Goal: Task Accomplishment & Management: Manage account settings

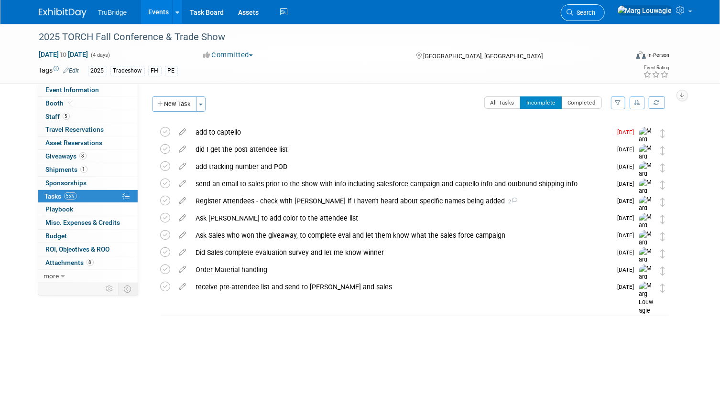
click at [595, 11] on span "Search" at bounding box center [584, 12] width 22 height 7
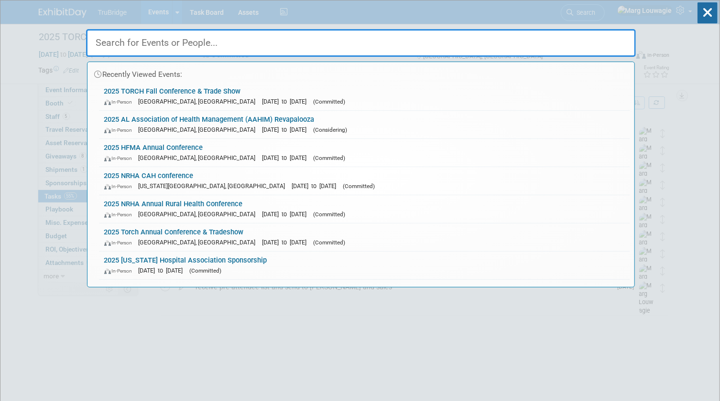
click at [603, 36] on input "text" at bounding box center [361, 43] width 550 height 28
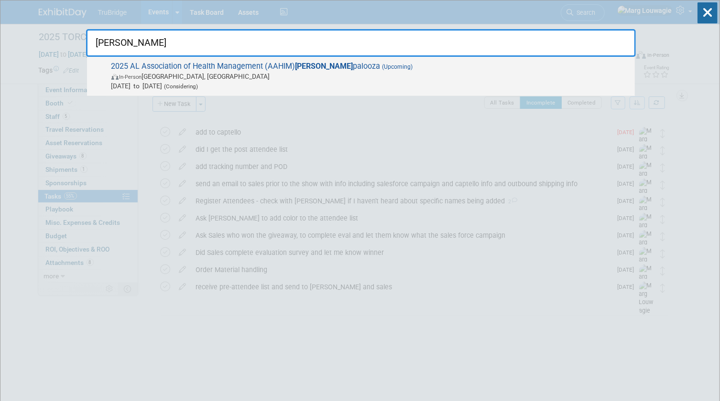
type input "Reva"
click at [238, 80] on span "In-Person Birmingham, AL" at bounding box center [370, 77] width 518 height 10
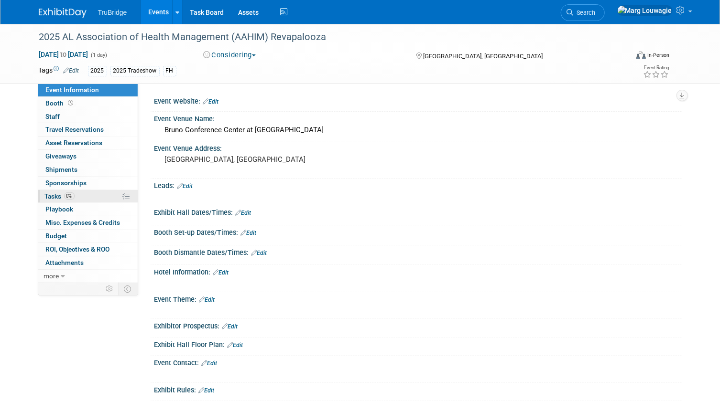
click at [52, 193] on span "Tasks 0%" at bounding box center [60, 197] width 30 height 8
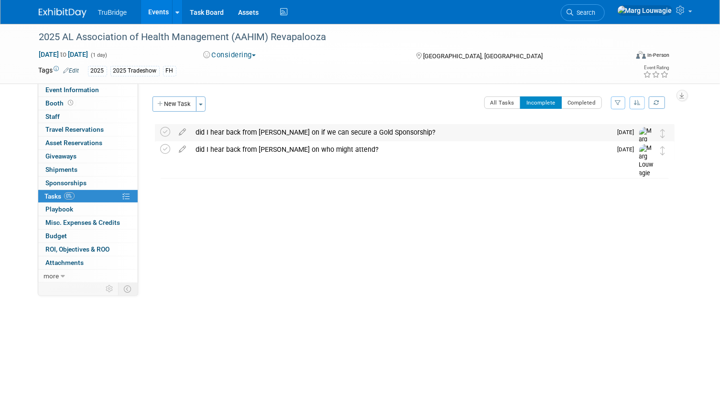
click at [209, 131] on div "did I hear back from Karen on if we can secure a Gold Sponsorship?" at bounding box center [401, 132] width 421 height 16
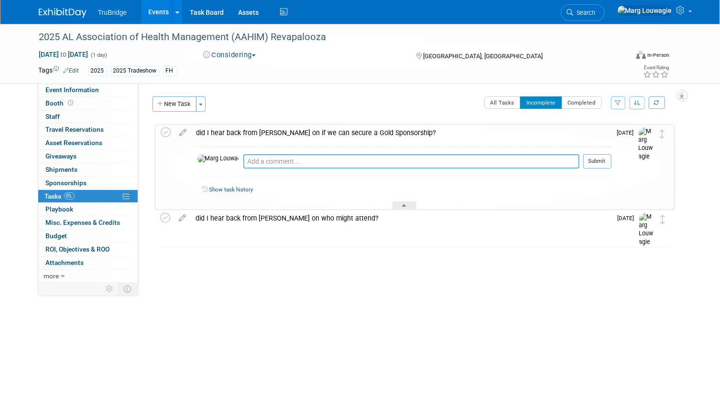
click at [243, 162] on textarea at bounding box center [411, 161] width 336 height 14
type textarea "yes she will get back to me closer to the event with more info."
click at [605, 163] on button "Submit" at bounding box center [597, 161] width 28 height 14
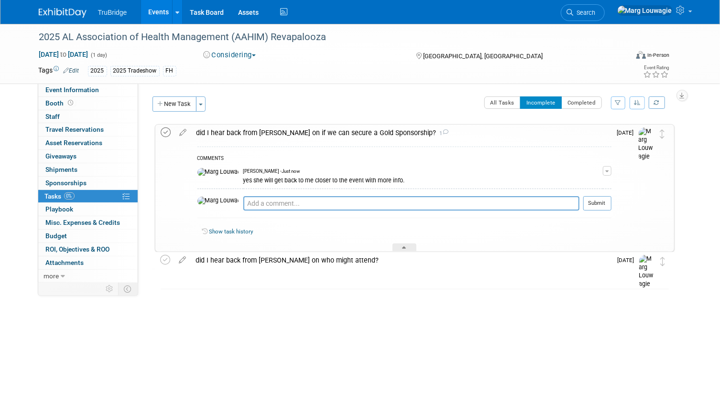
click at [166, 134] on icon at bounding box center [166, 133] width 10 height 10
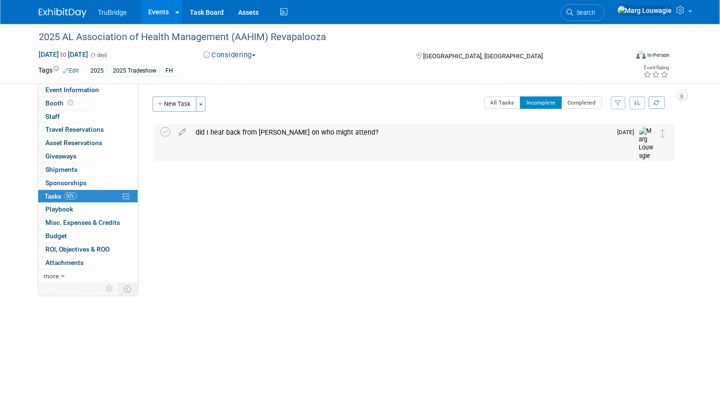
click at [159, 129] on div "did I hear back from Brandon on who might attend? Pro tip: Press Ctrl-Enter to …" at bounding box center [414, 142] width 519 height 37
click at [78, 119] on link "0 Staff 0" at bounding box center [87, 116] width 99 height 13
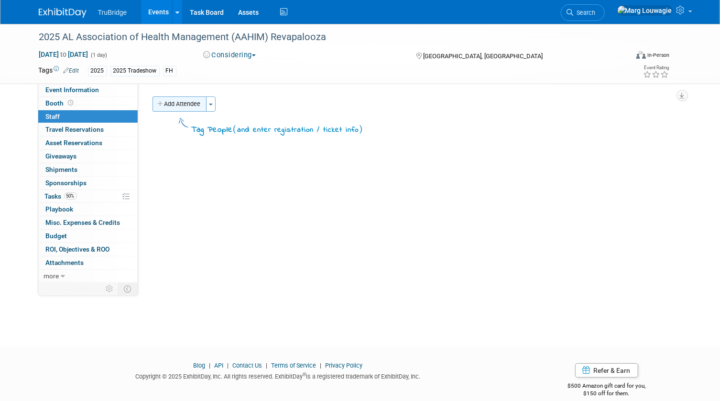
click at [173, 106] on button "Add Attendee" at bounding box center [179, 104] width 54 height 15
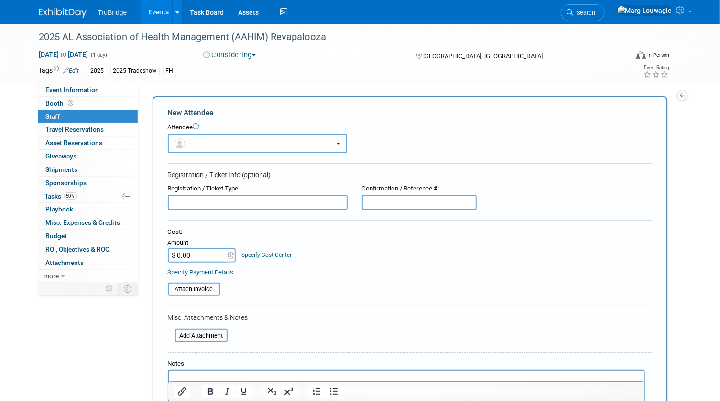
click at [229, 140] on button "button" at bounding box center [257, 144] width 179 height 20
click at [241, 142] on button "button" at bounding box center [257, 144] width 179 height 20
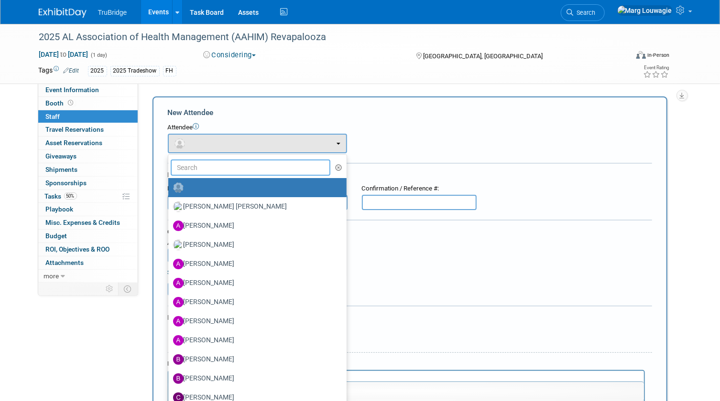
click at [245, 172] on input "text" at bounding box center [251, 168] width 160 height 16
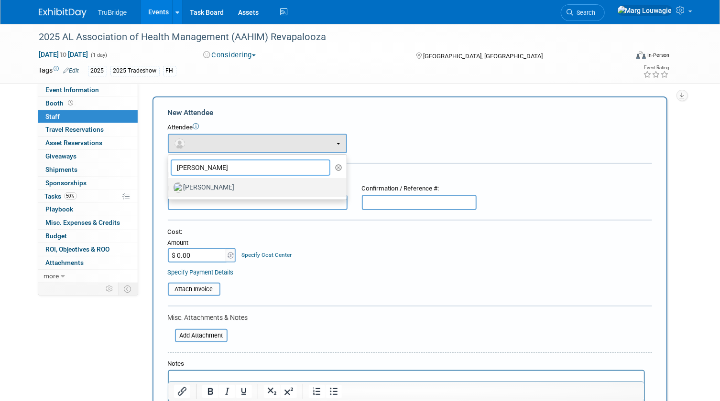
type input "Jamie"
click at [242, 183] on label "[PERSON_NAME]" at bounding box center [255, 187] width 164 height 15
click at [170, 183] on input "[PERSON_NAME]" at bounding box center [166, 186] width 6 height 6
select select "acc746e6-783b-49fe-b7fe-789a22ffaa87"
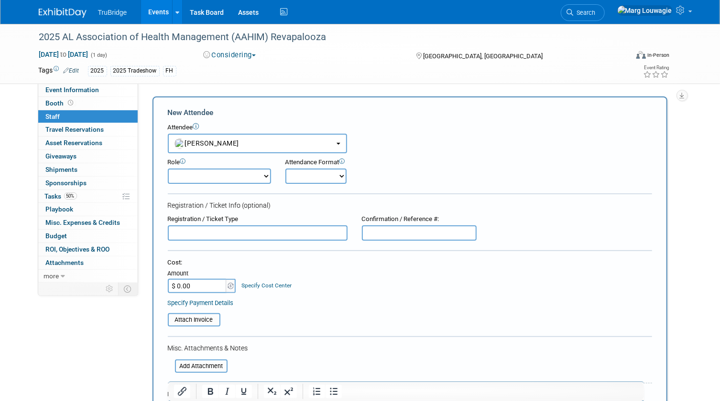
click at [242, 178] on select "Demonstrator Host Leadership Marketing Planner Presenter Sales Representative" at bounding box center [219, 176] width 103 height 15
select select "4"
click at [168, 169] on select "Demonstrator Host Leadership Marketing Planner Presenter Sales Representative" at bounding box center [219, 176] width 103 height 15
click at [314, 180] on select "Onsite Remote" at bounding box center [315, 176] width 61 height 15
select select "1"
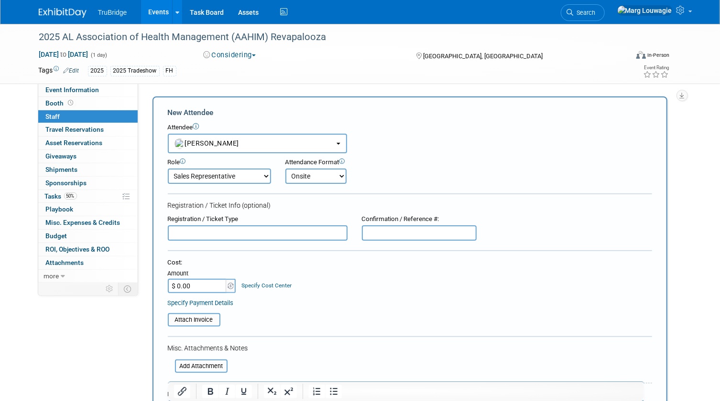
click at [285, 169] on select "Onsite Remote" at bounding box center [315, 176] width 61 height 15
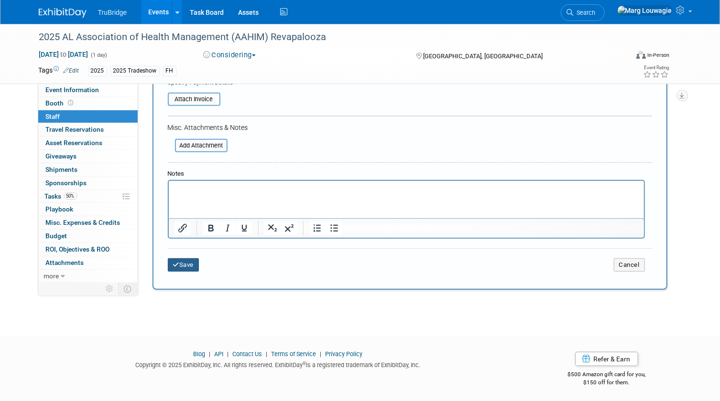
click at [188, 263] on button "Save" at bounding box center [184, 265] width 32 height 13
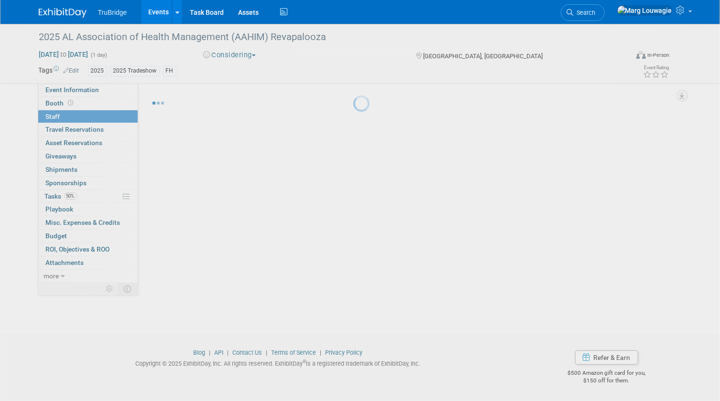
scroll to position [12, 0]
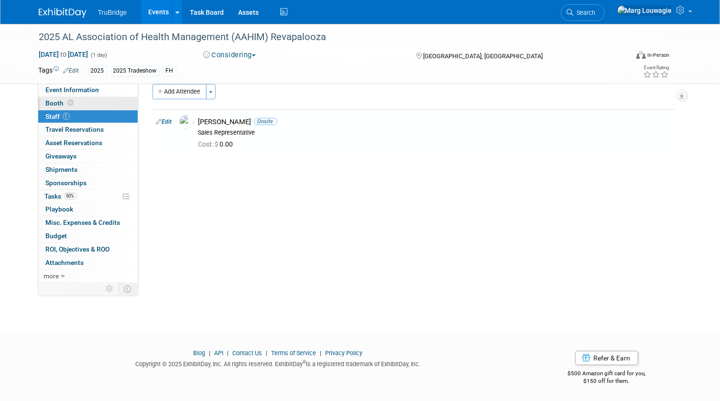
click at [85, 104] on link "Booth" at bounding box center [87, 103] width 99 height 13
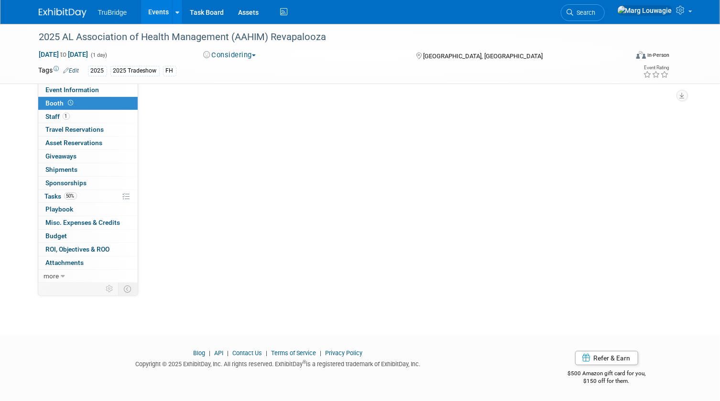
scroll to position [0, 0]
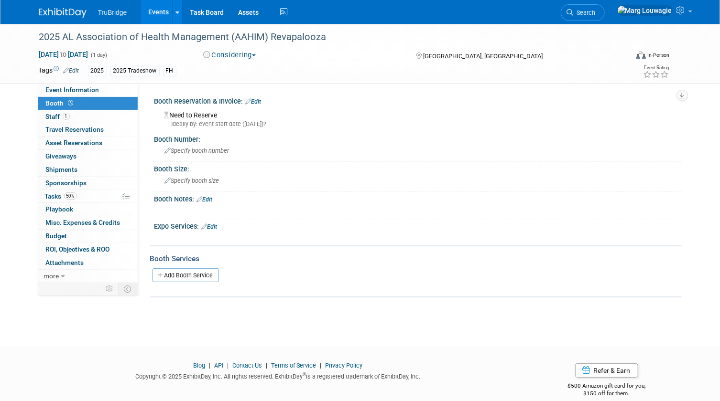
click at [261, 98] on link "Edit" at bounding box center [254, 101] width 16 height 7
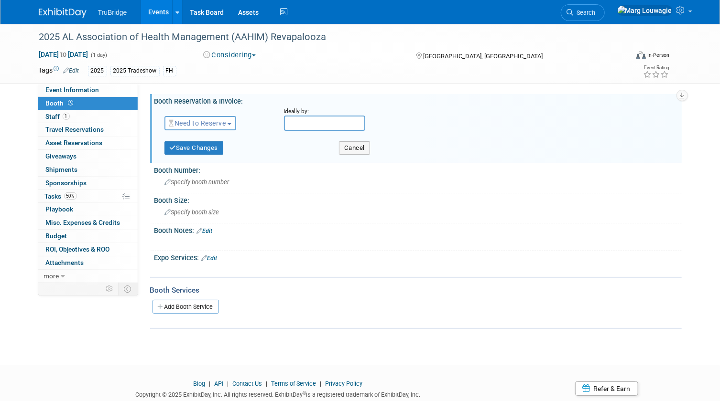
click at [198, 124] on span "Need to Reserve" at bounding box center [197, 123] width 57 height 8
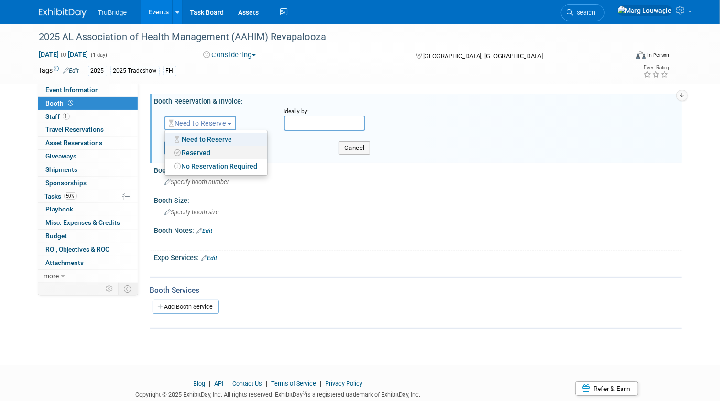
click at [199, 150] on link "Reserved" at bounding box center [216, 152] width 102 height 13
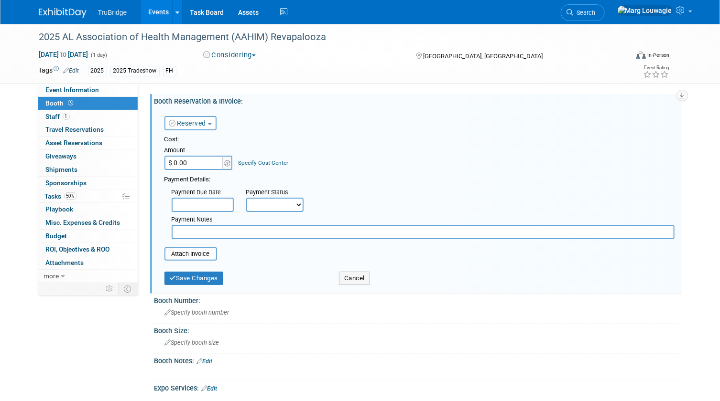
click at [261, 226] on input "text" at bounding box center [423, 232] width 503 height 14
type input "have not paid yet"
drag, startPoint x: 301, startPoint y: 202, endPoint x: 295, endPoint y: 204, distance: 5.9
click at [301, 202] on select "Not Paid Yet Partially Paid Paid in Full" at bounding box center [274, 205] width 57 height 14
select select "3"
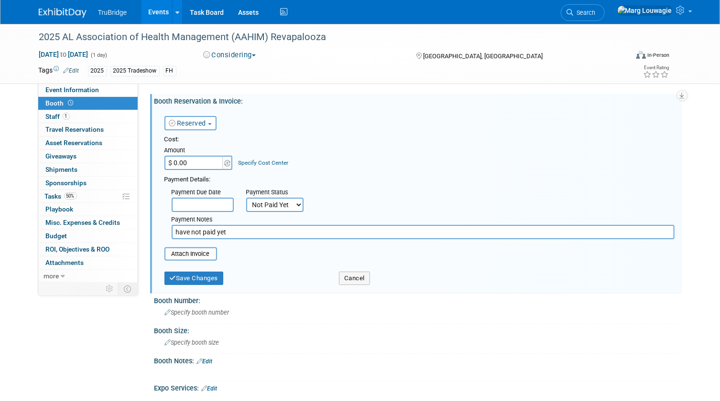
click at [246, 198] on select "Not Paid Yet Partially Paid Paid in Full" at bounding box center [274, 205] width 57 height 14
click at [248, 233] on input "have not paid yet" at bounding box center [423, 232] width 503 height 14
type input "have not paid yet - Karen will get me more info closer to the event"
click at [197, 163] on input "$ 0.00" at bounding box center [194, 163] width 60 height 14
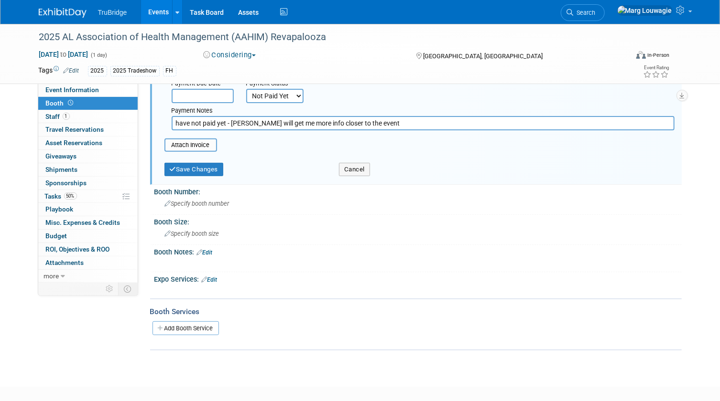
scroll to position [130, 0]
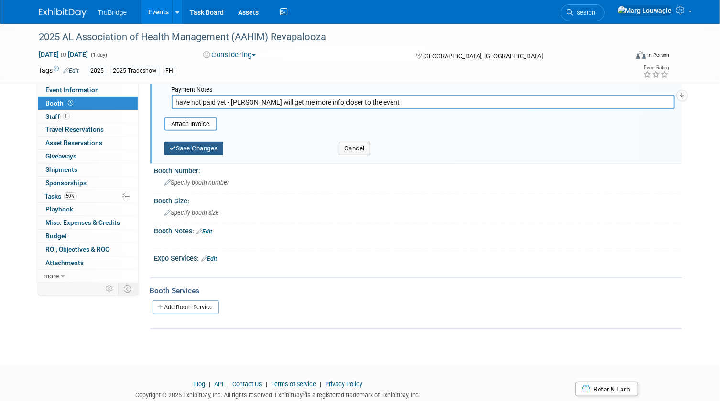
type input "$ 300.00"
click at [214, 149] on button "Save Changes" at bounding box center [193, 148] width 59 height 13
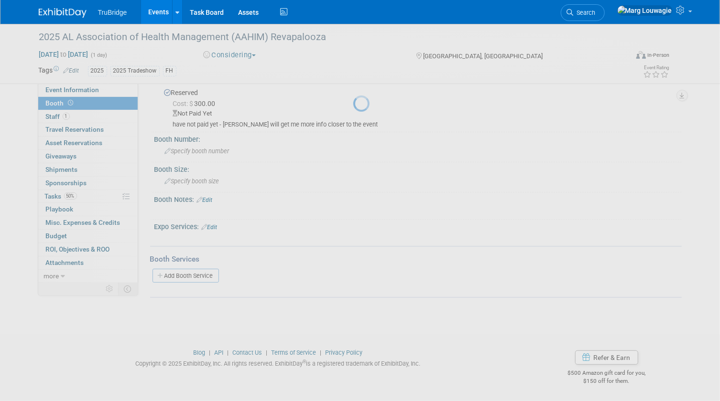
scroll to position [22, 0]
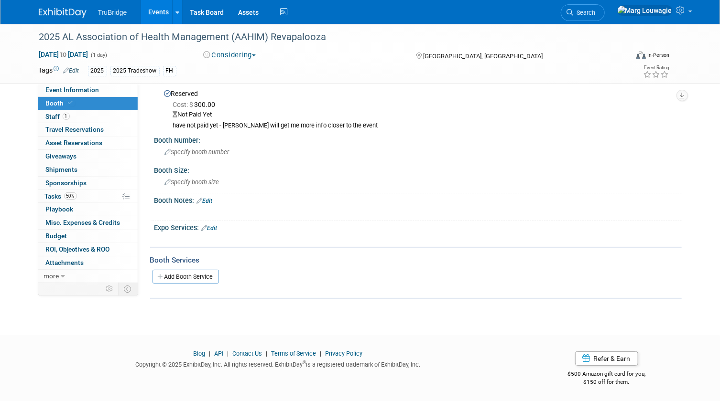
click at [234, 52] on button "Considering" at bounding box center [230, 55] width 60 height 10
click at [243, 108] on link "Committed but not paid" at bounding box center [251, 110] width 102 height 13
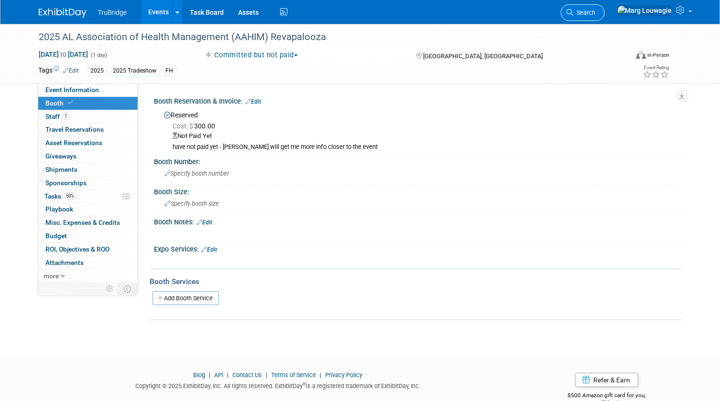
click at [595, 14] on span "Search" at bounding box center [584, 12] width 22 height 7
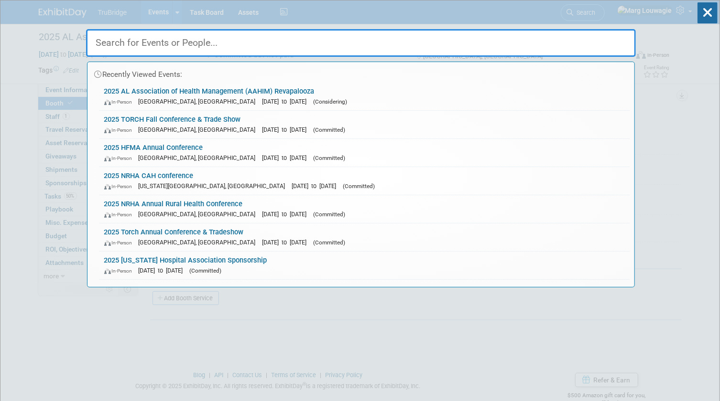
click at [605, 36] on input "text" at bounding box center [361, 43] width 550 height 28
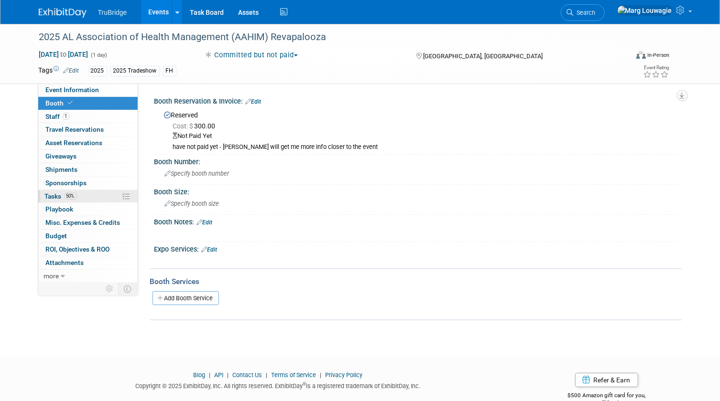
click at [54, 191] on link "50% Tasks 50%" at bounding box center [87, 196] width 99 height 13
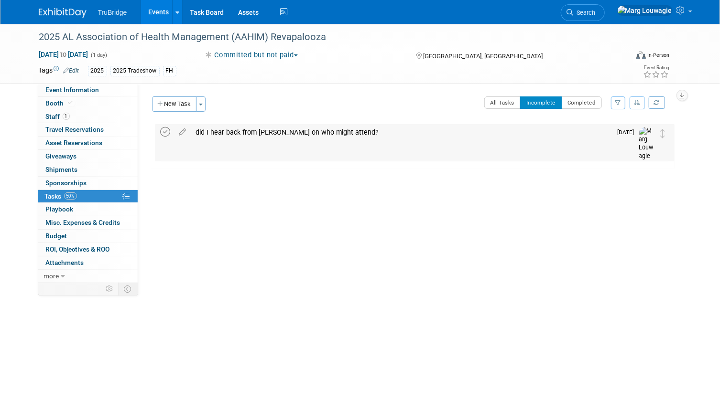
click at [162, 131] on icon at bounding box center [166, 132] width 10 height 10
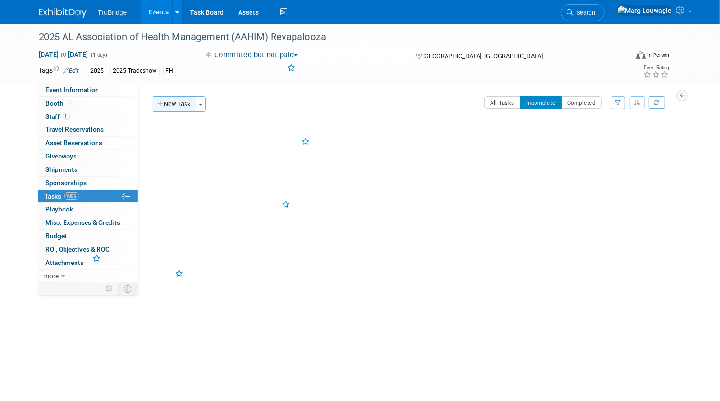
click at [171, 104] on button "New Task" at bounding box center [174, 104] width 44 height 15
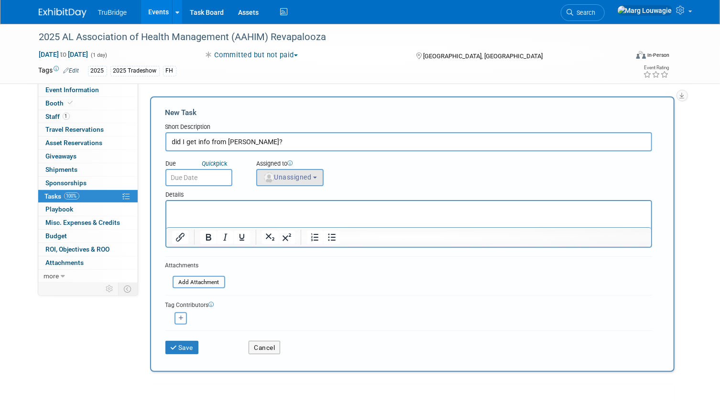
type input "did I get info from Karen?"
click at [287, 173] on span "Unassigned" at bounding box center [287, 177] width 49 height 8
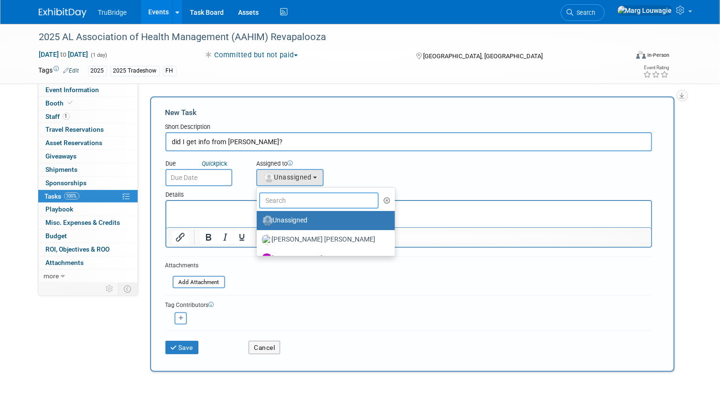
click at [291, 197] on input "text" at bounding box center [319, 201] width 120 height 16
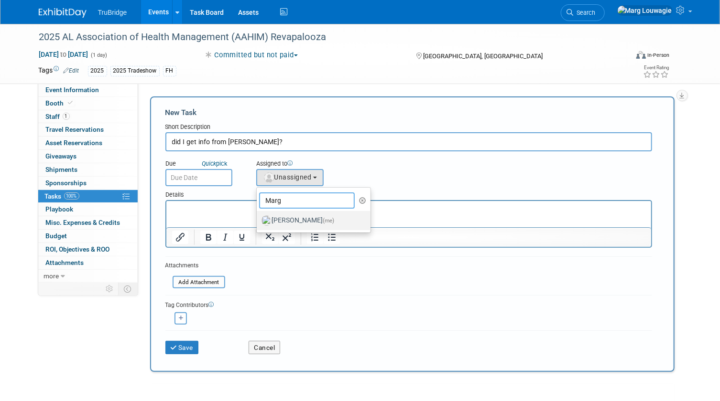
type input "Marg"
drag, startPoint x: 136, startPoint y: 22, endPoint x: 303, endPoint y: 224, distance: 261.7
click at [303, 224] on label "Marg Louwagie (me)" at bounding box center [311, 220] width 100 height 15
click at [258, 223] on input "Marg Louwagie (me)" at bounding box center [255, 219] width 6 height 6
select select "0abee163-1570-438d-a0ea-e9129f2ffbd7"
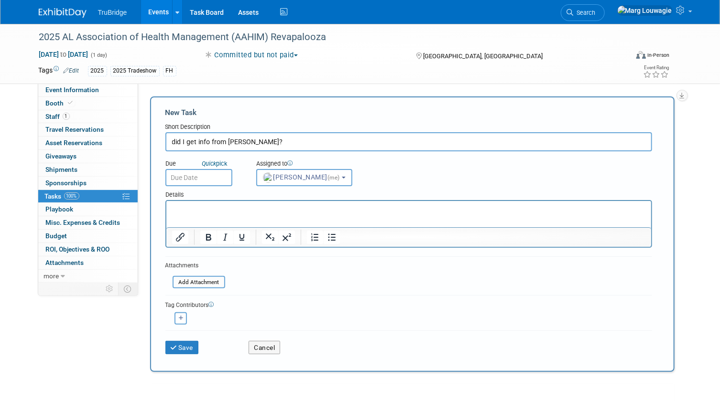
click at [200, 181] on input "text" at bounding box center [198, 177] width 67 height 17
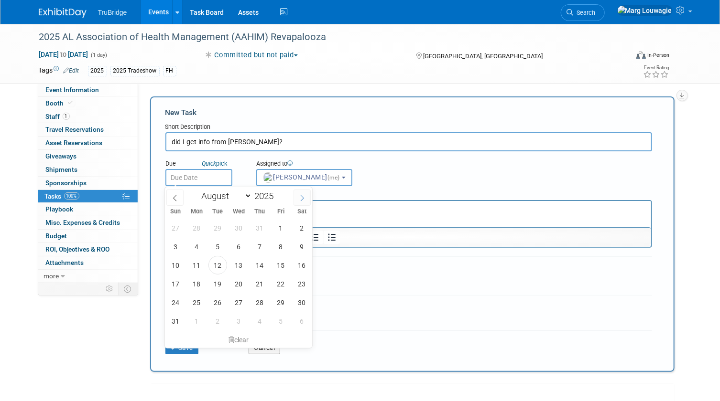
click at [300, 194] on span at bounding box center [301, 198] width 17 height 16
click at [179, 199] on span at bounding box center [174, 198] width 17 height 16
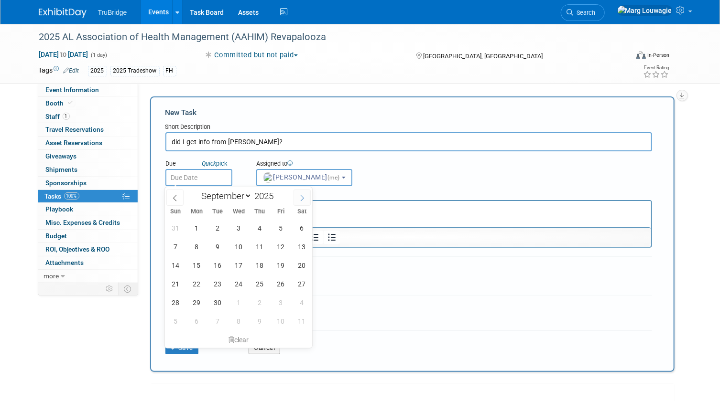
click at [304, 201] on span at bounding box center [301, 198] width 17 height 16
select select "9"
click at [216, 243] on span "7" at bounding box center [217, 246] width 19 height 19
type input "Oct 7, 2025"
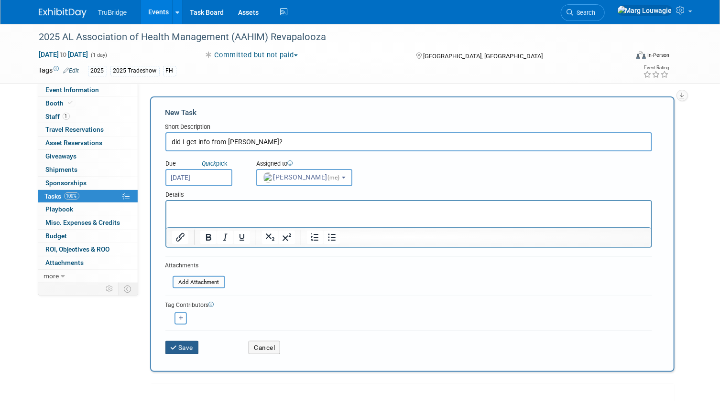
click at [191, 346] on button "Save" at bounding box center [181, 347] width 33 height 13
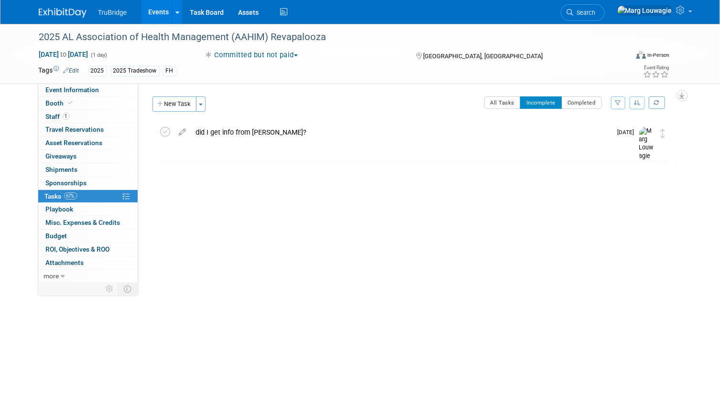
click at [587, 65] on div "Event Rating" at bounding box center [623, 72] width 108 height 17
drag, startPoint x: 626, startPoint y: 13, endPoint x: 615, endPoint y: 47, distance: 35.5
click at [595, 13] on span "Search" at bounding box center [584, 12] width 22 height 7
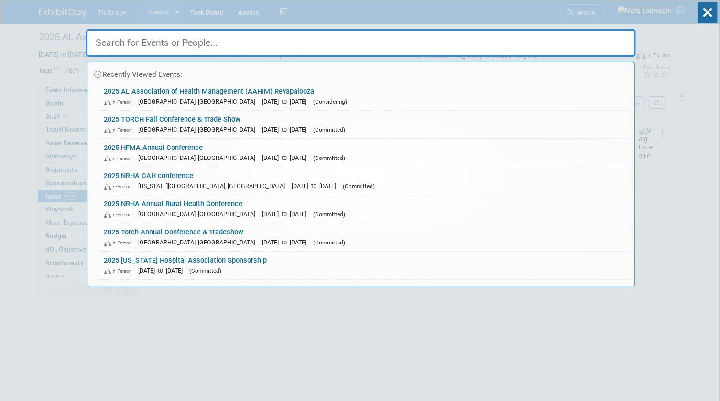
click at [615, 47] on input "text" at bounding box center [361, 43] width 550 height 28
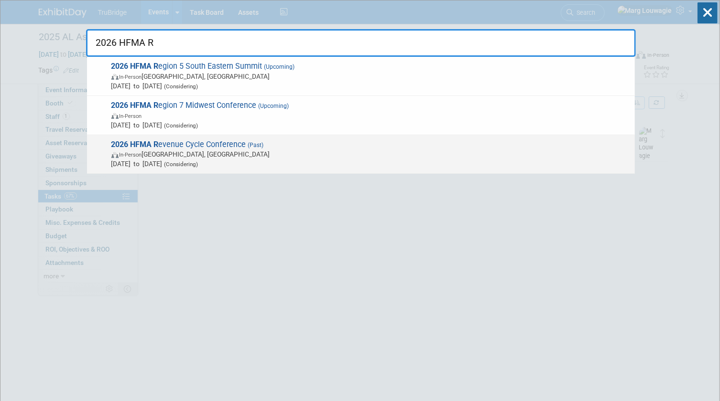
type input "2026 HFMA R"
click at [215, 153] on span "In-Person Dallas, TX" at bounding box center [370, 155] width 518 height 10
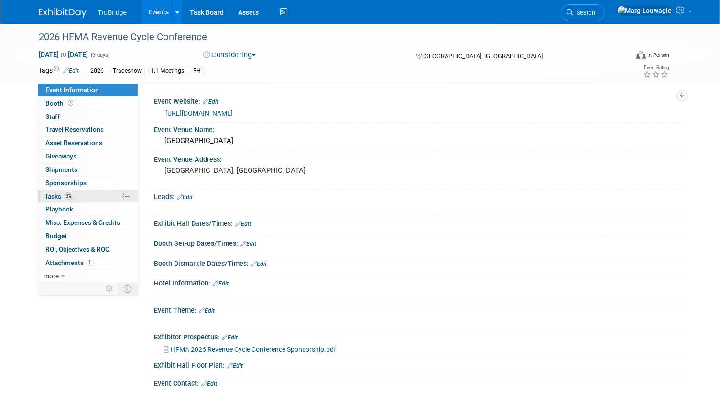
click at [52, 194] on span "Tasks 3%" at bounding box center [60, 197] width 30 height 8
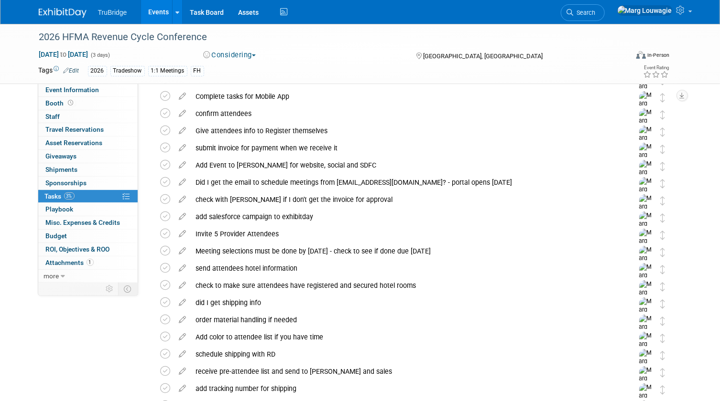
scroll to position [297, 0]
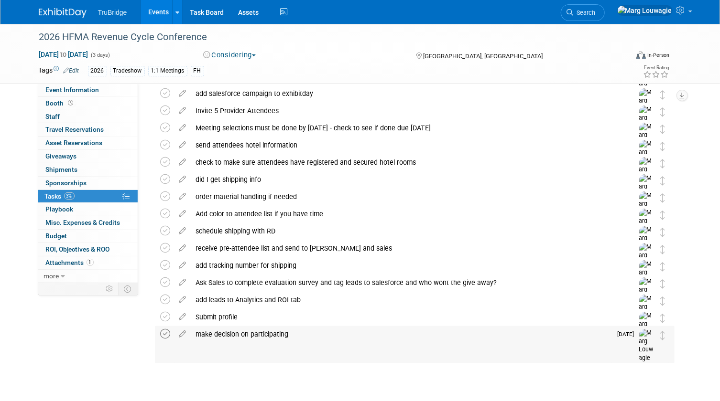
click at [169, 335] on icon at bounding box center [166, 334] width 10 height 10
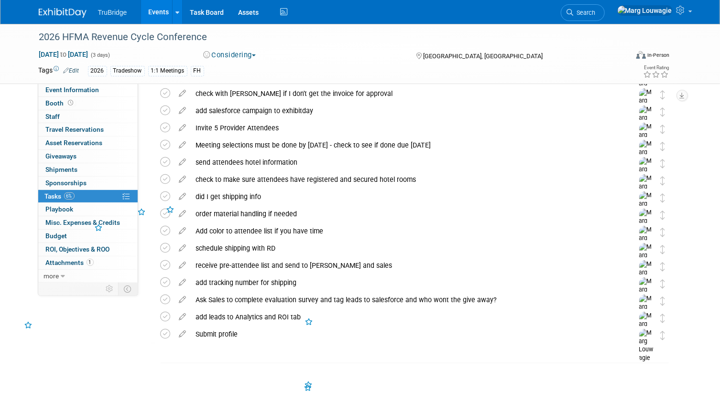
click at [226, 51] on button "Considering" at bounding box center [230, 55] width 60 height 10
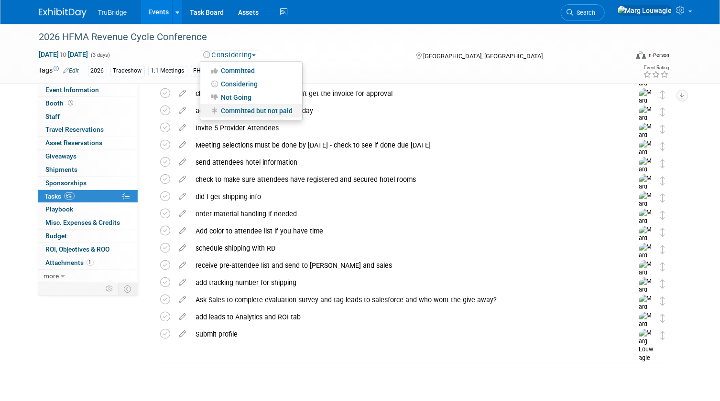
click at [236, 107] on link "Committed but not paid" at bounding box center [251, 110] width 102 height 13
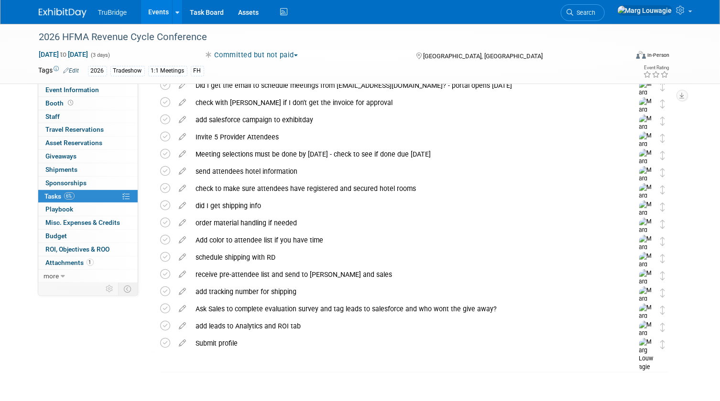
scroll to position [280, 0]
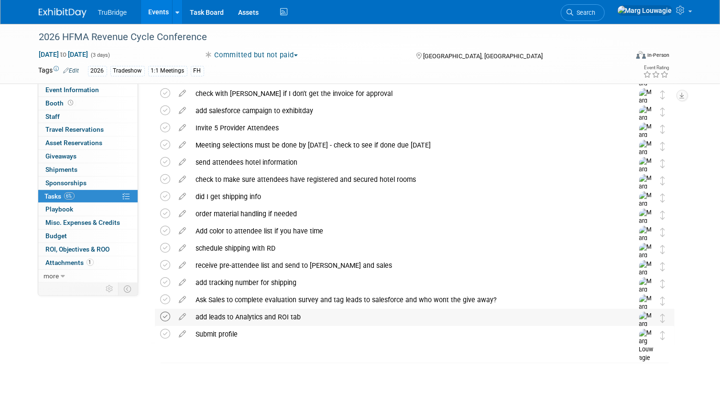
click at [164, 318] on icon at bounding box center [166, 317] width 10 height 10
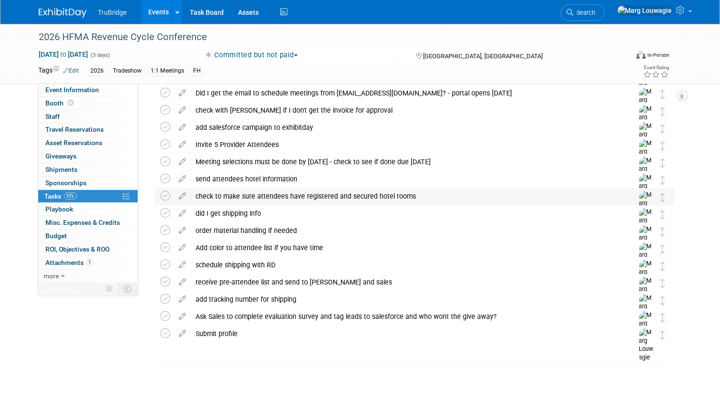
scroll to position [219, 0]
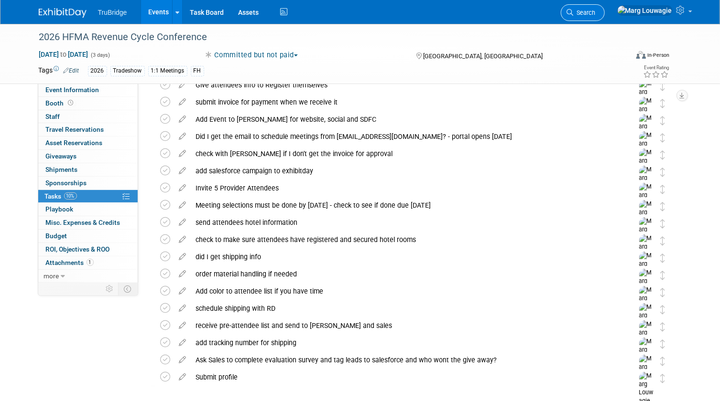
click at [595, 9] on span "Search" at bounding box center [584, 12] width 22 height 7
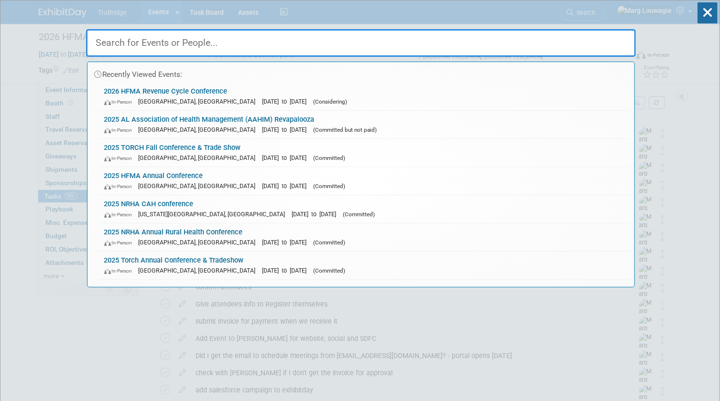
click at [604, 37] on input "text" at bounding box center [361, 43] width 550 height 28
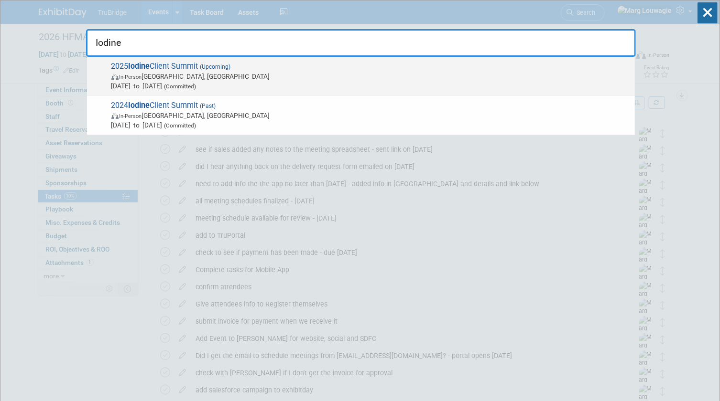
type input "Iodine"
click at [180, 73] on span "In-Person Nashville, TN" at bounding box center [370, 77] width 518 height 10
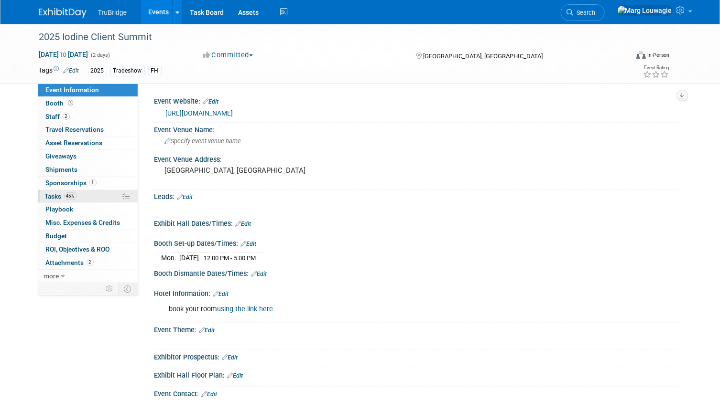
click at [102, 193] on link "45% Tasks 45%" at bounding box center [87, 196] width 99 height 13
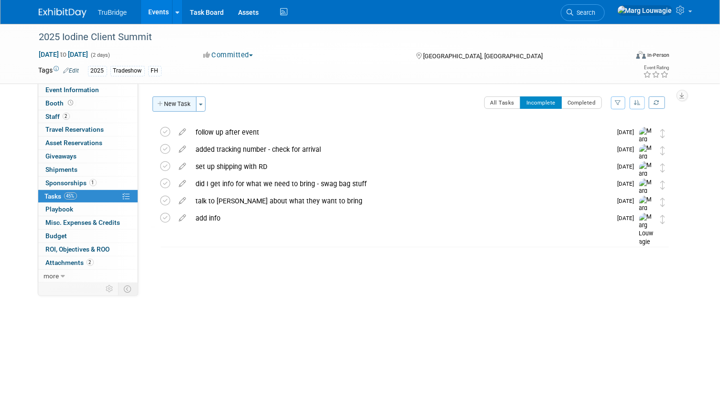
click at [181, 108] on button "New Task" at bounding box center [174, 104] width 44 height 15
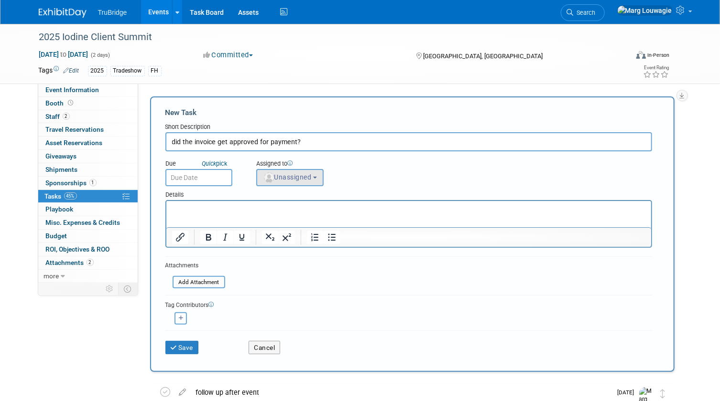
type input "did the invoice get approved for payment?"
click at [267, 174] on img "button" at bounding box center [269, 178] width 11 height 11
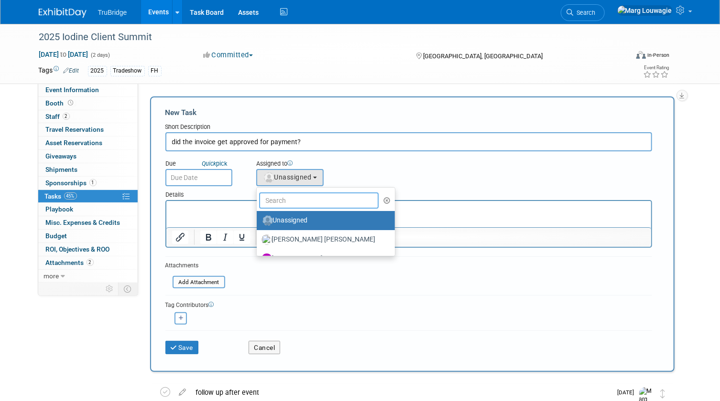
click at [286, 203] on input "text" at bounding box center [319, 201] width 120 height 16
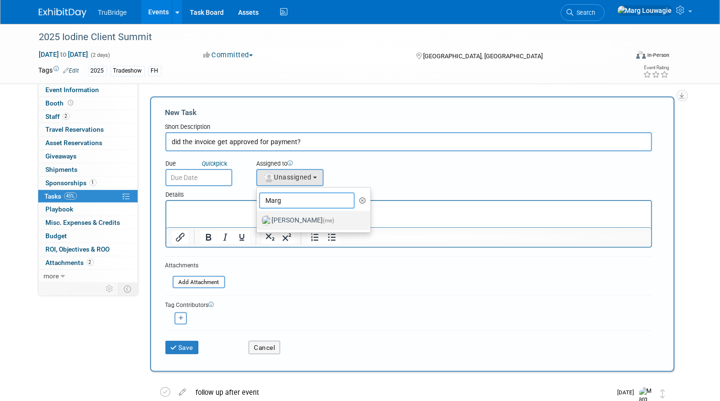
type input "Marg"
drag, startPoint x: 300, startPoint y: 223, endPoint x: 100, endPoint y: 3, distance: 297.4
click at [300, 223] on label "Marg Louwagie (me)" at bounding box center [311, 220] width 100 height 15
click at [258, 223] on input "Marg Louwagie (me)" at bounding box center [255, 219] width 6 height 6
select select "0abee163-1570-438d-a0ea-e9129f2ffbd7"
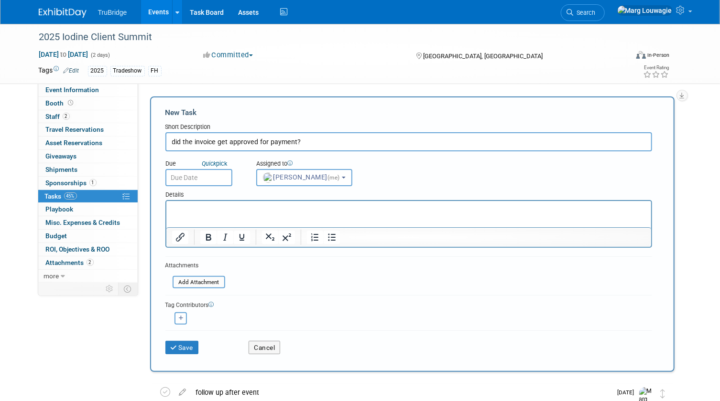
click at [219, 181] on input "text" at bounding box center [198, 177] width 67 height 17
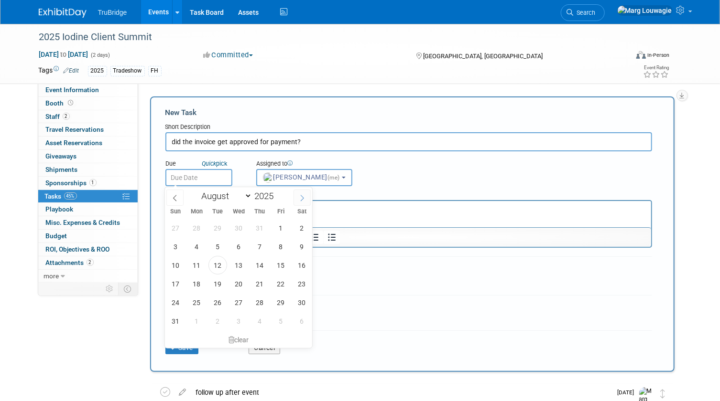
click at [302, 201] on span at bounding box center [301, 198] width 17 height 16
click at [169, 199] on span at bounding box center [174, 198] width 17 height 16
select select "7"
click at [215, 279] on span "19" at bounding box center [217, 284] width 19 height 19
type input "Aug 19, 2025"
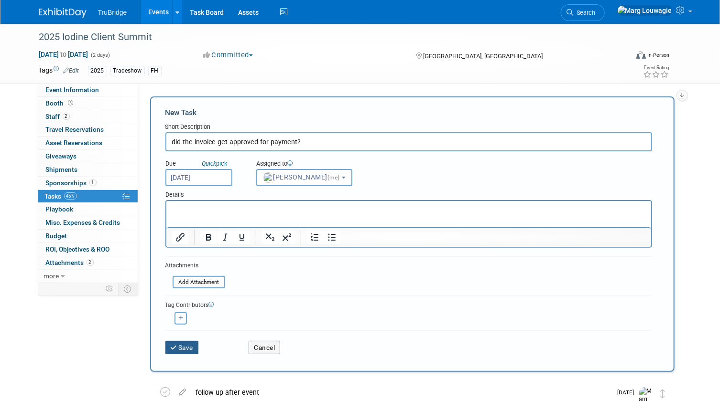
click at [189, 348] on button "Save" at bounding box center [181, 347] width 33 height 13
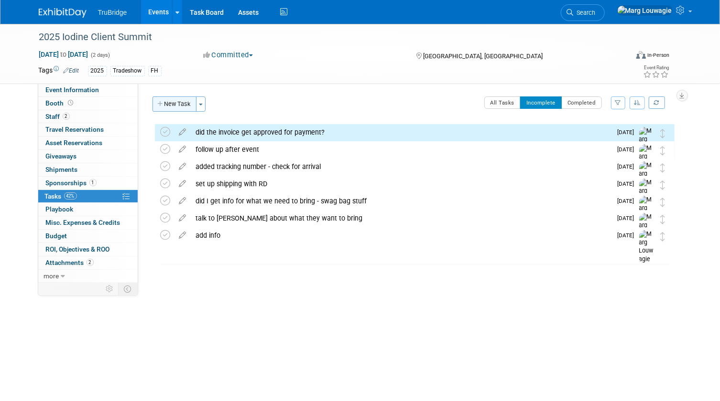
click at [180, 98] on button "New Task" at bounding box center [174, 104] width 44 height 15
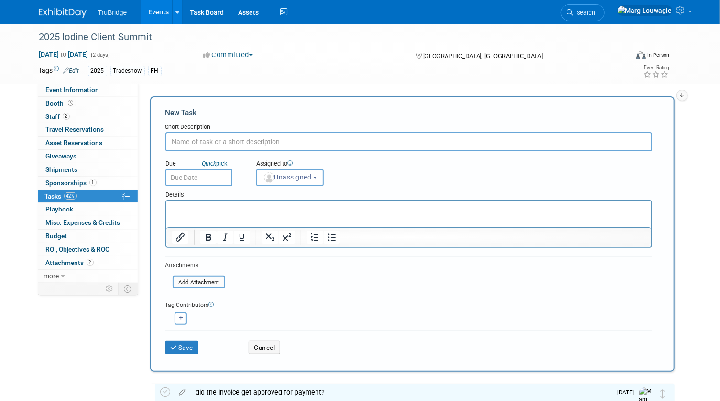
click at [209, 140] on input "text" at bounding box center [408, 141] width 486 height 19
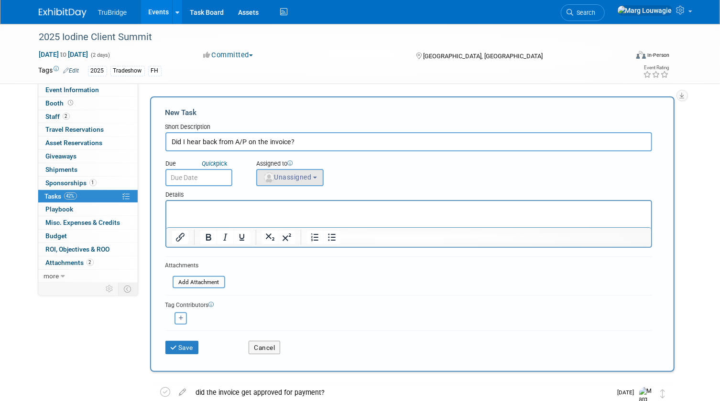
type input "Did I hear back from A/P on the invoice?"
click at [301, 172] on button "Unassigned" at bounding box center [290, 177] width 68 height 17
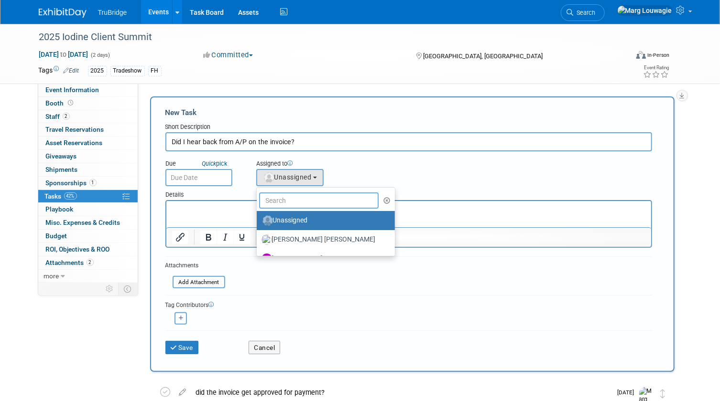
click at [303, 198] on input "text" at bounding box center [319, 201] width 120 height 16
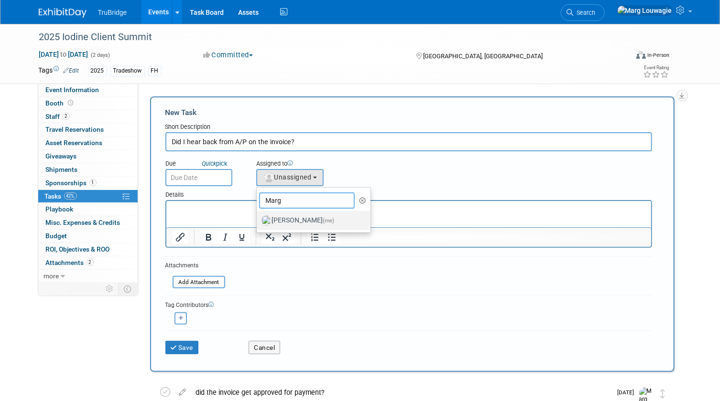
type input "Marg"
click at [304, 219] on label "Marg Louwagie (me)" at bounding box center [311, 220] width 100 height 15
click at [258, 219] on input "Marg Louwagie (me)" at bounding box center [255, 219] width 6 height 6
select select "0abee163-1570-438d-a0ea-e9129f2ffbd7"
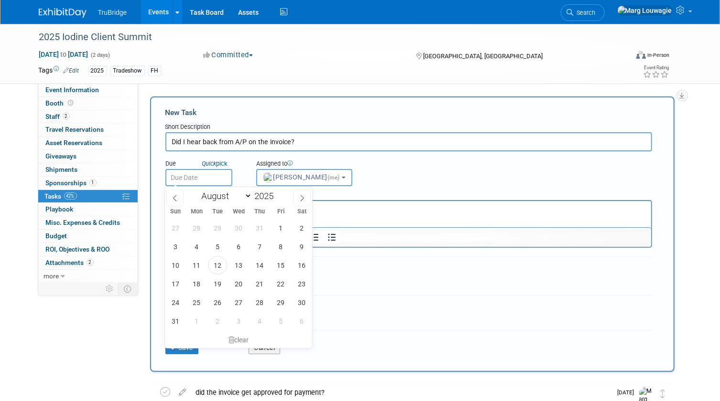
click at [216, 181] on input "text" at bounding box center [198, 177] width 67 height 17
click at [277, 258] on span "15" at bounding box center [280, 265] width 19 height 19
type input "[DATE]"
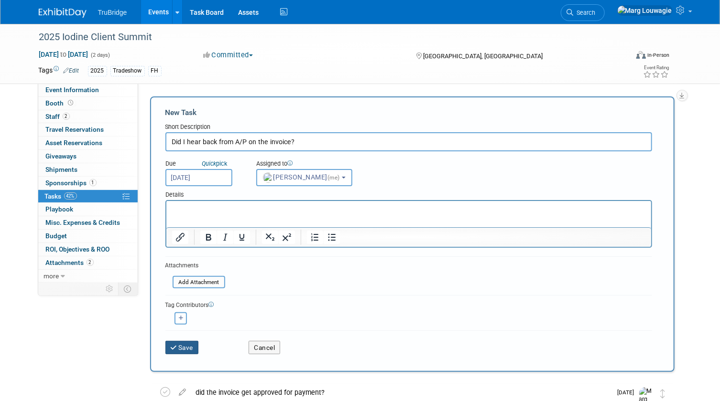
click at [191, 344] on button "Save" at bounding box center [181, 347] width 33 height 13
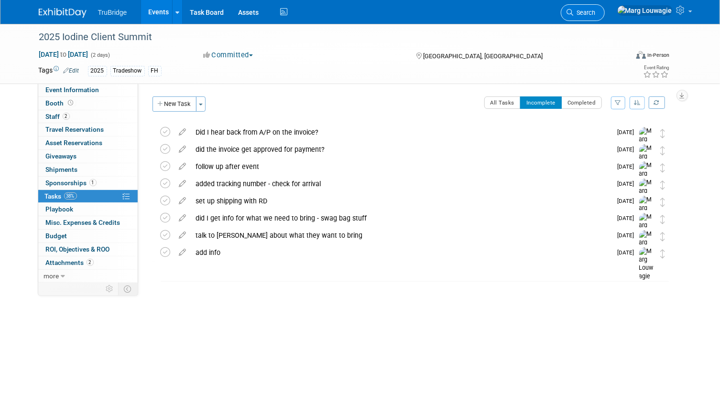
click at [595, 12] on span "Search" at bounding box center [584, 12] width 22 height 7
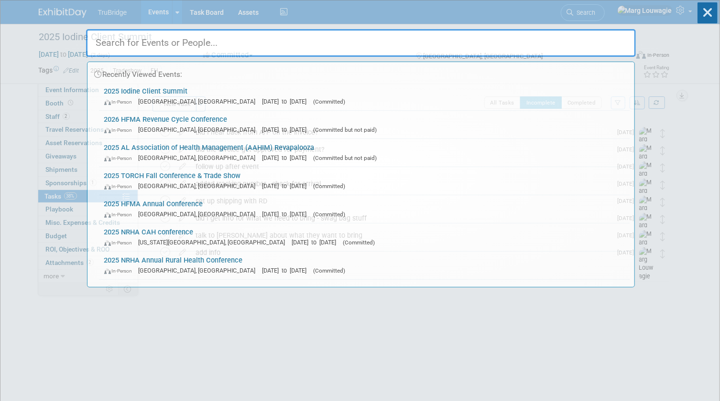
click at [604, 42] on input "text" at bounding box center [361, 43] width 550 height 28
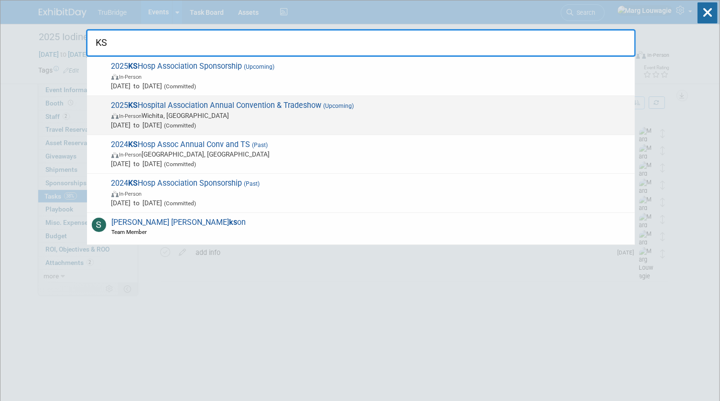
type input "KS"
click at [248, 119] on span "In-Person Wichita, KS" at bounding box center [370, 116] width 518 height 10
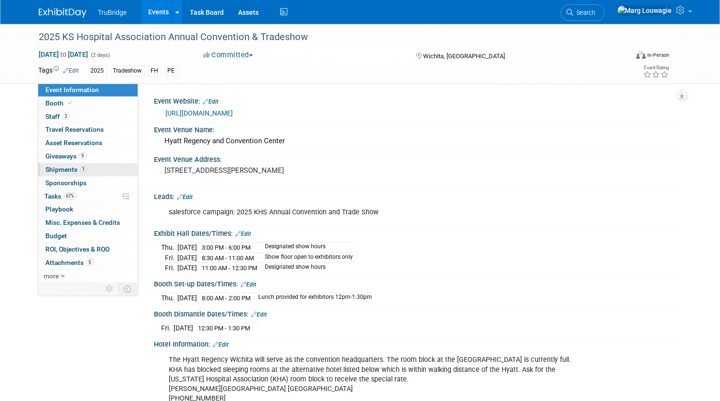
click at [62, 167] on span "Shipments 1" at bounding box center [67, 170] width 42 height 8
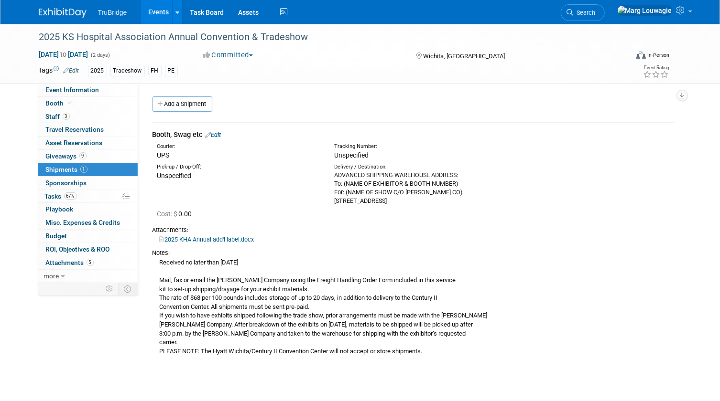
click at [219, 134] on link "Edit" at bounding box center [213, 134] width 16 height 7
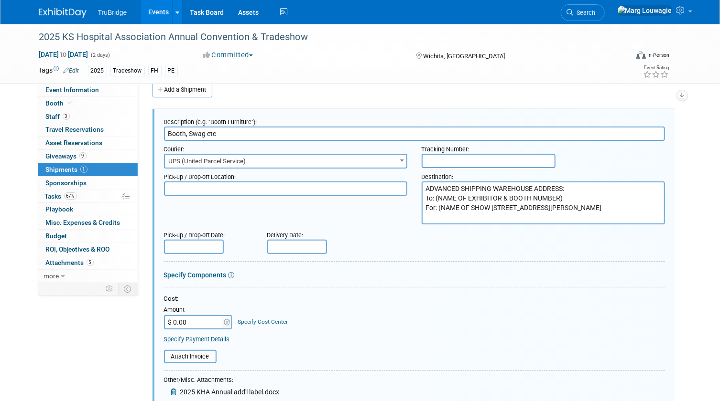
click at [427, 156] on input "text" at bounding box center [488, 161] width 134 height 14
paste input "1ZW333060314773233"
type input "1ZW333060314773233"
click at [501, 233] on div "Pick-up / Drop-off Date: Delivery Date:" at bounding box center [414, 240] width 515 height 27
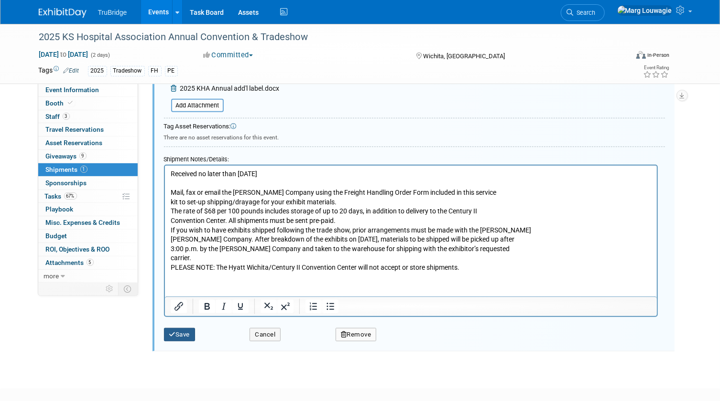
click at [179, 329] on button "Save" at bounding box center [180, 334] width 32 height 13
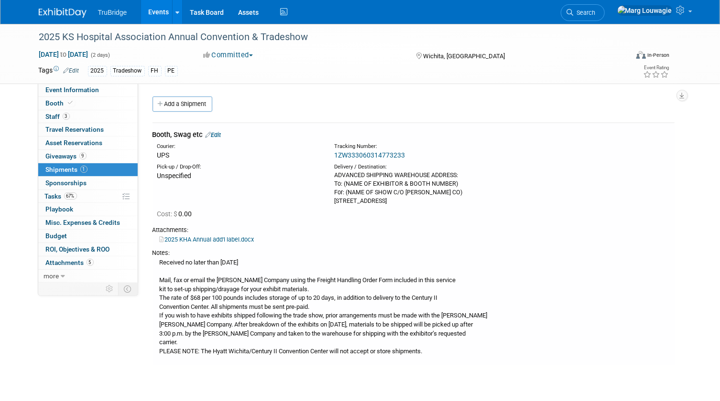
click at [373, 154] on link "1ZW333060314773233" at bounding box center [369, 155] width 71 height 8
click at [47, 194] on span "Tasks 67%" at bounding box center [61, 197] width 32 height 8
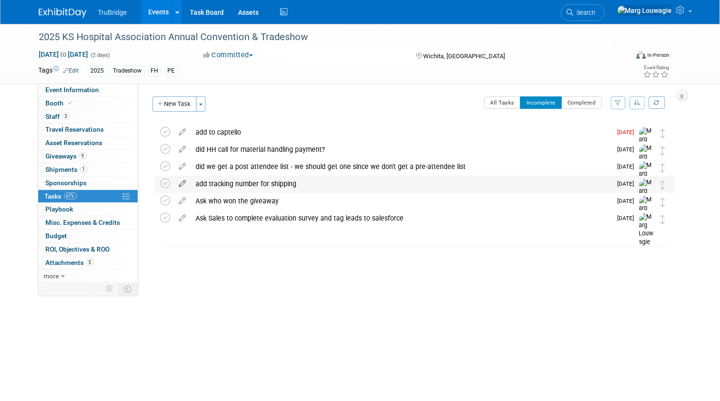
click at [182, 183] on icon at bounding box center [182, 182] width 17 height 12
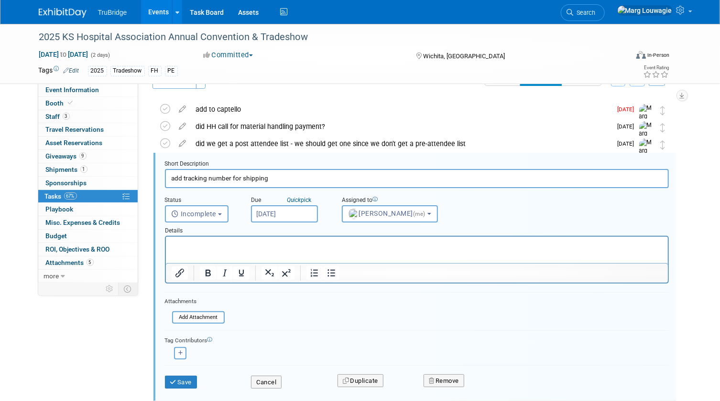
scroll to position [35, 0]
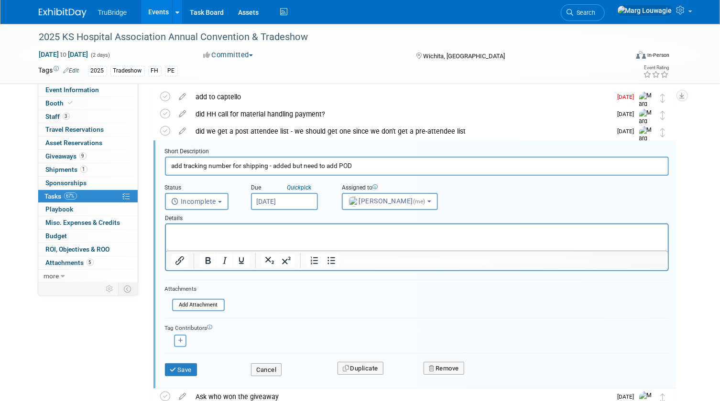
type input "add tracking number for shipping - added but need to add POD"
click at [311, 200] on input "Aug 21, 2025" at bounding box center [284, 201] width 67 height 17
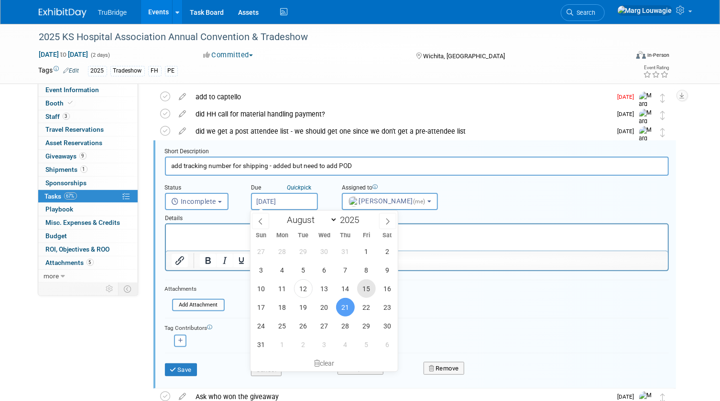
click at [362, 286] on span "15" at bounding box center [366, 289] width 19 height 19
type input "Aug 15, 2025"
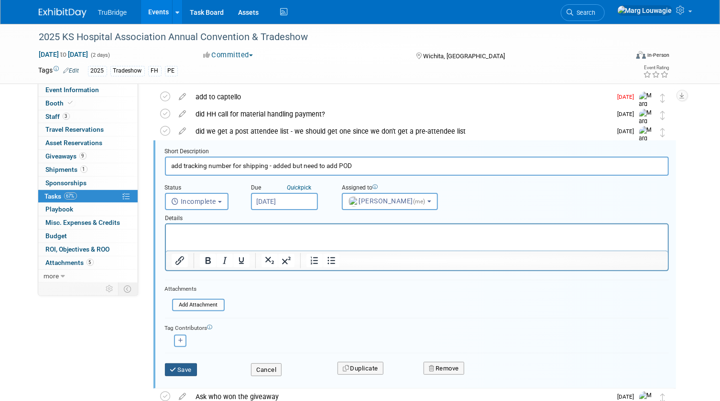
click at [193, 370] on button "Save" at bounding box center [181, 370] width 32 height 13
click at [0, 0] on div at bounding box center [0, 0] width 0 height 0
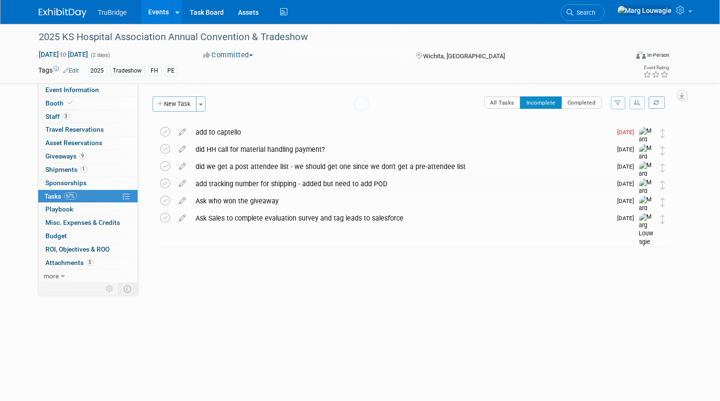
scroll to position [0, 0]
click at [604, 8] on link "Search" at bounding box center [583, 12] width 44 height 17
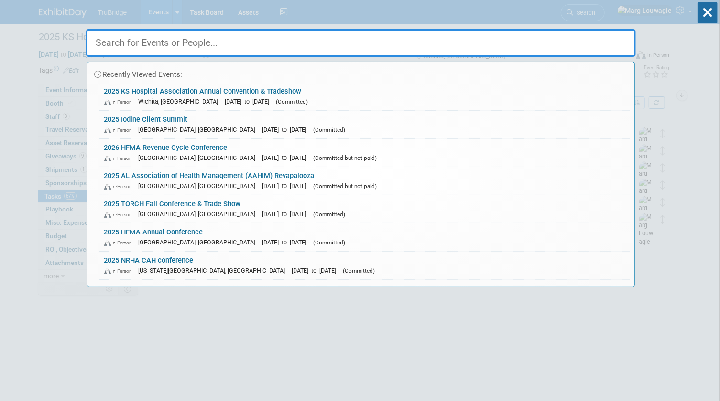
click at [578, 35] on input "text" at bounding box center [361, 43] width 550 height 28
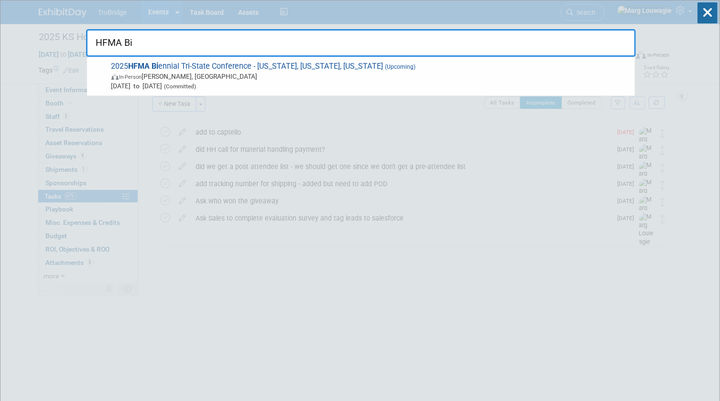
type input "HFMA Bi"
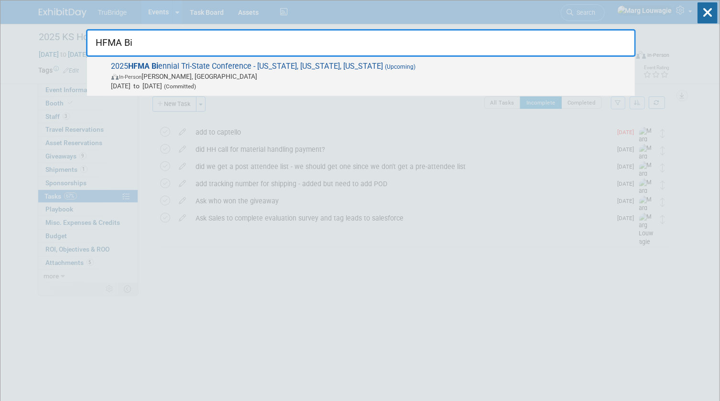
click at [254, 76] on span "In-Person Florence, IN" at bounding box center [370, 77] width 518 height 10
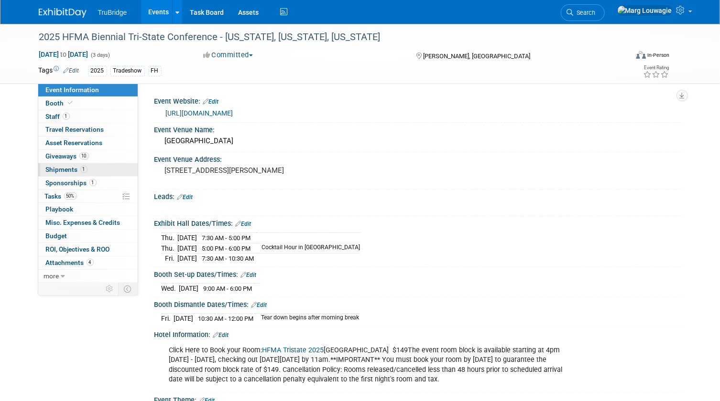
click at [66, 167] on span "Shipments 1" at bounding box center [67, 170] width 42 height 8
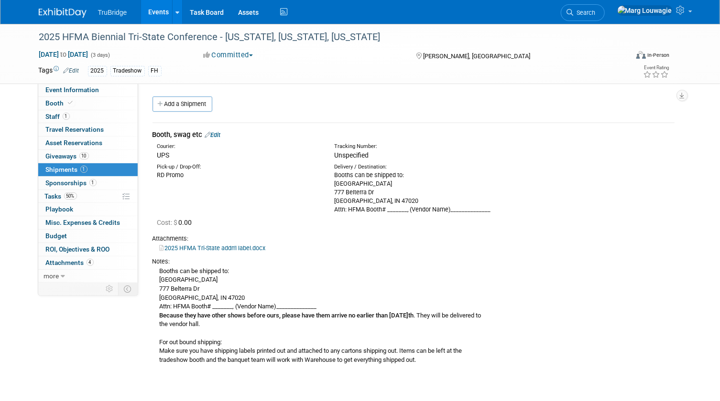
click at [218, 248] on link "2025 HFMA Tri-State addn'l label.docx" at bounding box center [213, 248] width 106 height 7
click at [595, 12] on span "Search" at bounding box center [584, 12] width 22 height 7
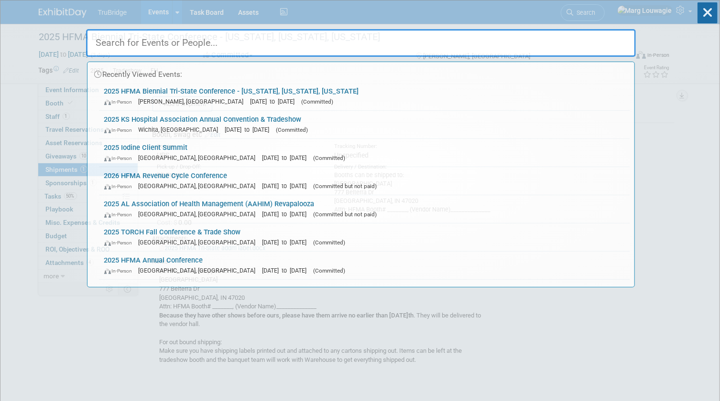
click at [589, 39] on input "text" at bounding box center [361, 43] width 550 height 28
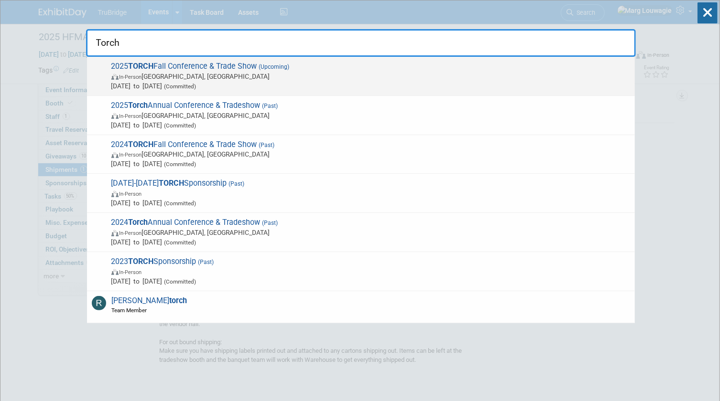
type input "Torch"
click at [170, 84] on span "[DATE] to [DATE] (Committed)" at bounding box center [370, 86] width 518 height 10
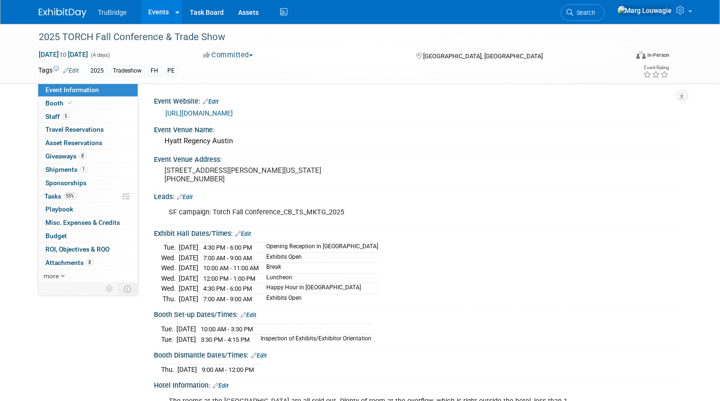
click at [586, 70] on div "Event Rating" at bounding box center [623, 72] width 108 height 17
click at [573, 9] on icon at bounding box center [570, 12] width 7 height 7
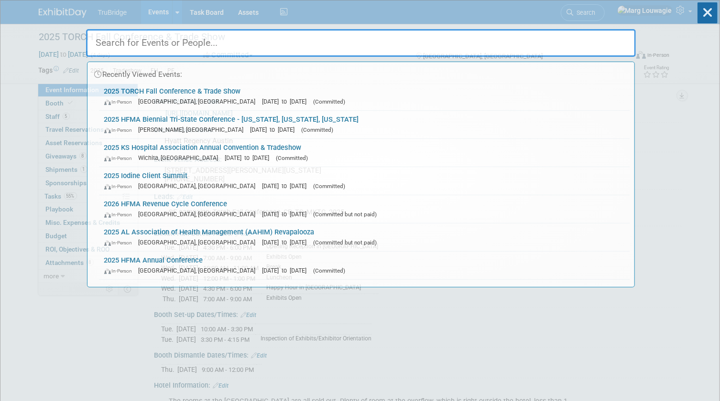
click at [600, 45] on input "text" at bounding box center [361, 43] width 550 height 28
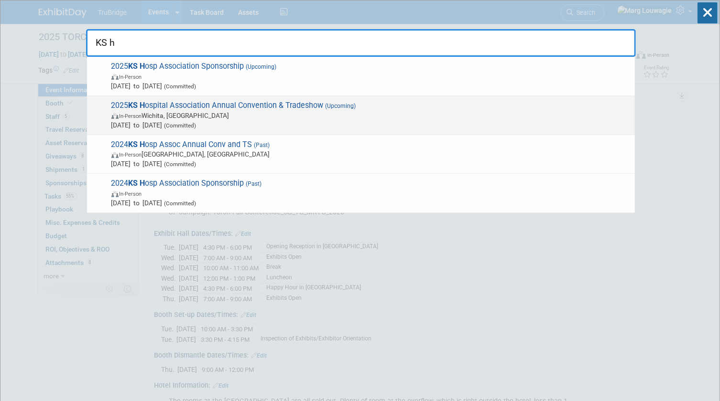
type input "KS h"
click at [257, 114] on span "In-Person Wichita, KS" at bounding box center [370, 116] width 518 height 10
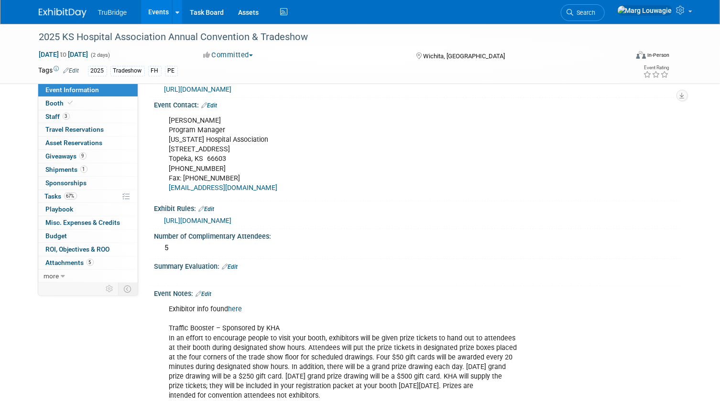
scroll to position [521, 0]
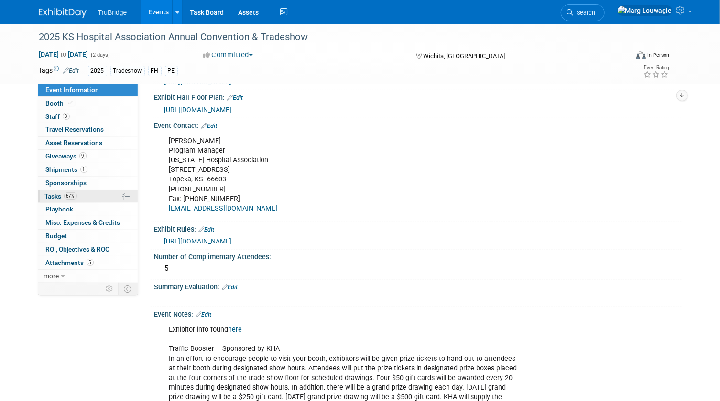
drag, startPoint x: 55, startPoint y: 192, endPoint x: 60, endPoint y: 189, distance: 6.0
click at [55, 193] on span "Tasks 67%" at bounding box center [61, 197] width 32 height 8
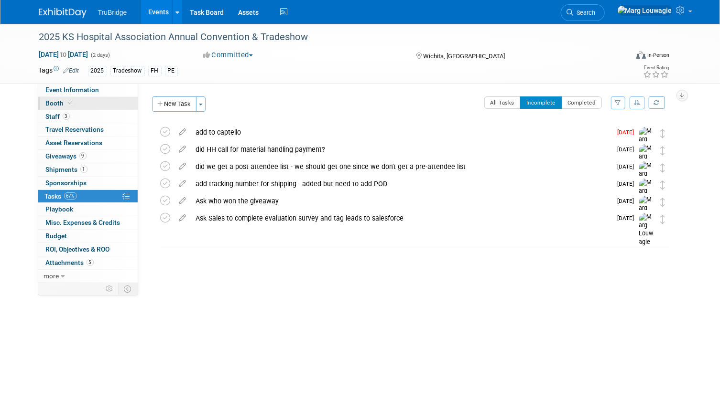
click at [87, 105] on link "Booth" at bounding box center [87, 103] width 99 height 13
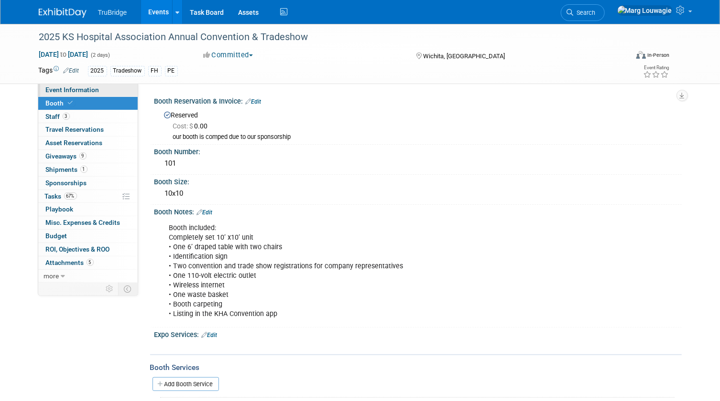
click at [88, 92] on span "Event Information" at bounding box center [73, 90] width 54 height 8
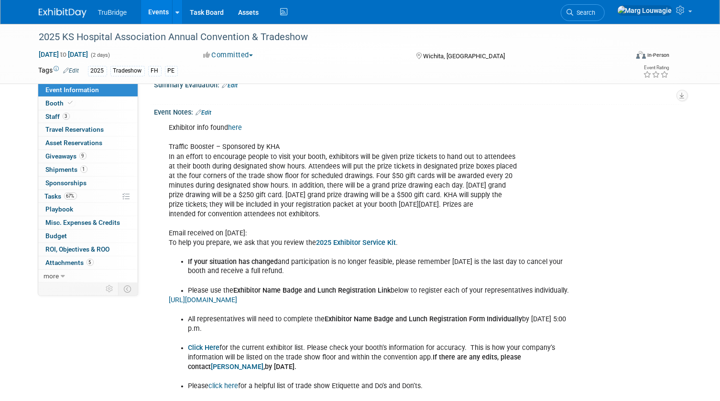
scroll to position [738, 0]
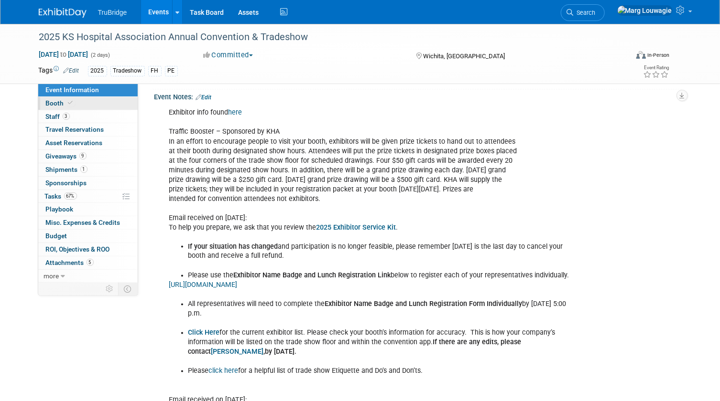
click at [72, 102] on icon at bounding box center [70, 102] width 5 height 5
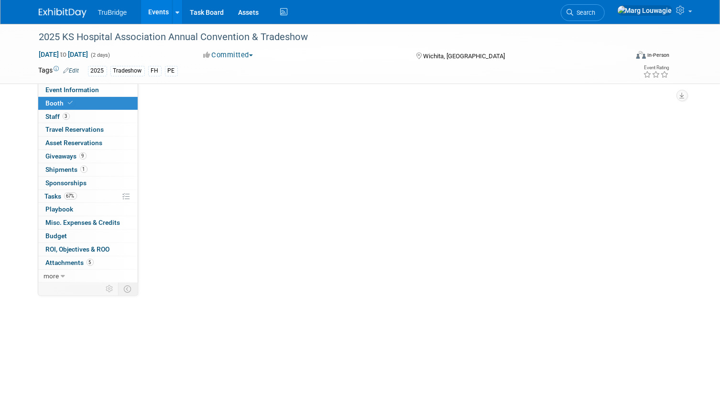
scroll to position [0, 0]
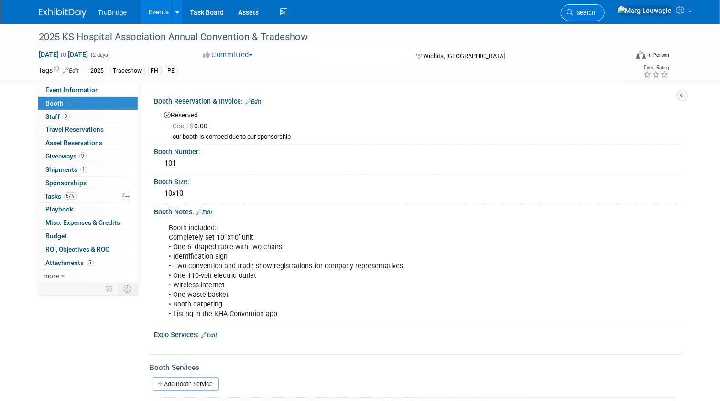
click at [595, 12] on span "Search" at bounding box center [584, 12] width 22 height 7
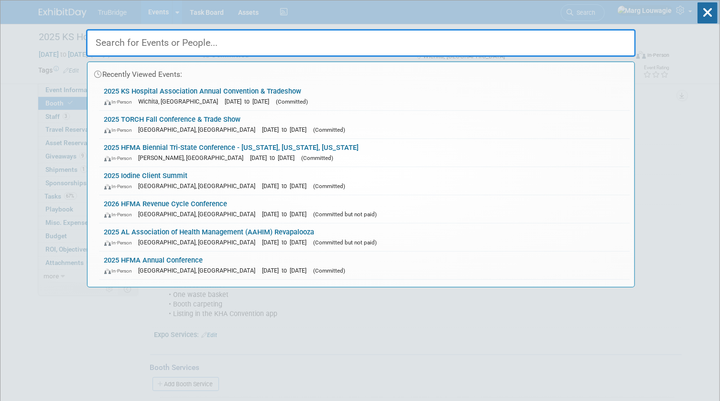
click at [594, 42] on input "text" at bounding box center [361, 43] width 550 height 28
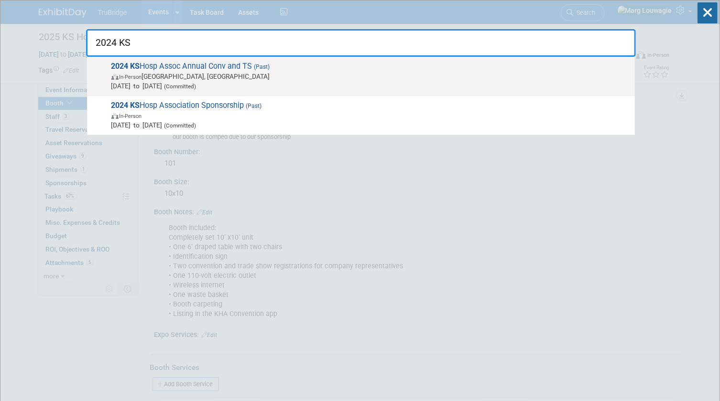
type input "2024 KS"
click at [231, 73] on span "In-Person Overland Park, KS" at bounding box center [370, 77] width 518 height 10
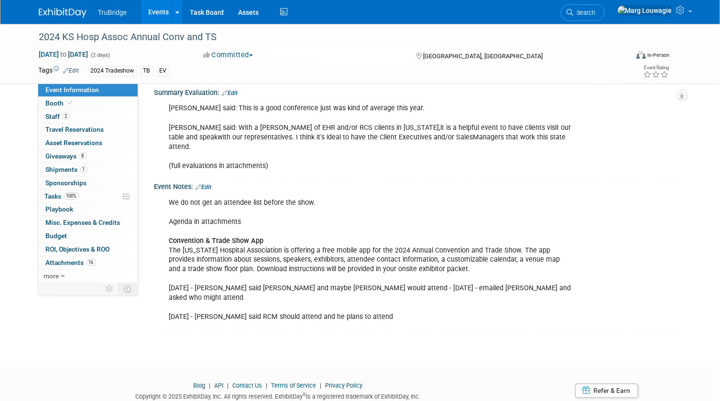
scroll to position [738, 0]
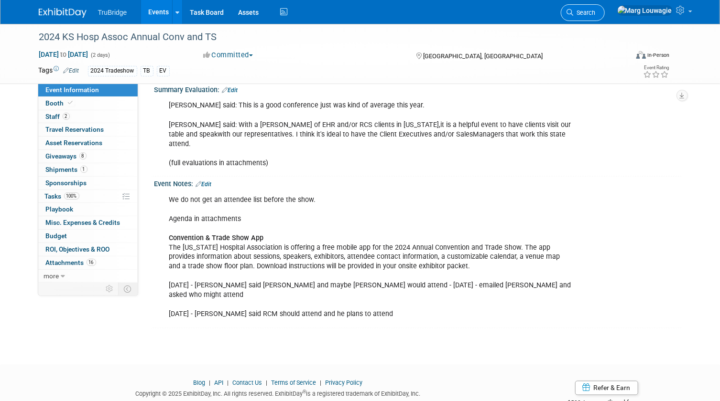
click at [595, 14] on span "Search" at bounding box center [584, 12] width 22 height 7
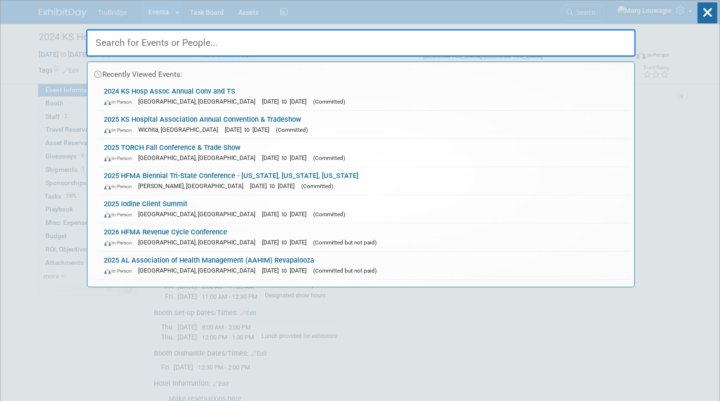
click at [589, 36] on input "text" at bounding box center [361, 43] width 550 height 28
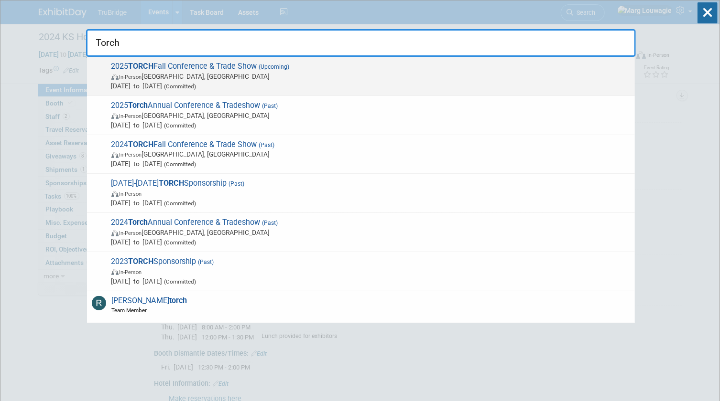
type input "Torch"
click at [280, 86] on span "[DATE] to [DATE] (Committed)" at bounding box center [370, 86] width 518 height 10
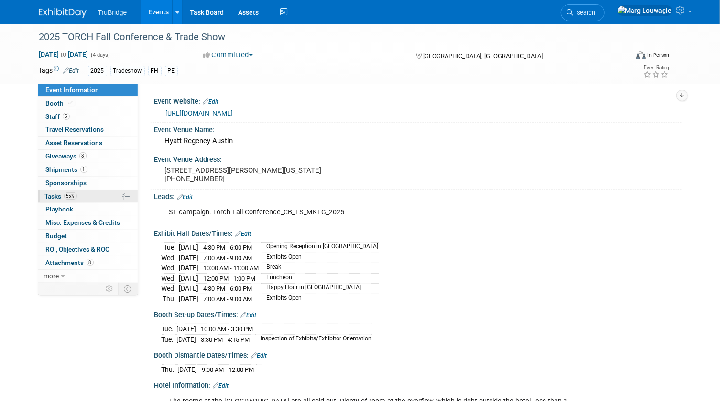
click at [55, 193] on span "Tasks 55%" at bounding box center [61, 197] width 32 height 8
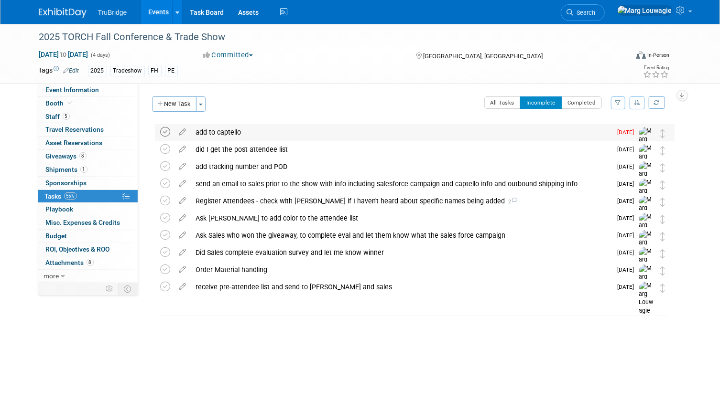
click at [164, 130] on icon at bounding box center [166, 132] width 10 height 10
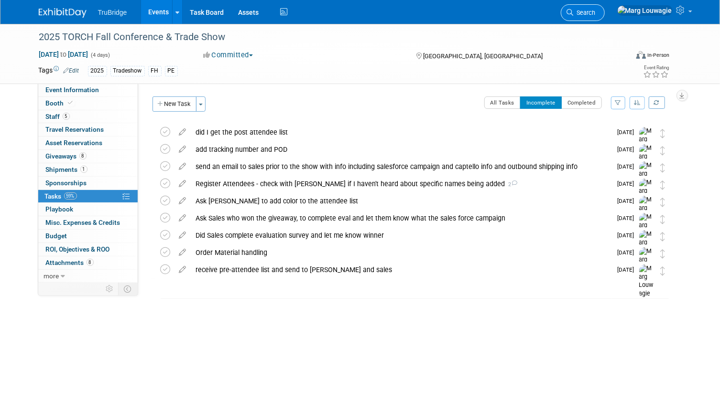
click at [595, 11] on span "Search" at bounding box center [584, 12] width 22 height 7
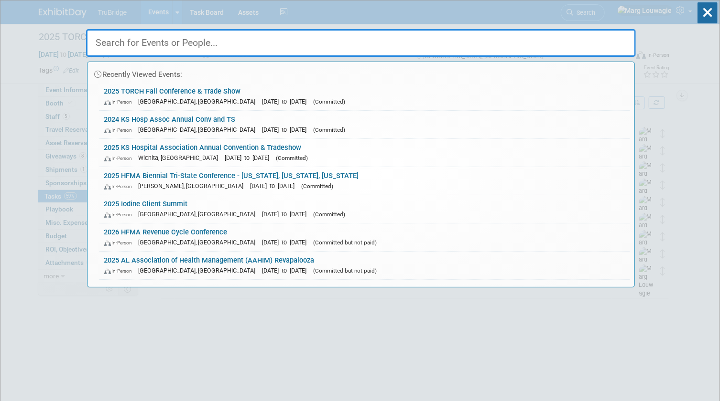
click at [484, 45] on input "text" at bounding box center [361, 43] width 550 height 28
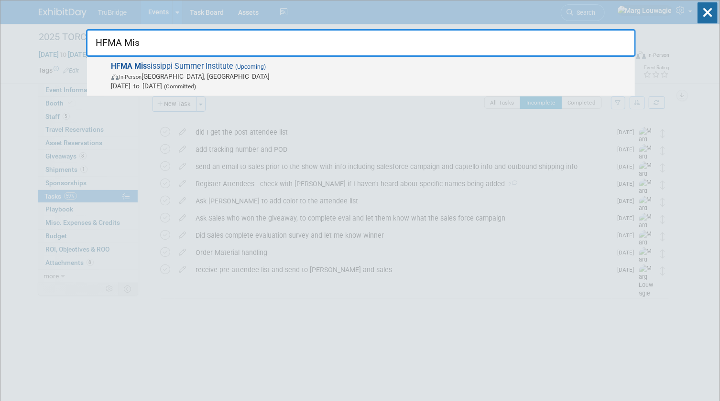
type input "HFMA Mis"
click at [142, 79] on span "In-Person" at bounding box center [130, 77] width 22 height 6
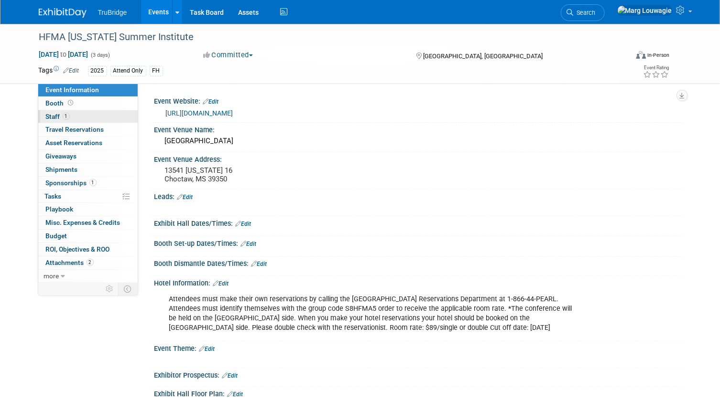
click at [79, 113] on link "1 Staff 1" at bounding box center [87, 116] width 99 height 13
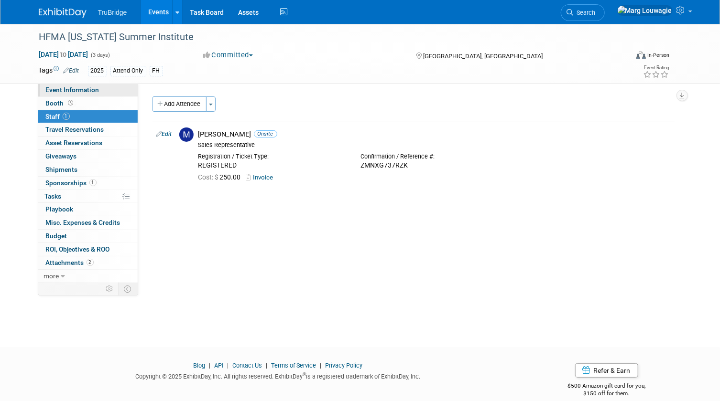
click at [85, 88] on span "Event Information" at bounding box center [73, 90] width 54 height 8
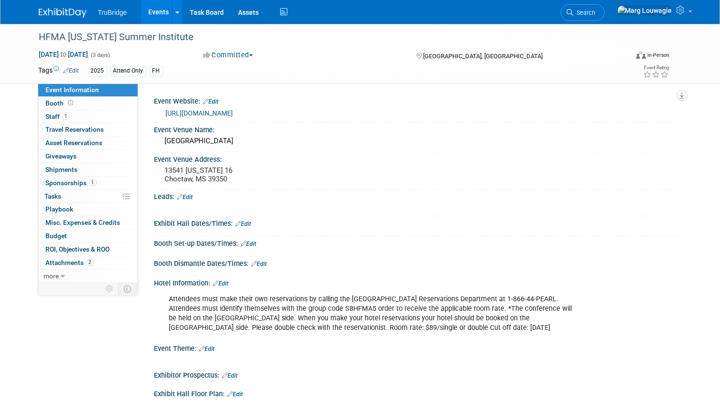
click at [233, 109] on link "https://web.cvent.com/event/83e73324-cae2-4131-b99c-5ebabfdf473c/websitePage:22…" at bounding box center [199, 113] width 67 height 8
click at [61, 198] on span "Tasks 0%" at bounding box center [53, 197] width 17 height 8
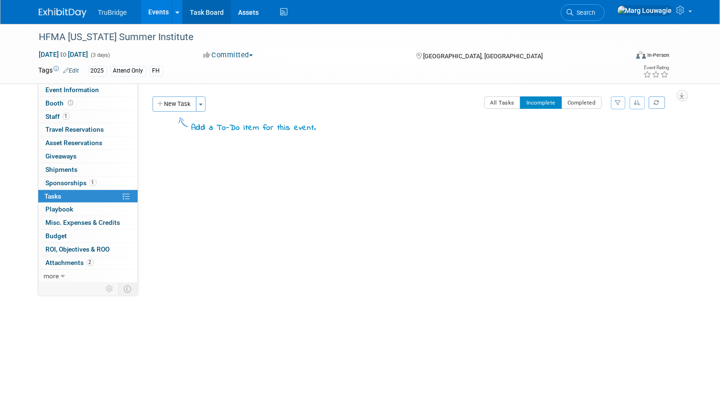
click at [205, 3] on link "Task Board" at bounding box center [207, 12] width 48 height 24
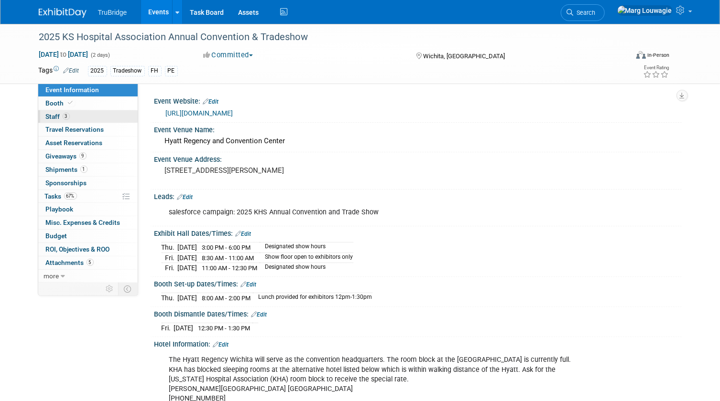
click at [78, 115] on link "3 Staff 3" at bounding box center [87, 116] width 99 height 13
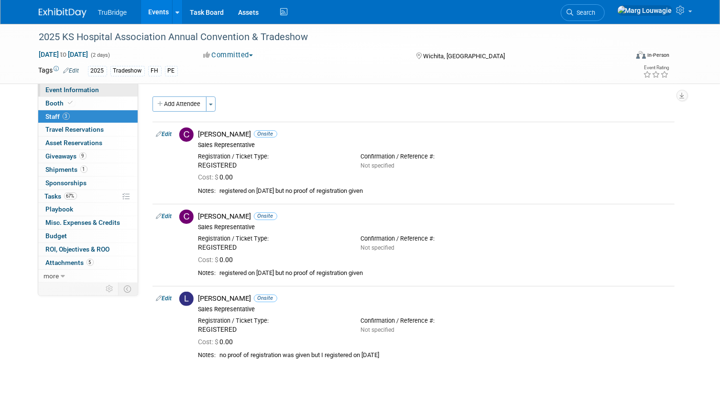
click at [76, 92] on span "Event Information" at bounding box center [73, 90] width 54 height 8
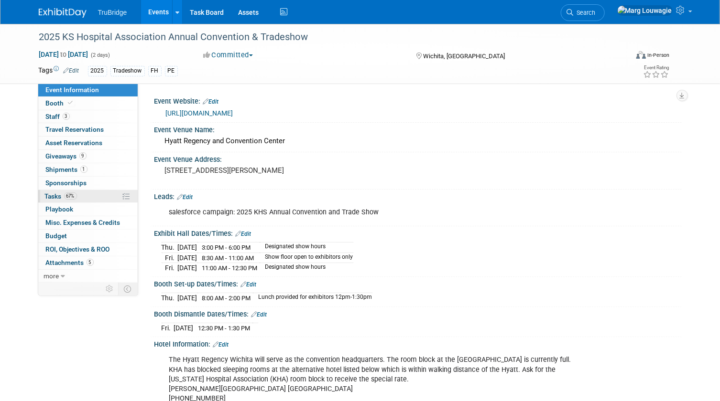
click at [53, 198] on span "Tasks 67%" at bounding box center [61, 197] width 32 height 8
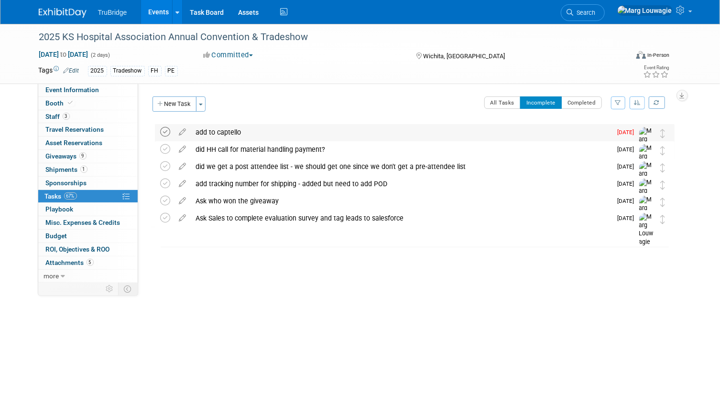
click at [167, 130] on icon at bounding box center [166, 132] width 10 height 10
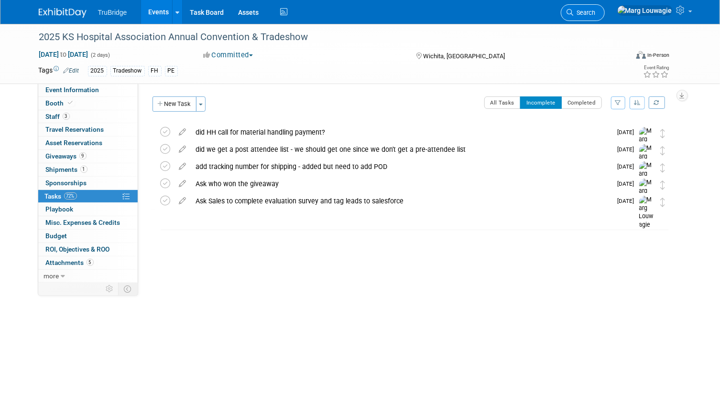
click at [595, 11] on span "Search" at bounding box center [584, 12] width 22 height 7
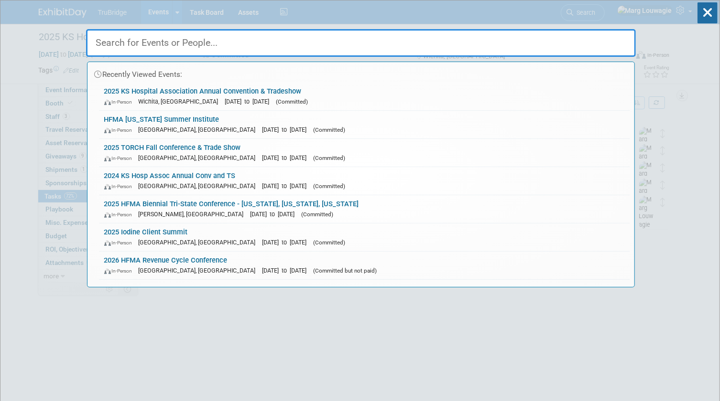
click at [605, 40] on input "text" at bounding box center [361, 43] width 550 height 28
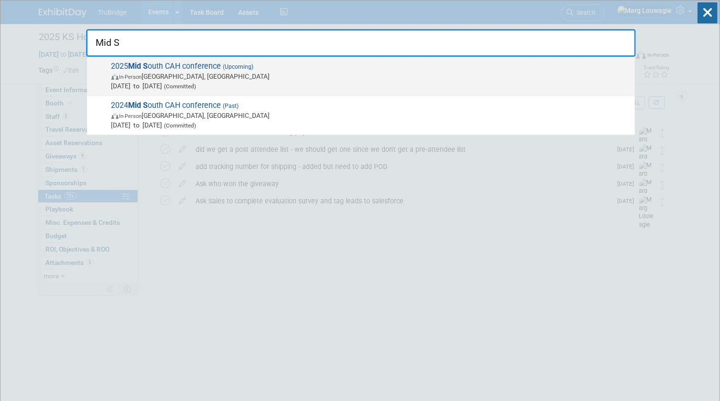
type input "Mid S"
click at [186, 75] on span "In-Person Louisville, KY" at bounding box center [370, 77] width 518 height 10
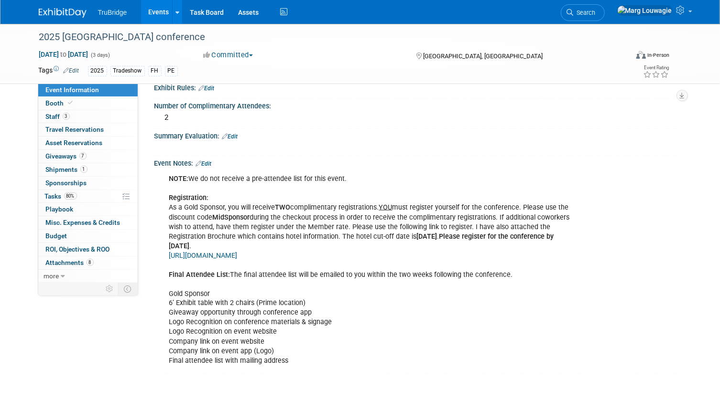
scroll to position [695, 0]
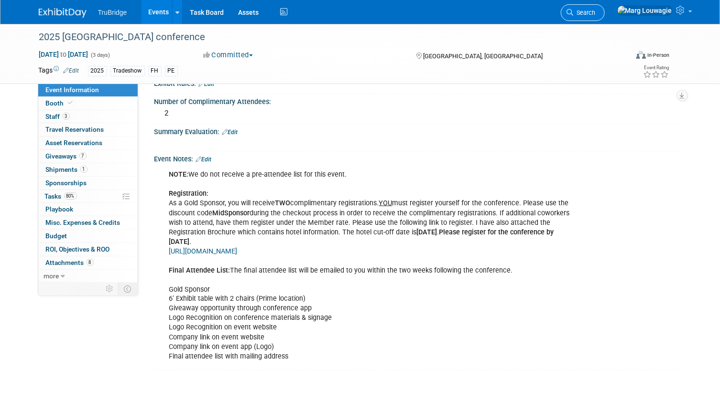
click at [604, 14] on link "Search" at bounding box center [583, 12] width 44 height 17
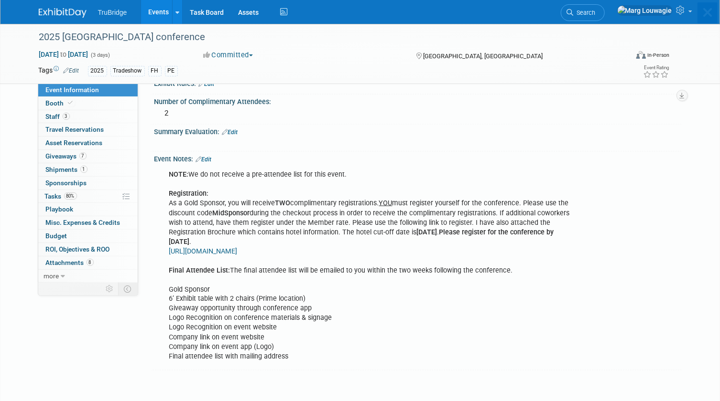
scroll to position [0, 0]
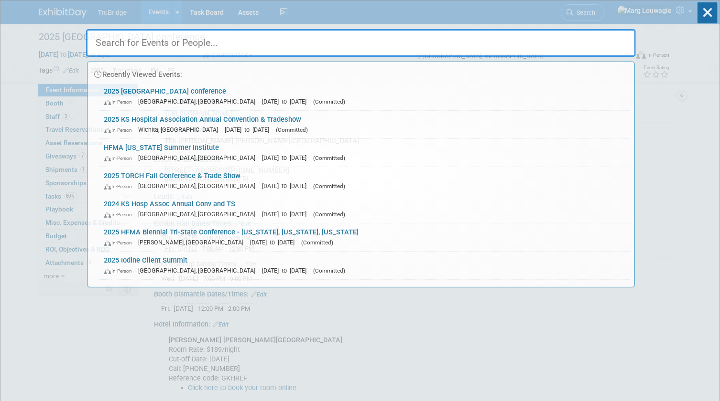
click at [603, 47] on input "text" at bounding box center [361, 43] width 550 height 28
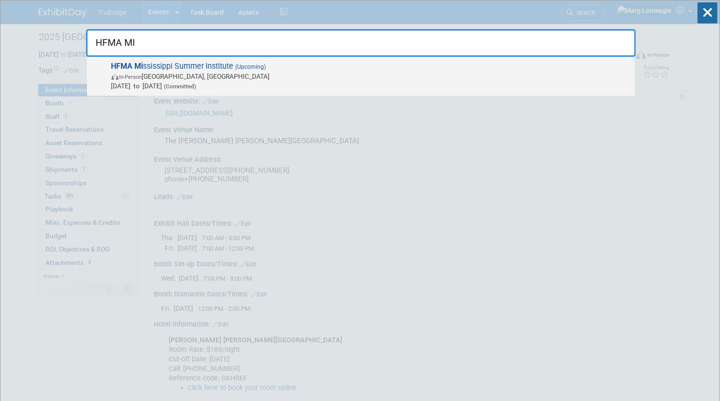
type input "HFMA MI"
click at [218, 77] on span "In-Person Philadelphia, MS" at bounding box center [370, 77] width 518 height 10
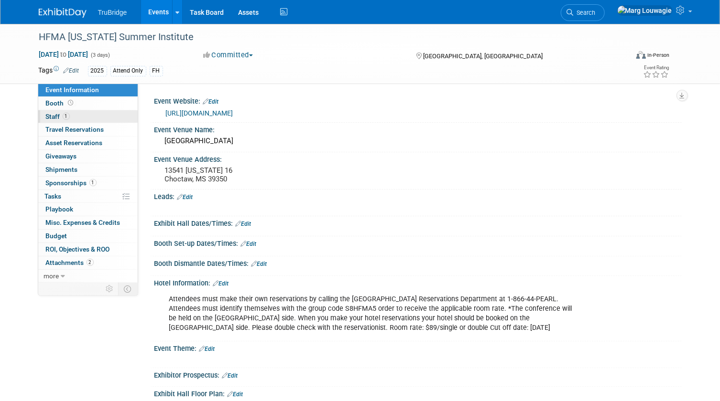
click at [92, 114] on link "1 Staff 1" at bounding box center [87, 116] width 99 height 13
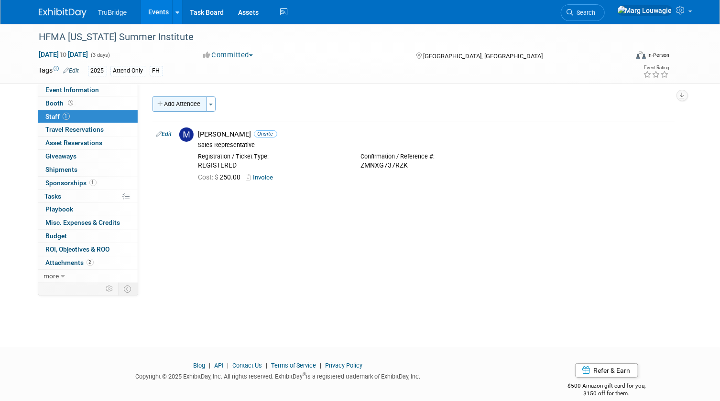
click at [185, 104] on button "Add Attendee" at bounding box center [179, 104] width 54 height 15
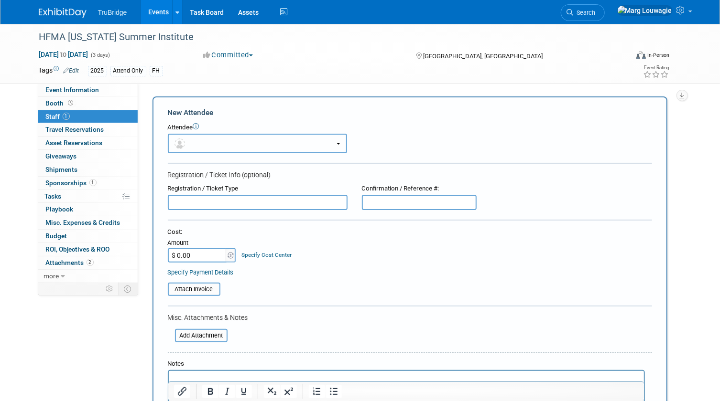
click at [192, 139] on button "button" at bounding box center [257, 144] width 179 height 20
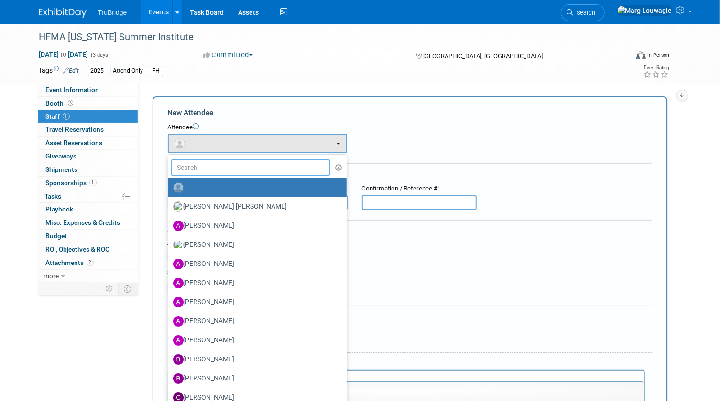
click at [205, 165] on input "text" at bounding box center [251, 168] width 160 height 16
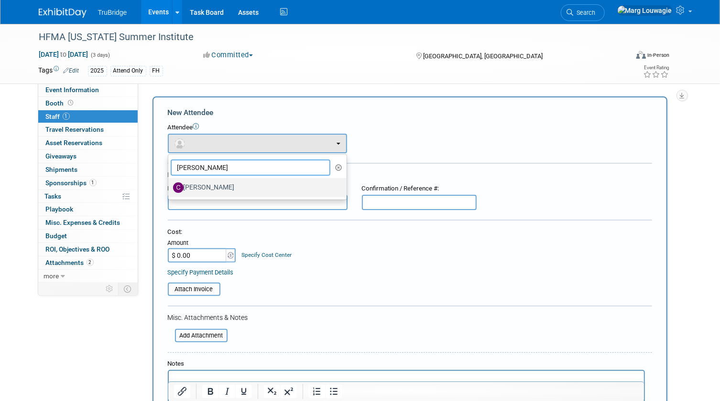
type input "Cody"
click at [233, 186] on label "[PERSON_NAME]" at bounding box center [255, 187] width 164 height 15
click at [170, 186] on input "[PERSON_NAME]" at bounding box center [166, 186] width 6 height 6
select select "68a77a0f-dec6-4b76-b6bc-ef8382750c48"
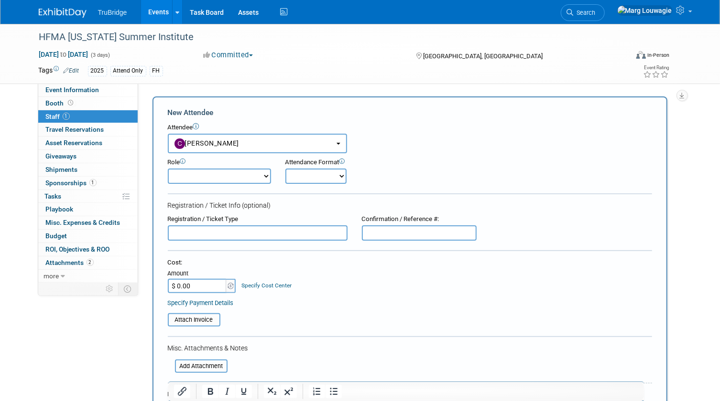
click at [237, 176] on select "Demonstrator Host Leadership Marketing Planner Presenter Sales Representative" at bounding box center [219, 176] width 103 height 15
select select "4"
click at [168, 169] on select "Demonstrator Host Leadership Marketing Planner Presenter Sales Representative" at bounding box center [219, 176] width 103 height 15
click at [306, 176] on select "Onsite Remote" at bounding box center [315, 176] width 61 height 15
select select "1"
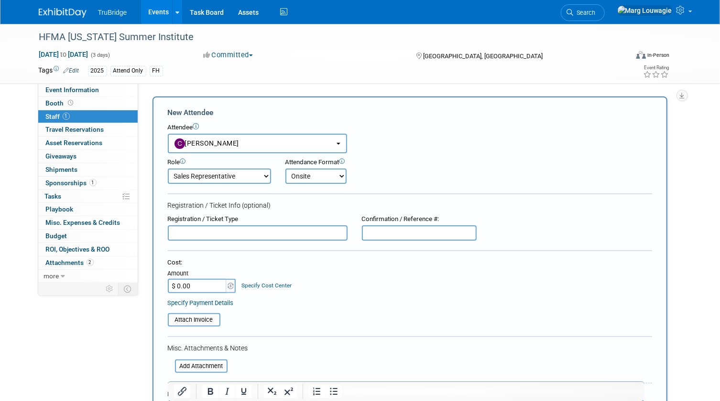
click at [285, 169] on select "Onsite Remote" at bounding box center [315, 176] width 61 height 15
click at [256, 231] on input "text" at bounding box center [258, 233] width 180 height 15
type input "REGISTERED"
click at [415, 229] on input "text" at bounding box center [419, 233] width 115 height 15
paste input "7HNFSJGWMP6"
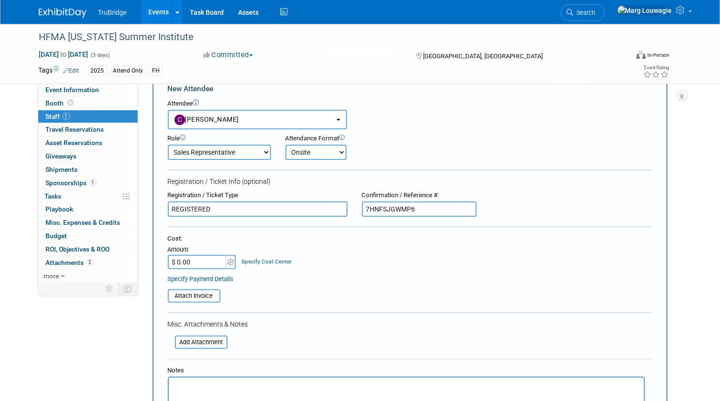
scroll to position [43, 0]
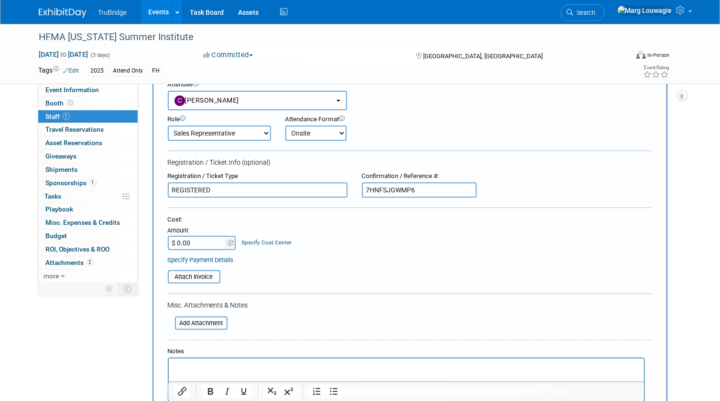
type input "7HNFSJGWMP6"
click at [188, 239] on input "$ 0.00" at bounding box center [198, 243] width 60 height 14
type input "$ 250.00"
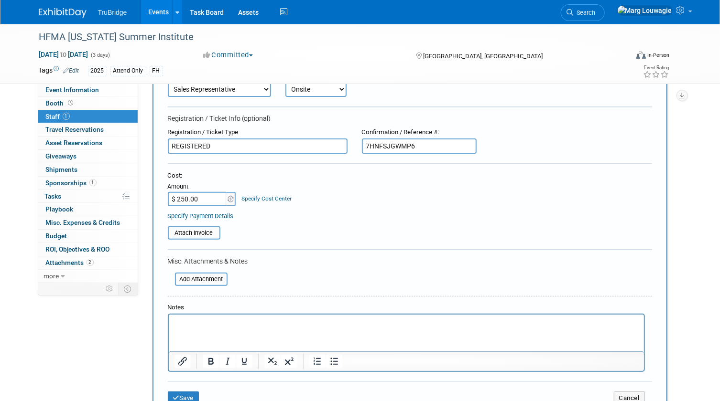
scroll to position [86, 0]
click at [198, 229] on input "file" at bounding box center [163, 233] width 114 height 11
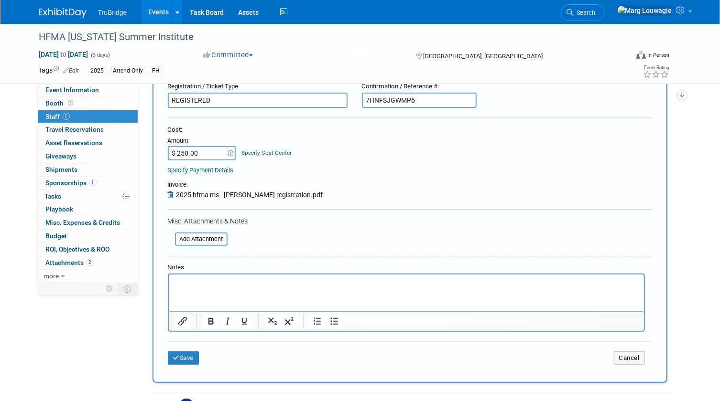
scroll to position [217, 0]
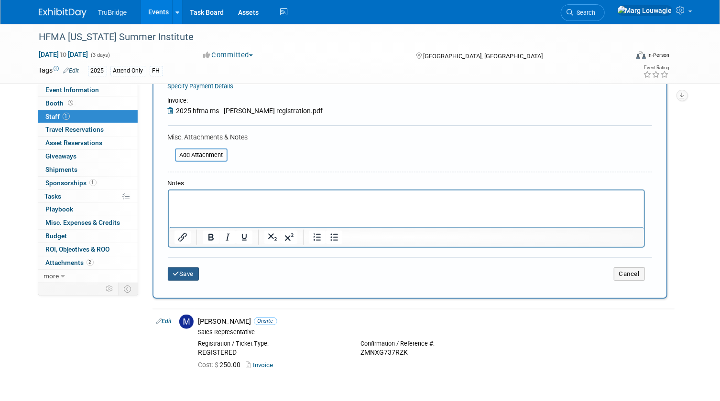
click at [186, 273] on button "Save" at bounding box center [184, 274] width 32 height 13
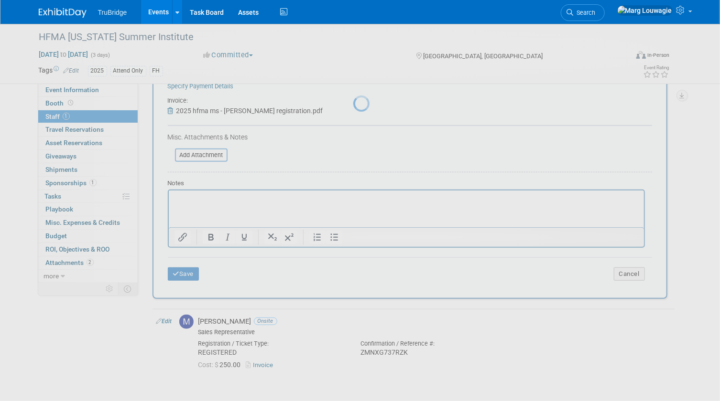
scroll to position [12, 0]
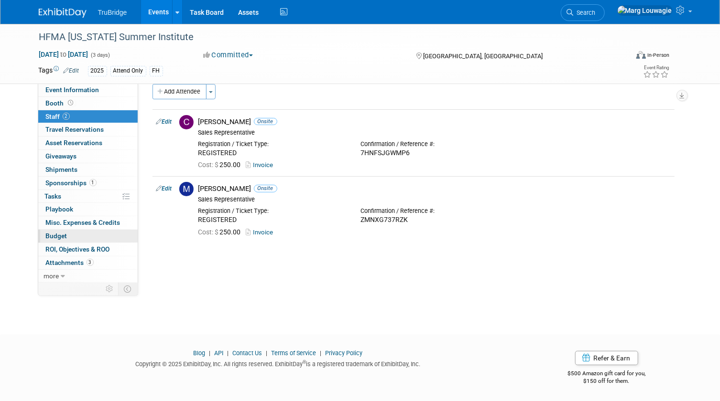
click at [67, 238] on link "Budget" at bounding box center [87, 236] width 99 height 13
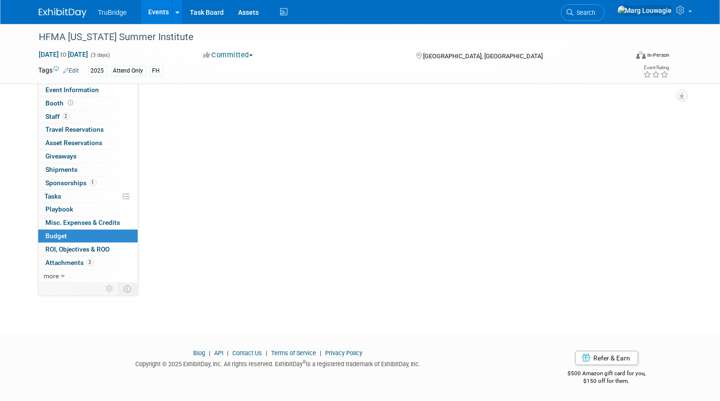
scroll to position [0, 0]
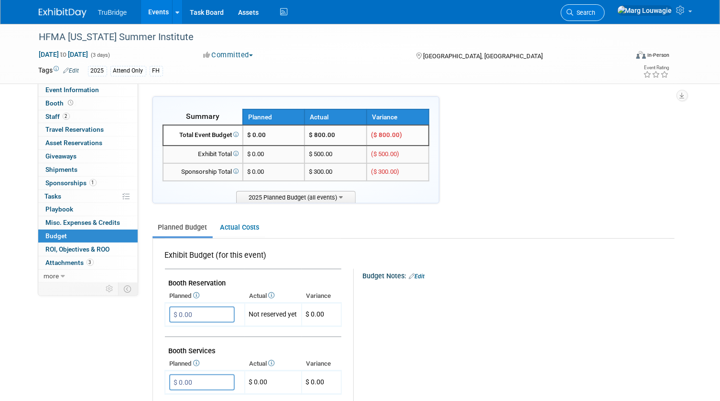
click at [595, 11] on span "Search" at bounding box center [584, 12] width 22 height 7
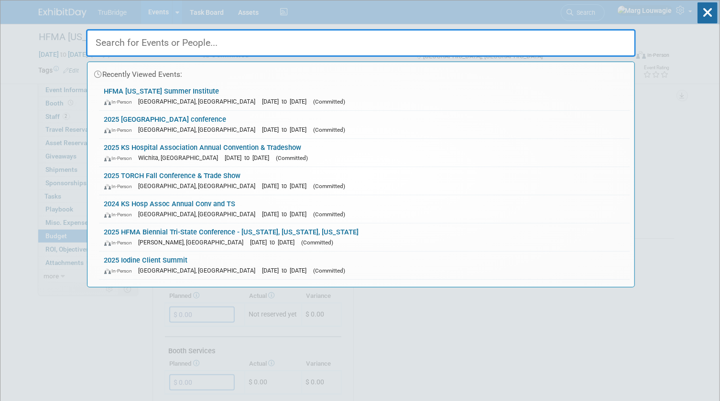
click at [548, 43] on input "text" at bounding box center [361, 43] width 550 height 28
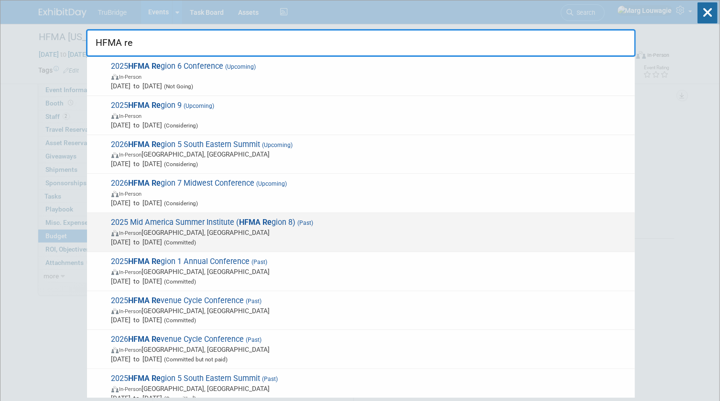
type input "HFMA re"
click at [233, 223] on span "2025 Mid America Summer Institute ( HFMA Re gion 8) (Past) In-Person Omaha, NE …" at bounding box center [368, 232] width 521 height 29
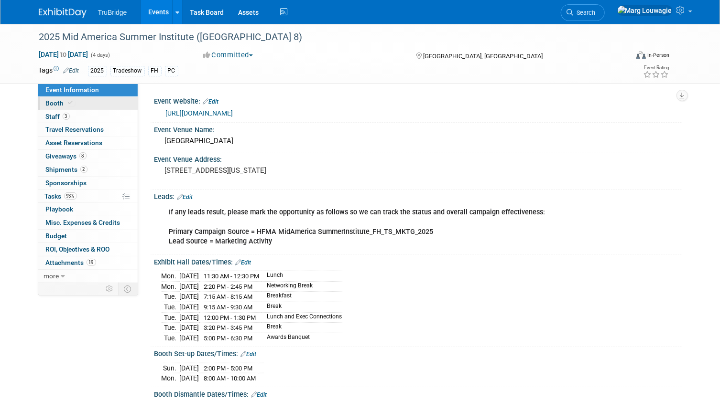
click at [97, 104] on link "Booth" at bounding box center [87, 103] width 99 height 13
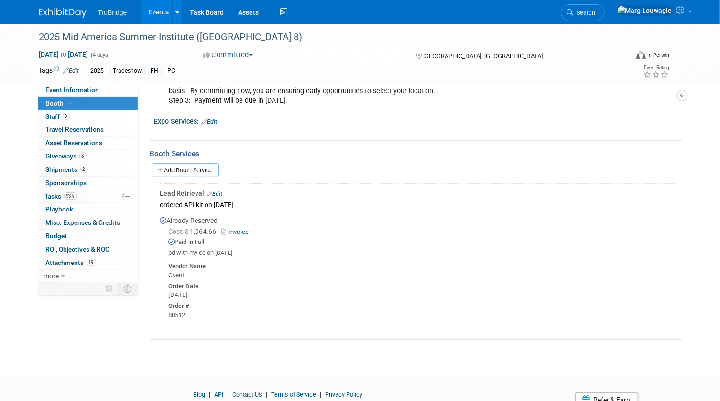
scroll to position [260, 0]
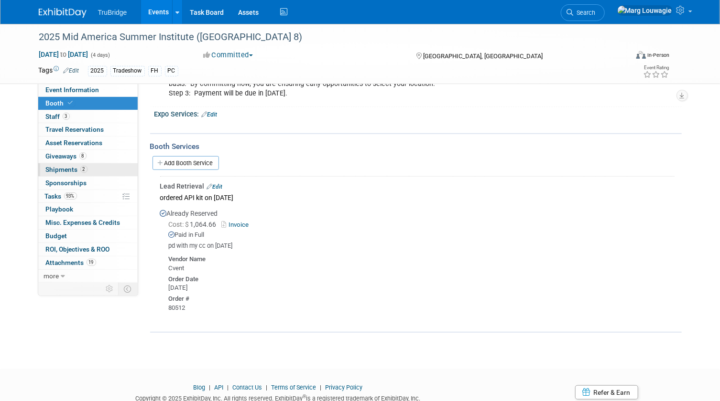
click at [65, 168] on span "Shipments 2" at bounding box center [67, 170] width 42 height 8
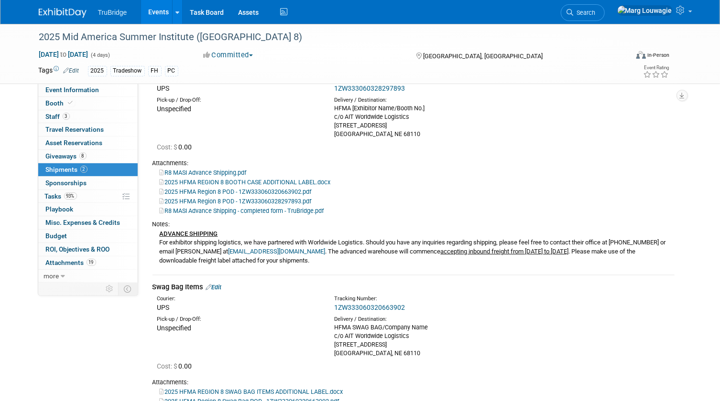
scroll to position [86, 0]
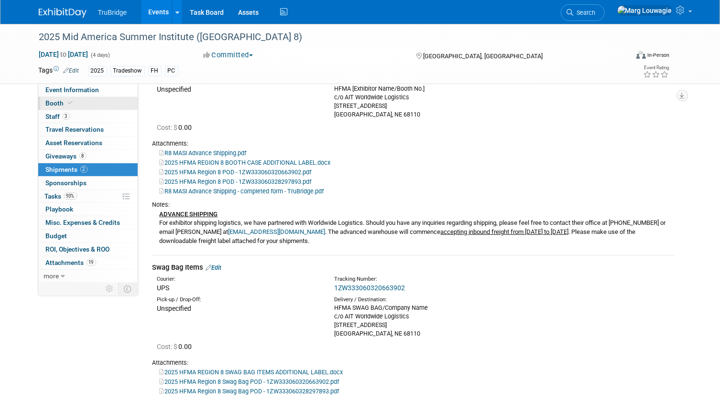
click at [82, 106] on link "Booth" at bounding box center [87, 103] width 99 height 13
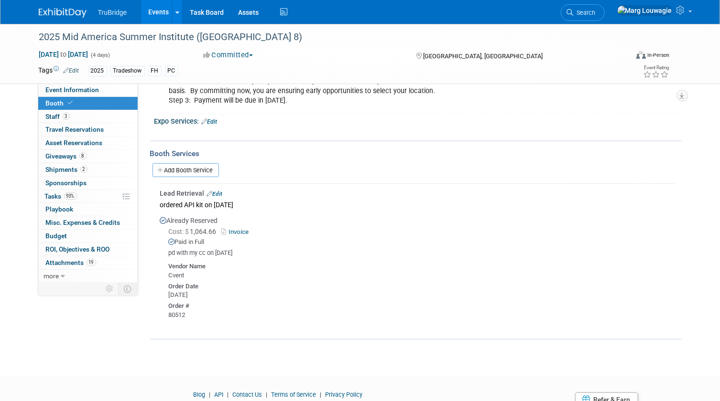
scroll to position [260, 0]
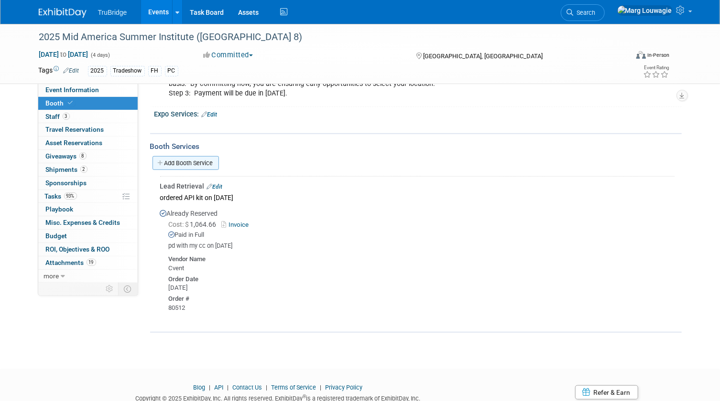
click at [211, 163] on link "Add Booth Service" at bounding box center [185, 163] width 66 height 14
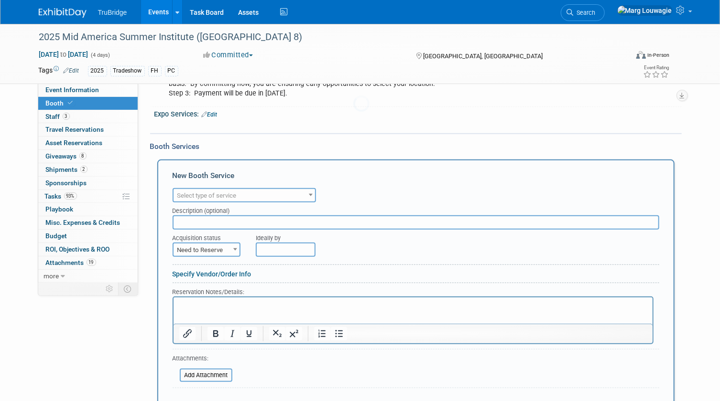
scroll to position [0, 0]
click at [223, 194] on span "Select type of service" at bounding box center [206, 195] width 59 height 7
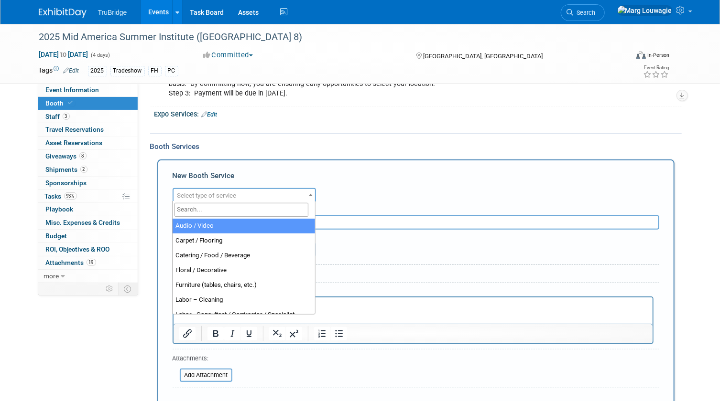
click at [225, 206] on input "search" at bounding box center [241, 210] width 134 height 14
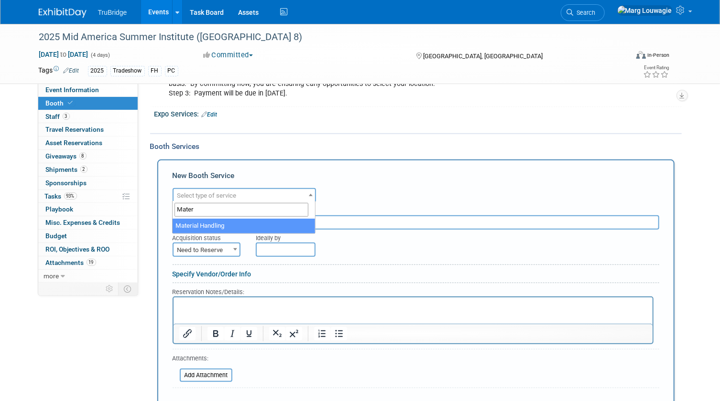
type input "Mater"
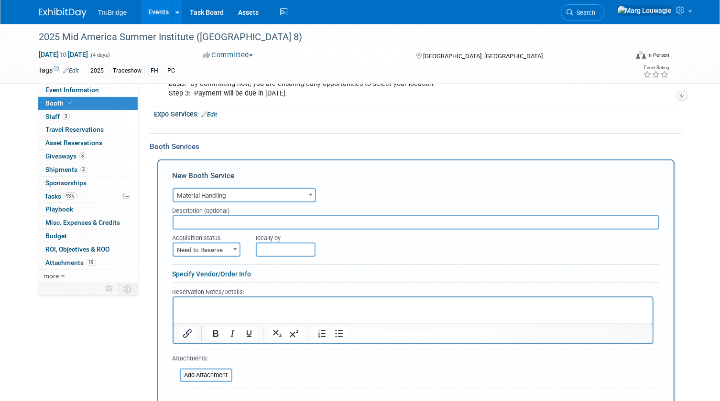
select select "10"
click at [225, 244] on span "Need to Reserve" at bounding box center [206, 250] width 66 height 13
select select "2"
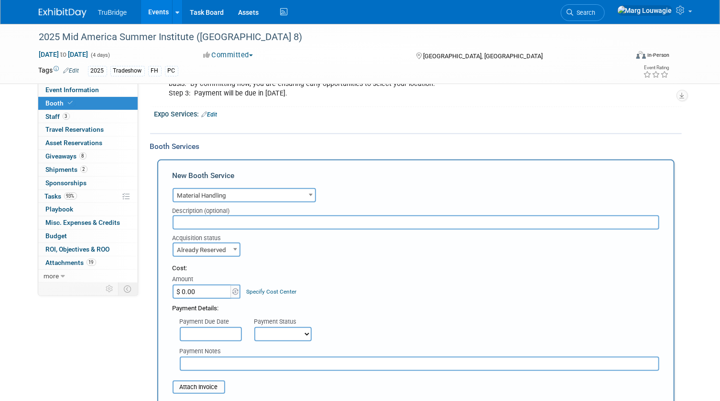
click at [213, 287] on input "$ 0.00" at bounding box center [203, 292] width 60 height 14
type input "$ 77.25"
click at [399, 275] on div "Cost: Amount $ 77.25 Specify Cost Center Cost Center -- Not Specified --" at bounding box center [416, 281] width 486 height 35
click at [227, 331] on input "text" at bounding box center [211, 334] width 62 height 14
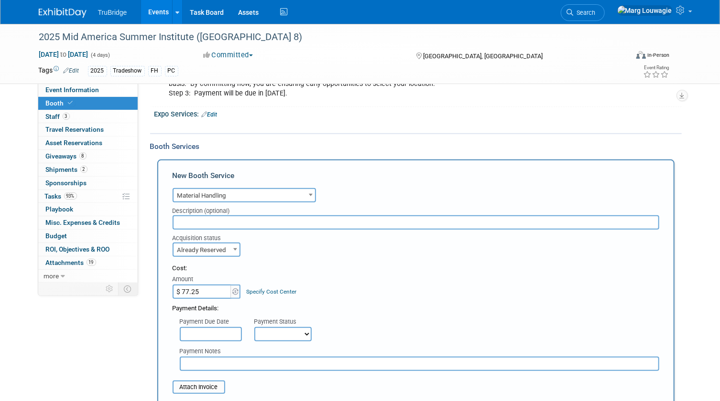
click at [420, 324] on div "Payment Due Date Payment Status Not Paid Yet Partially Paid Paid in Full Next P…" at bounding box center [415, 327] width 501 height 28
click at [302, 332] on select "Not Paid Yet Partially Paid Paid in Full" at bounding box center [282, 334] width 57 height 14
select select "1"
click at [254, 327] on select "Not Paid Yet Partially Paid Paid in Full" at bounding box center [282, 334] width 57 height 14
click at [292, 373] on div "Attach Invoice" at bounding box center [416, 382] width 486 height 23
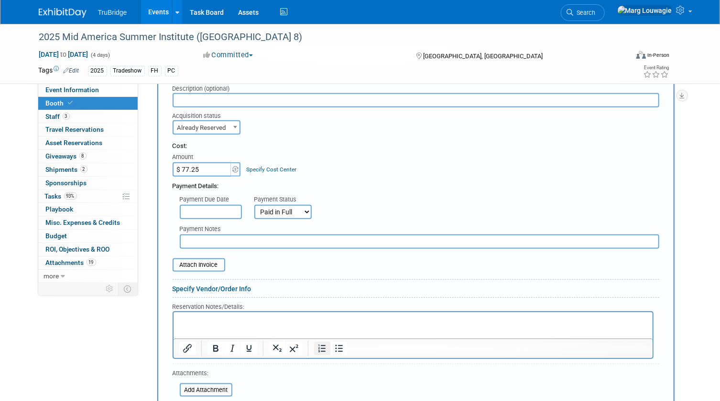
scroll to position [391, 0]
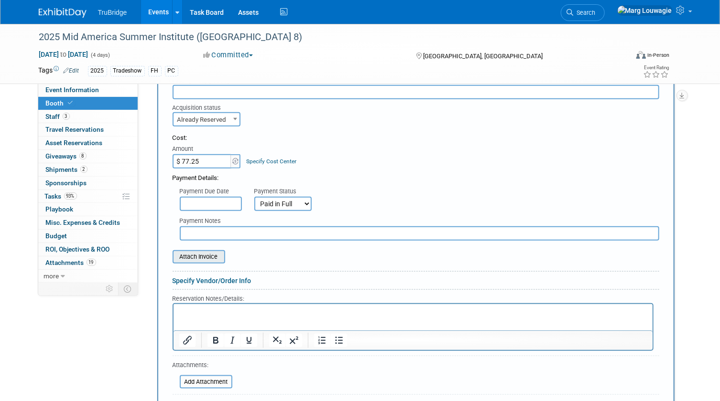
click at [217, 256] on input "file" at bounding box center [167, 256] width 114 height 11
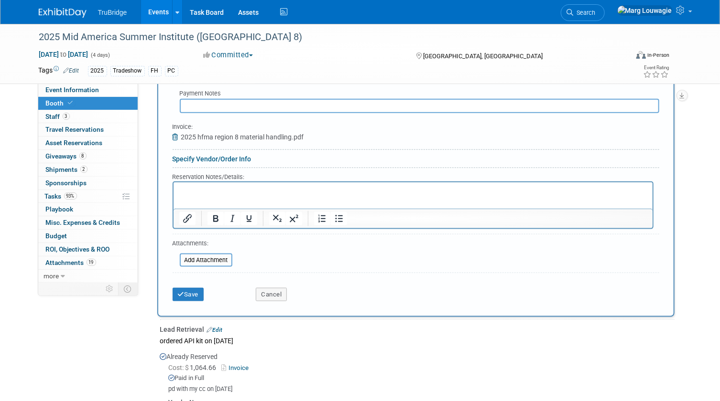
scroll to position [521, 0]
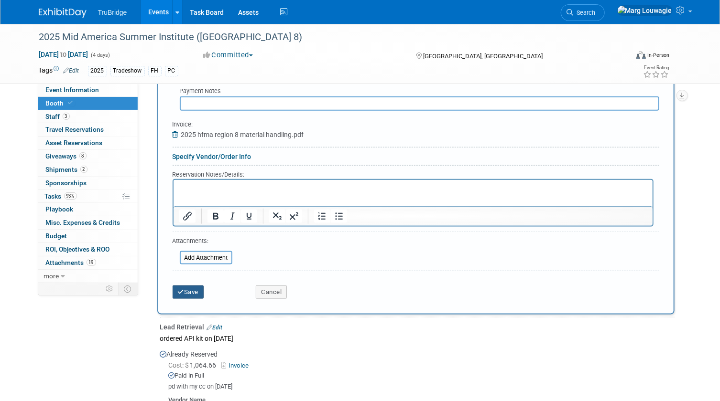
click at [200, 290] on button "Save" at bounding box center [189, 292] width 32 height 13
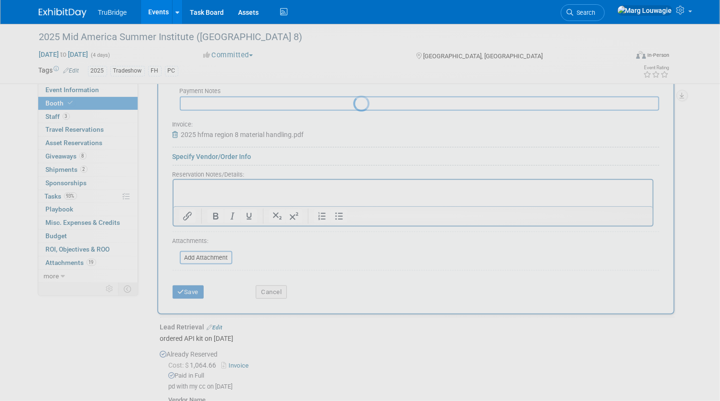
scroll to position [354, 0]
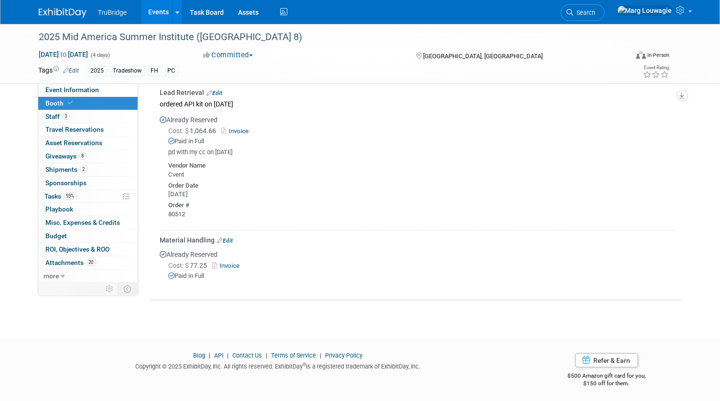
click at [158, 14] on link "Events" at bounding box center [158, 12] width 35 height 24
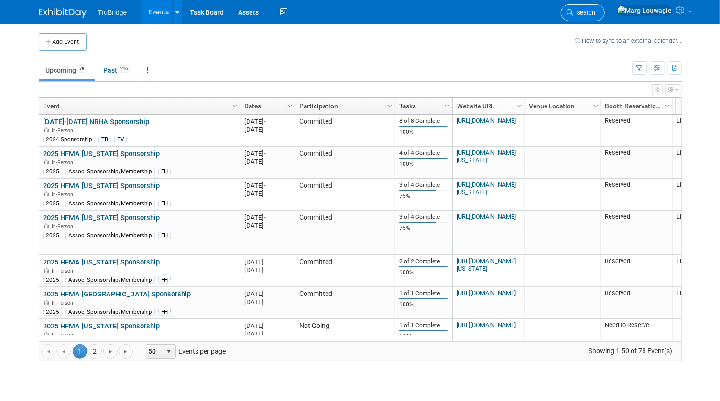
click at [604, 7] on link "Search" at bounding box center [583, 12] width 44 height 17
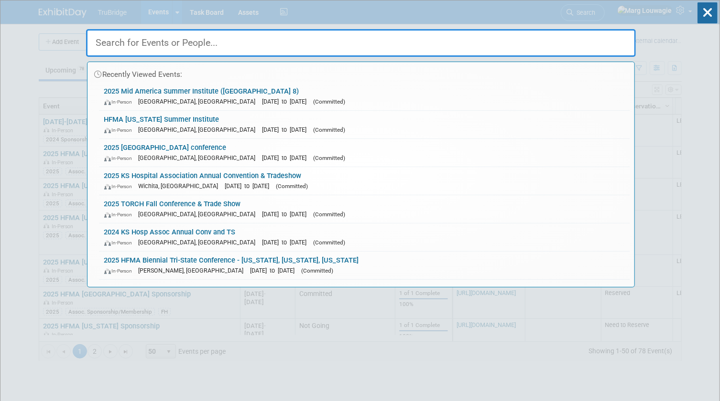
click at [601, 41] on input "text" at bounding box center [361, 43] width 550 height 28
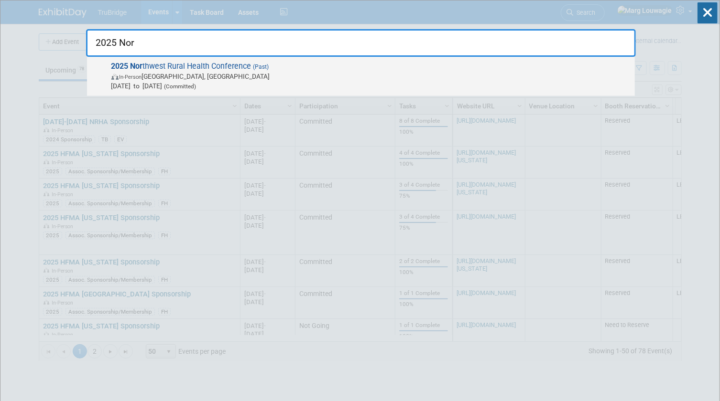
type input "2025 Nor"
click at [206, 75] on span "In-Person Spokane, WA" at bounding box center [370, 77] width 518 height 10
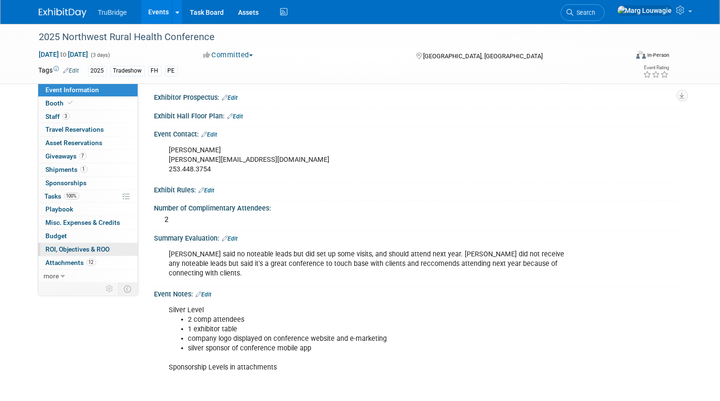
scroll to position [496, 0]
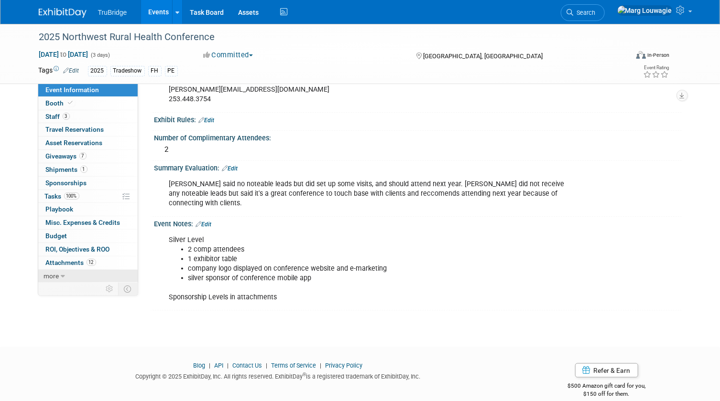
click at [74, 280] on link "more" at bounding box center [87, 276] width 99 height 13
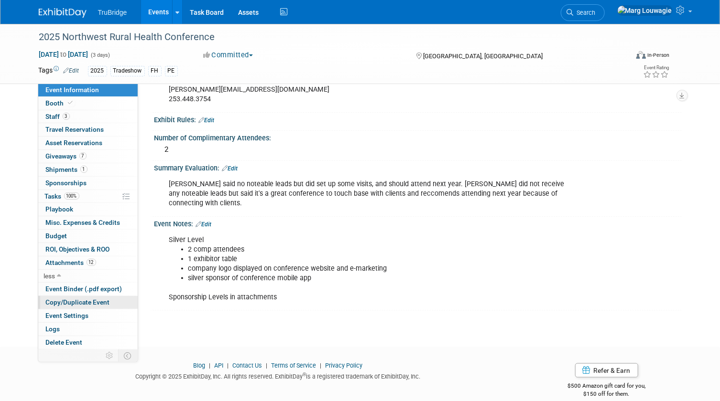
click at [85, 303] on span "Copy/Duplicate Event" at bounding box center [78, 303] width 64 height 8
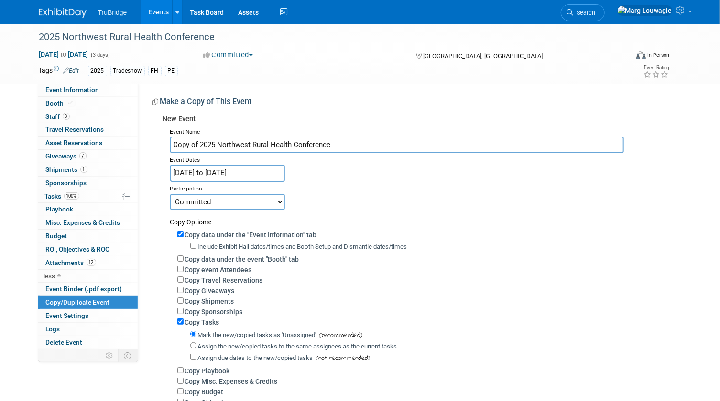
click at [215, 144] on input "Copy of 2025 Northwest Rural Health Conference" at bounding box center [397, 145] width 454 height 17
click at [200, 141] on input "Copy of 2026 Northwest Rural Health Conference" at bounding box center [397, 145] width 454 height 17
type input "2026 Northwest Rural Health Conference"
click at [246, 173] on input "[DATE] to [DATE]" at bounding box center [227, 173] width 115 height 17
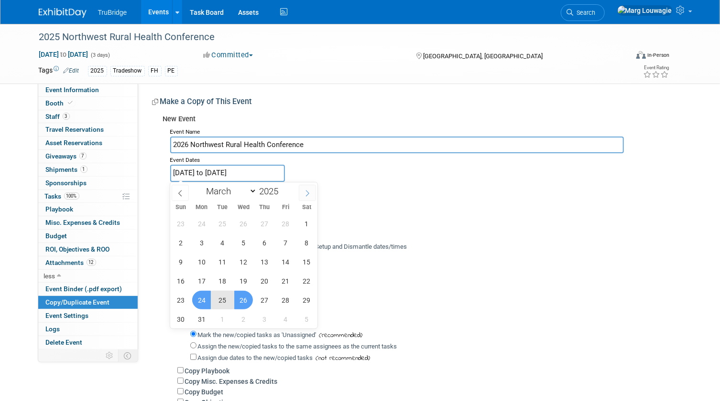
click at [306, 194] on icon at bounding box center [307, 193] width 7 height 7
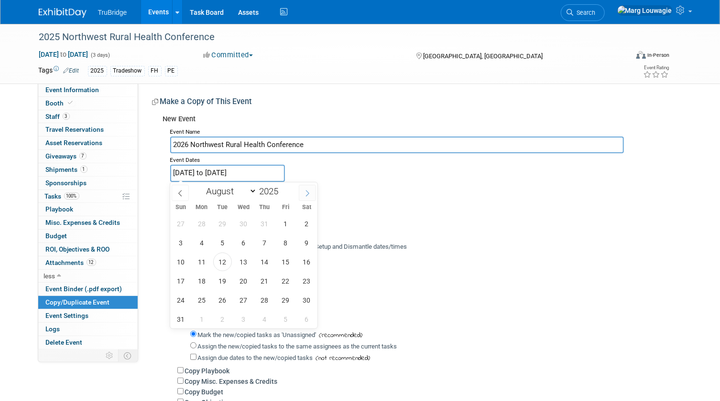
click at [306, 194] on icon at bounding box center [307, 193] width 7 height 7
select select "11"
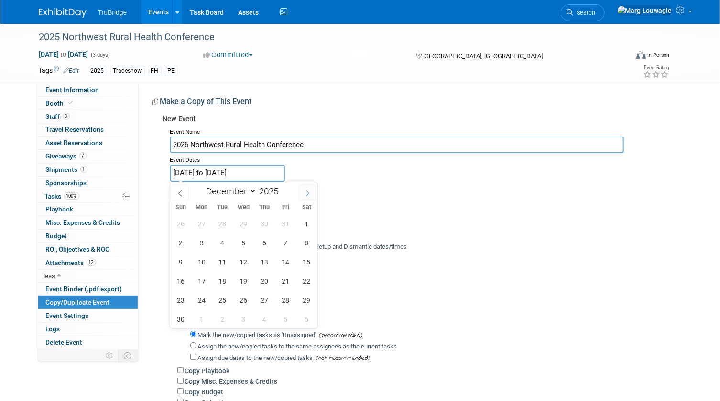
click at [306, 194] on icon at bounding box center [307, 193] width 7 height 7
type input "2026"
click at [306, 194] on icon at bounding box center [307, 193] width 7 height 7
select select "2"
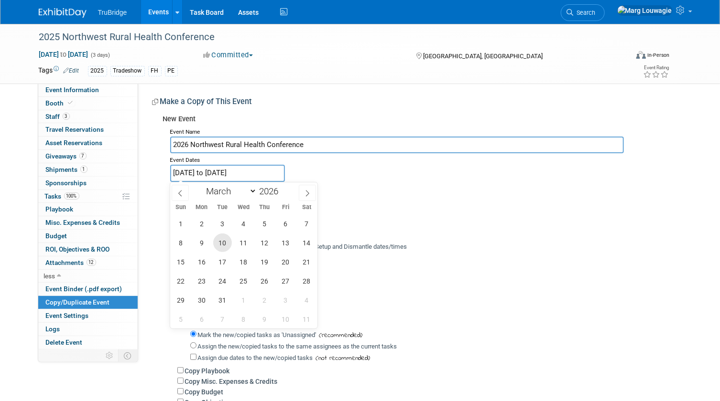
click at [219, 240] on span "10" at bounding box center [222, 243] width 19 height 19
click at [262, 239] on span "12" at bounding box center [264, 243] width 19 height 19
type input "[DATE] to [DATE]"
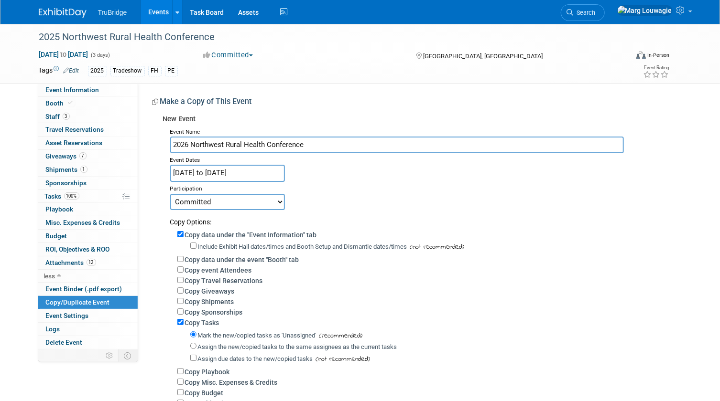
click at [277, 200] on select "Committed Considering Not Going Committed but not paid" at bounding box center [227, 202] width 115 height 16
select select "2"
click at [170, 194] on select "Committed Considering Not Going Committed but not paid" at bounding box center [227, 202] width 115 height 16
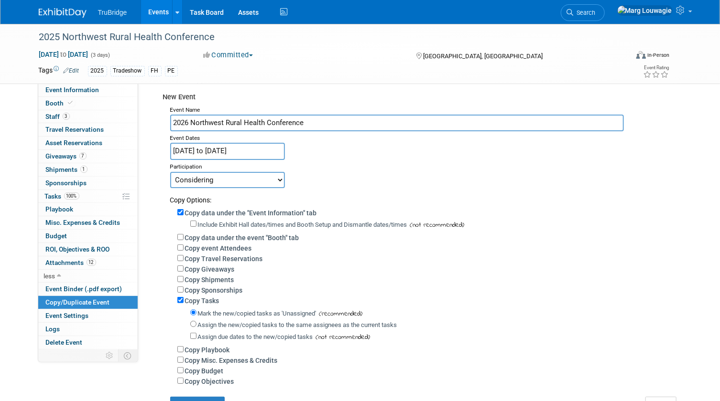
scroll to position [43, 0]
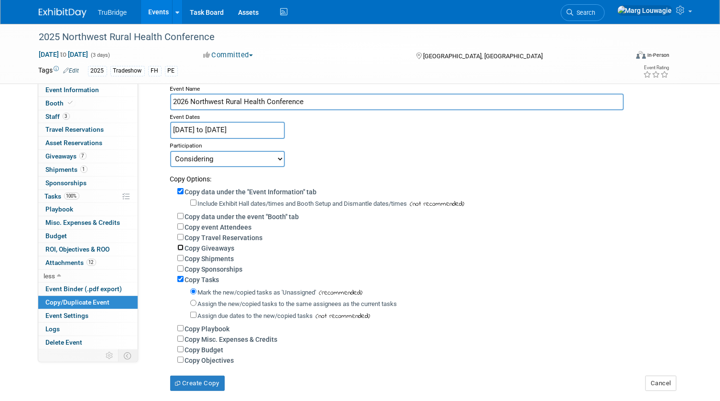
click at [180, 247] on input "Copy Giveaways" at bounding box center [180, 248] width 6 height 6
checkbox input "true"
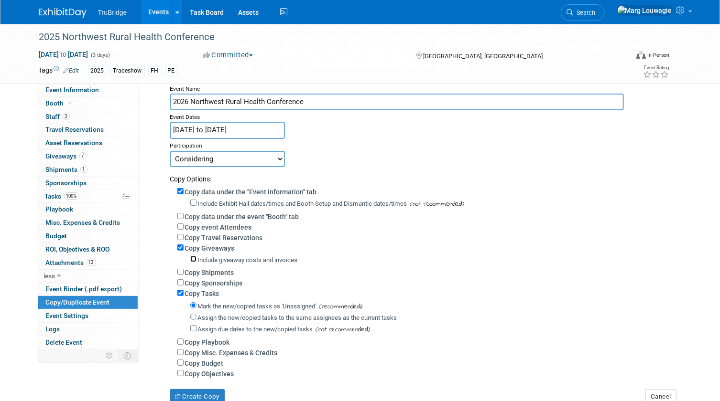
click at [194, 258] on input "Include giveaway costs and invoices" at bounding box center [193, 259] width 6 height 6
checkbox input "true"
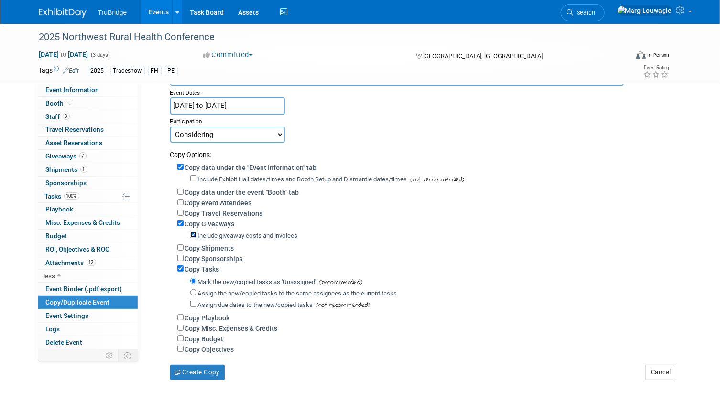
scroll to position [86, 0]
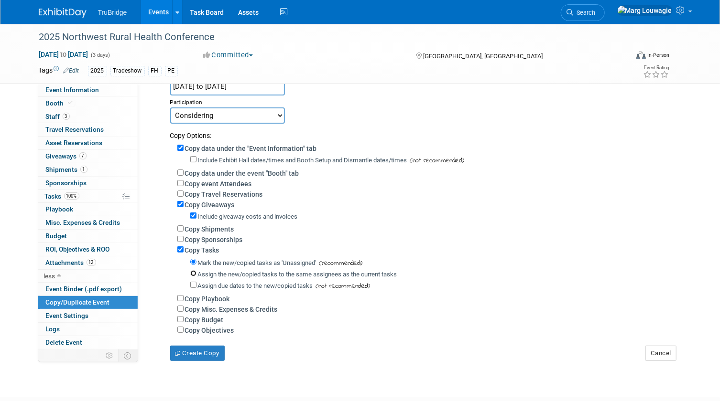
click at [193, 272] on input "Assign the new/copied tasks to the same assignees as the current tasks" at bounding box center [193, 273] width 6 height 6
radio input "true"
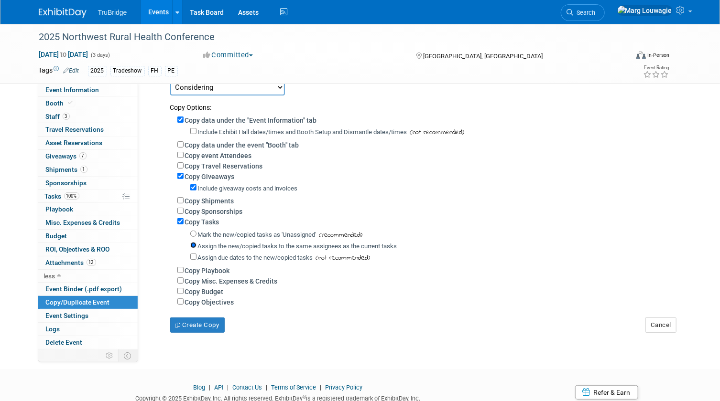
scroll to position [130, 0]
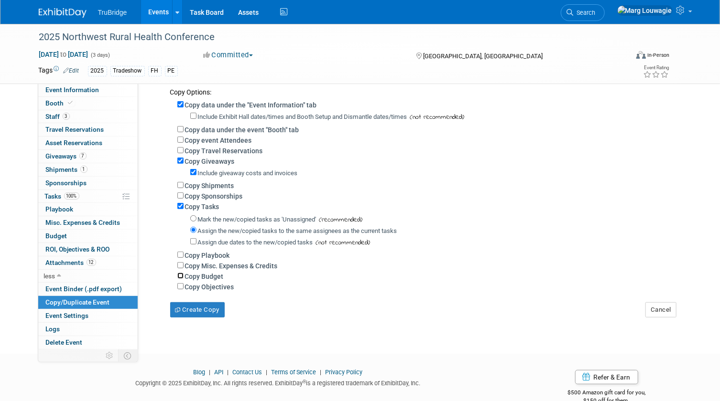
click at [179, 276] on input "Copy Budget" at bounding box center [180, 276] width 6 height 6
checkbox input "true"
click at [211, 314] on button "Create Copy" at bounding box center [197, 309] width 54 height 15
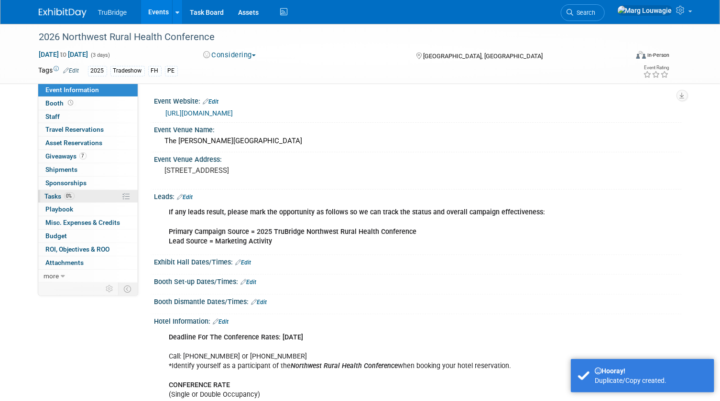
click at [53, 195] on span "Tasks 0%" at bounding box center [60, 197] width 30 height 8
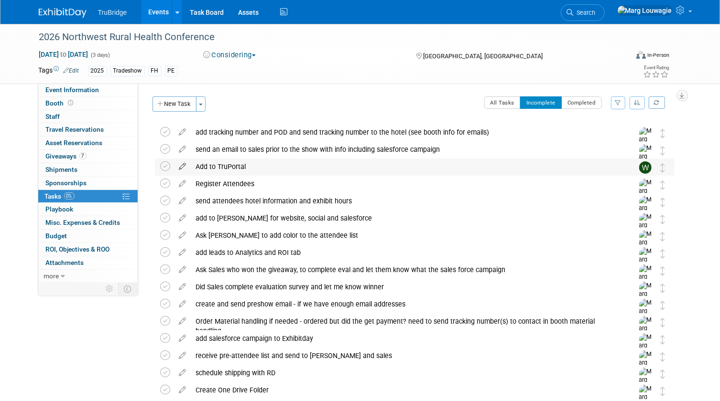
click at [183, 165] on icon at bounding box center [182, 165] width 17 height 12
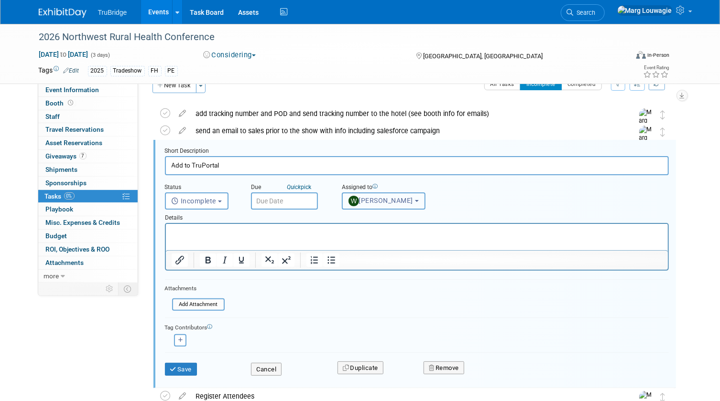
click at [378, 205] on button "[PERSON_NAME]" at bounding box center [384, 201] width 84 height 17
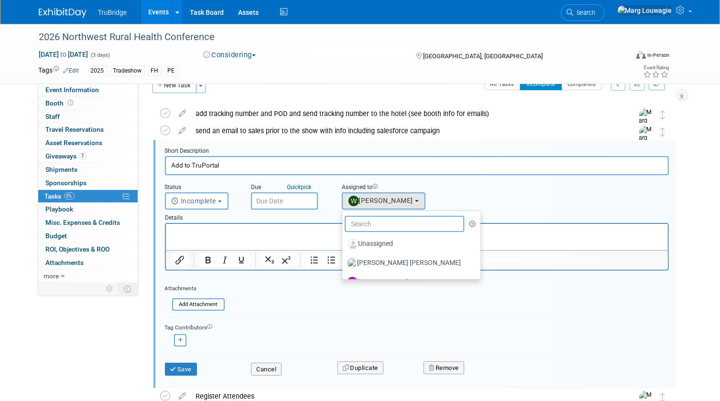
click at [383, 224] on input "text" at bounding box center [405, 224] width 120 height 16
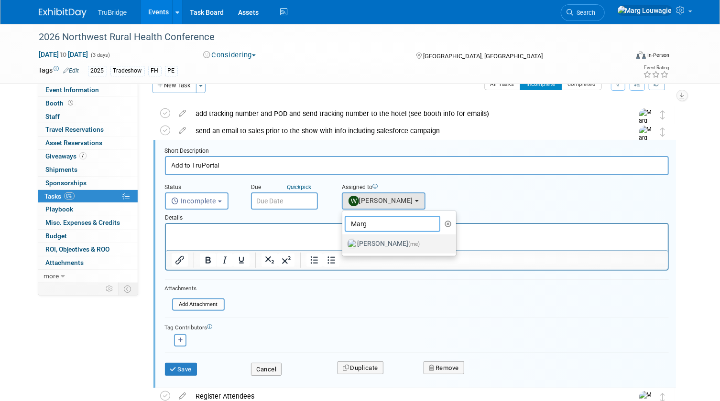
type input "Marg"
click at [392, 240] on label "Marg Louwagie (me)" at bounding box center [397, 244] width 100 height 15
click at [344, 240] on input "Marg Louwagie (me)" at bounding box center [340, 243] width 6 height 6
select select "0abee163-1570-438d-a0ea-e9129f2ffbd7"
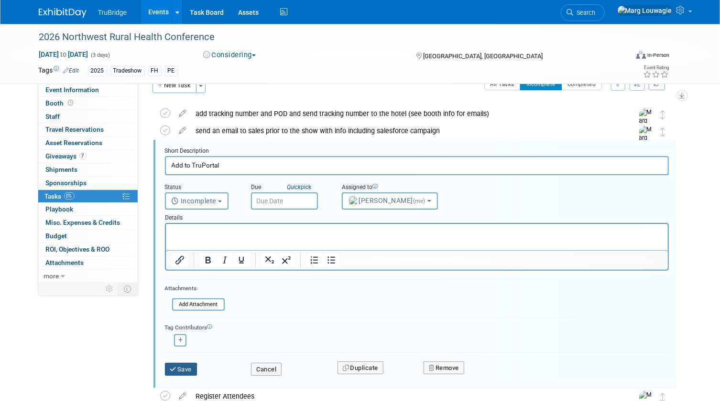
click at [174, 368] on icon "submit" at bounding box center [174, 370] width 8 height 6
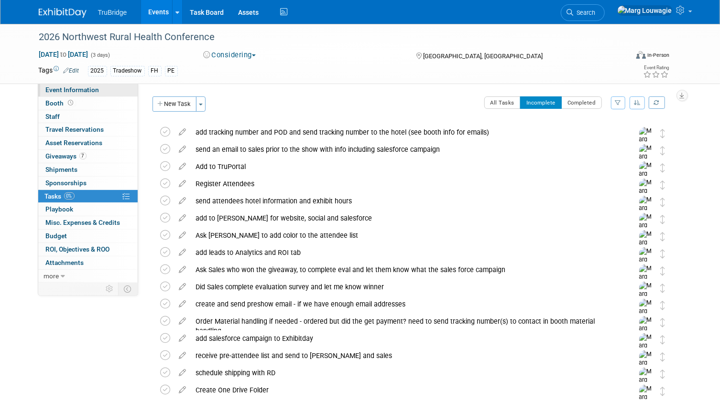
click at [93, 86] on span "Event Information" at bounding box center [73, 90] width 54 height 8
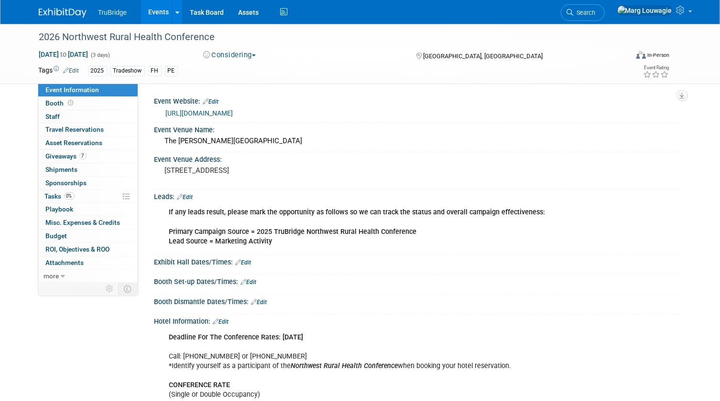
click at [191, 197] on link "Edit" at bounding box center [185, 197] width 16 height 7
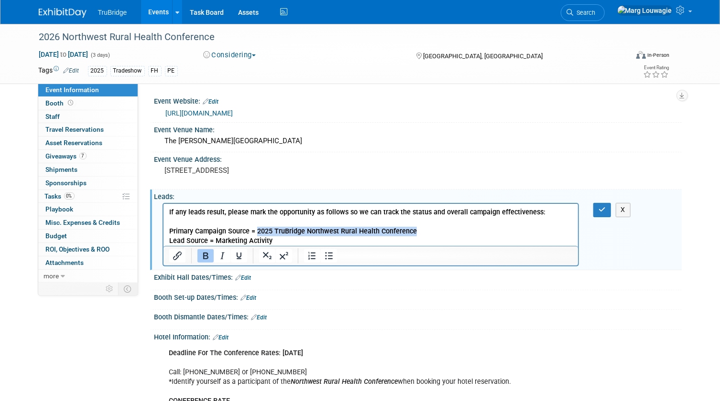
drag, startPoint x: 256, startPoint y: 228, endPoint x: 444, endPoint y: 230, distance: 188.3
click at [444, 230] on p "If any leads result, please mark the opportunity as follows so we can track the…" at bounding box center [371, 227] width 404 height 38
click at [595, 210] on button "button" at bounding box center [602, 210] width 18 height 14
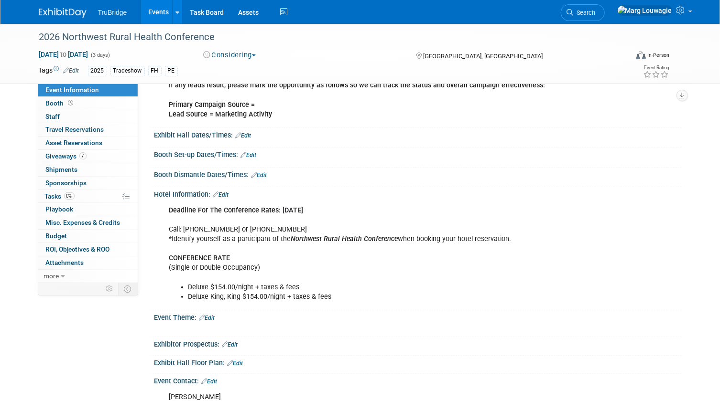
scroll to position [130, 0]
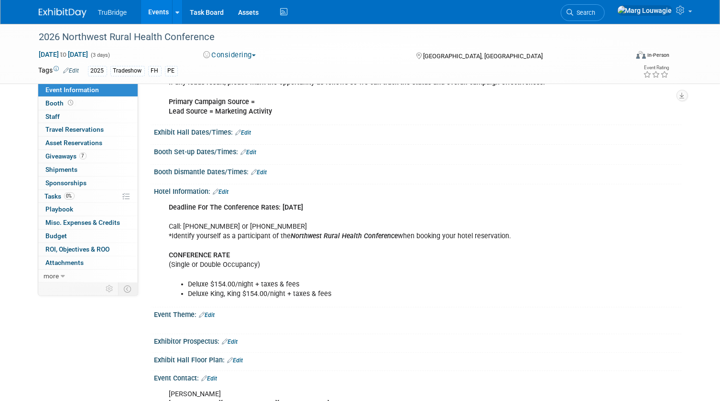
click at [227, 191] on link "Edit" at bounding box center [221, 192] width 16 height 7
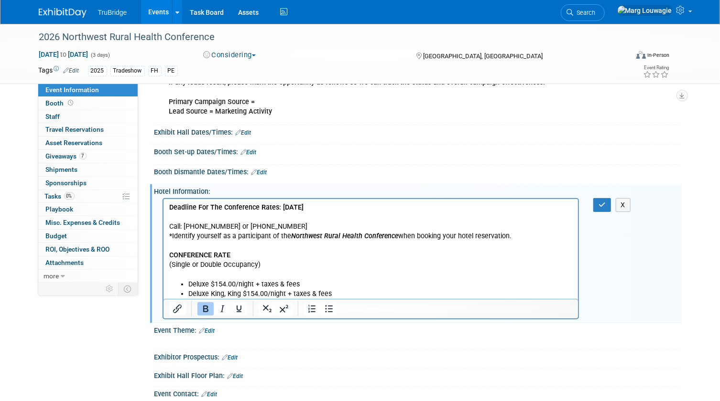
scroll to position [0, 0]
drag, startPoint x: 278, startPoint y: 206, endPoint x: 353, endPoint y: 203, distance: 74.6
click at [353, 203] on p "Deadline For The Conference Rates: February 25, 2025 Call: 509-458-3330 or 800-…" at bounding box center [371, 241] width 404 height 77
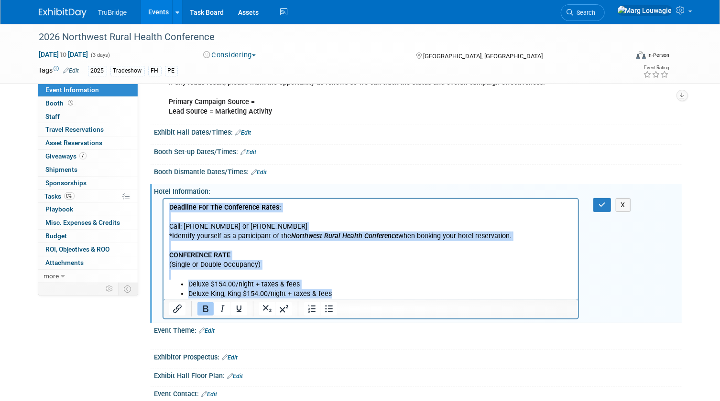
drag, startPoint x: 169, startPoint y: 207, endPoint x: 432, endPoint y: 317, distance: 285.1
click at [432, 299] on html "Deadline For The Conference Rates: Call: 509-458-3330 or 800-228-9290 *Identify…" at bounding box center [370, 249] width 415 height 100
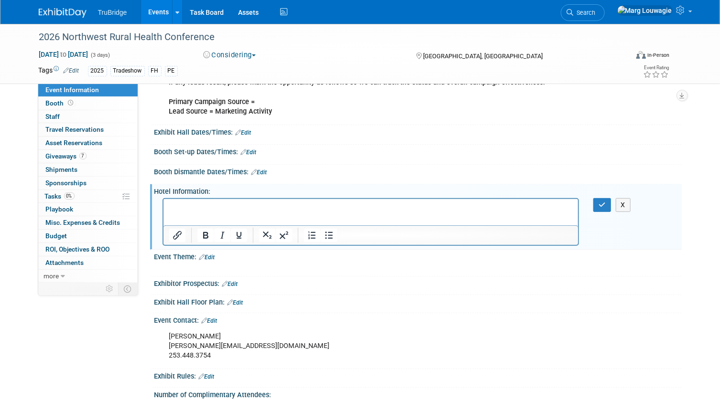
click at [406, 309] on div at bounding box center [419, 309] width 510 height 1
click at [601, 203] on icon "button" at bounding box center [601, 205] width 7 height 7
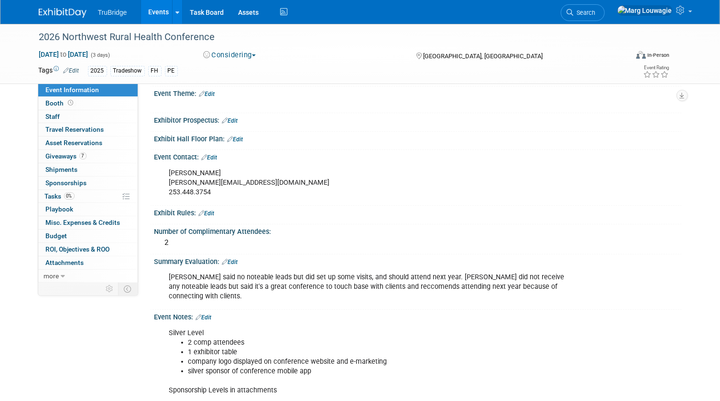
scroll to position [260, 0]
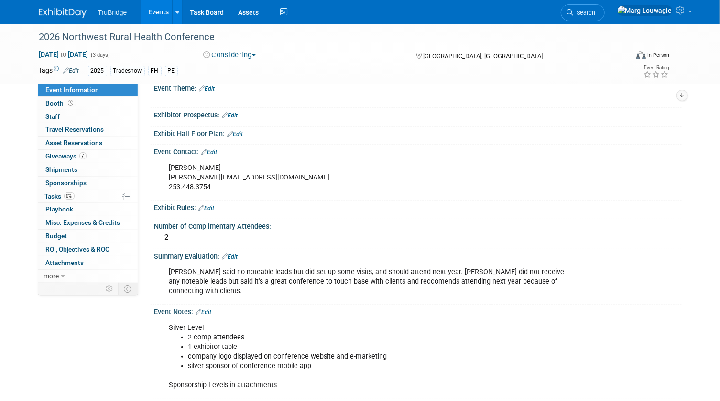
click at [232, 254] on link "Edit" at bounding box center [230, 257] width 16 height 7
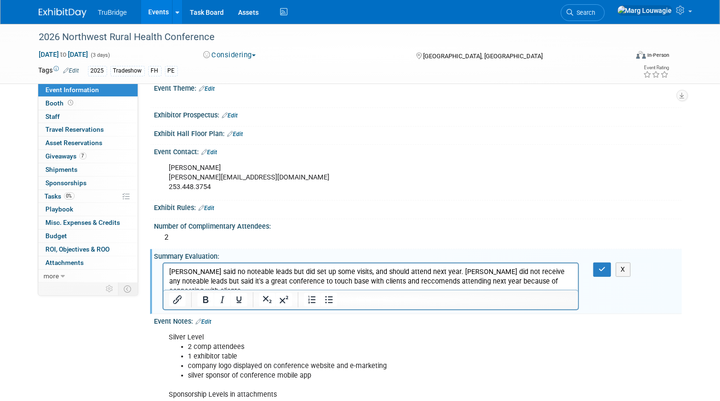
scroll to position [0, 0]
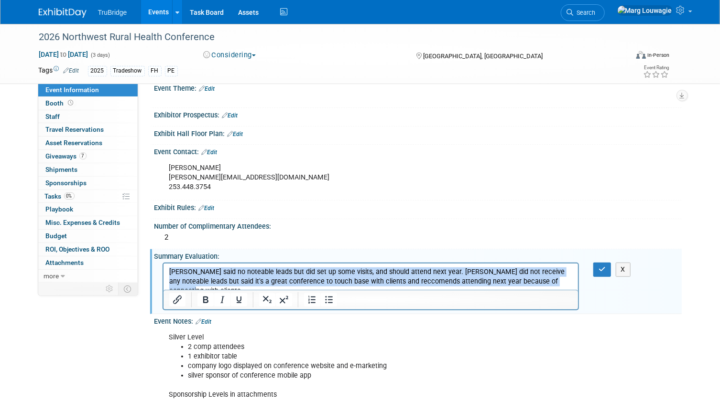
drag, startPoint x: 170, startPoint y: 272, endPoint x: 753, endPoint y: 535, distance: 639.7
click at [578, 281] on html "Doug said no noteable leads but did set up some visits, and should attend next …" at bounding box center [370, 280] width 415 height 32
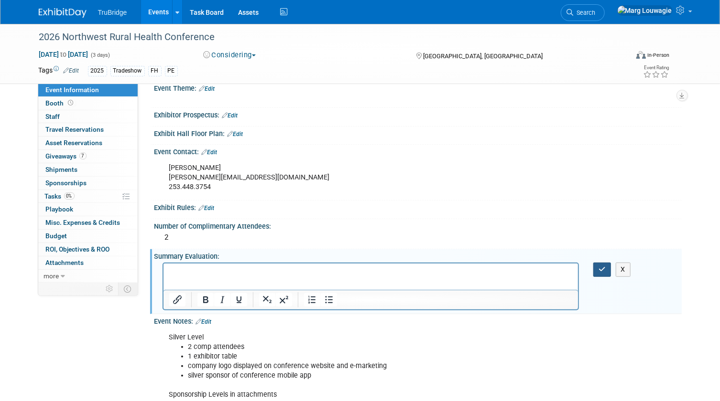
click at [601, 266] on icon "button" at bounding box center [601, 269] width 7 height 7
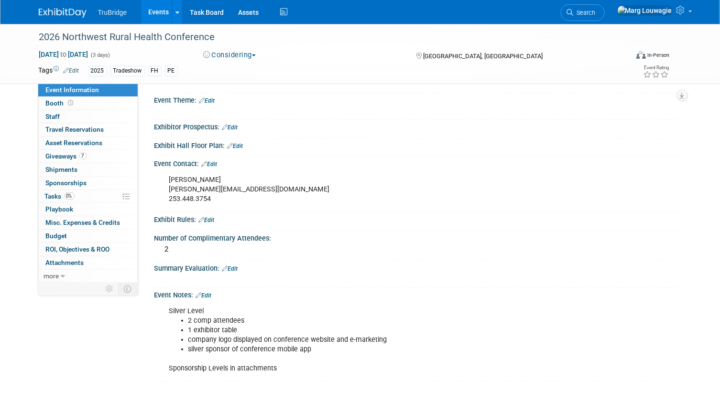
scroll to position [247, 0]
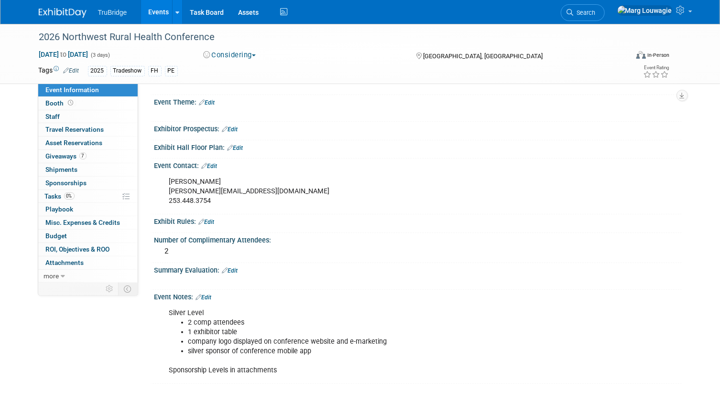
click at [209, 296] on link "Edit" at bounding box center [204, 297] width 16 height 7
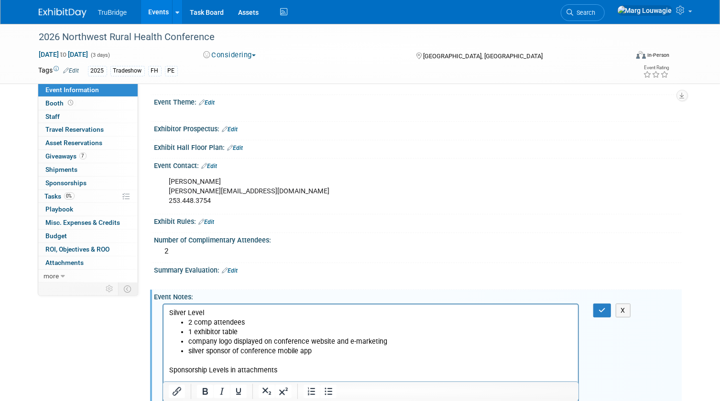
scroll to position [0, 0]
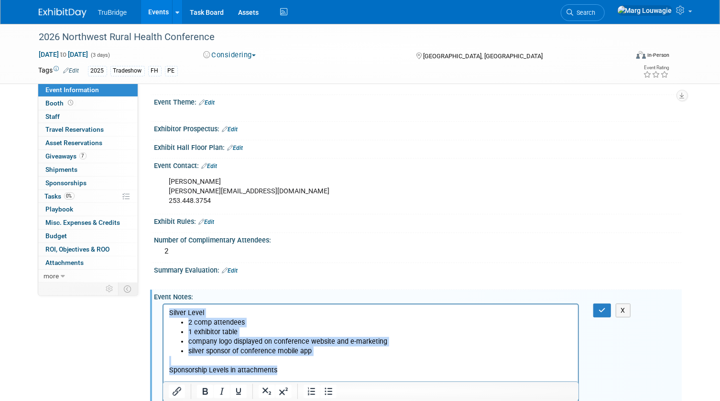
drag, startPoint x: 170, startPoint y: 313, endPoint x: 419, endPoint y: 379, distance: 257.8
click at [419, 376] on html "Silver Level 2 comp attendees 1 exhibitor table company logo displayed on confe…" at bounding box center [370, 339] width 415 height 71
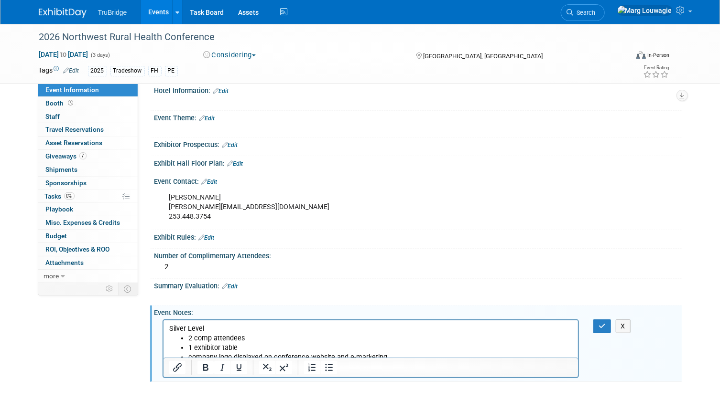
scroll to position [228, 0]
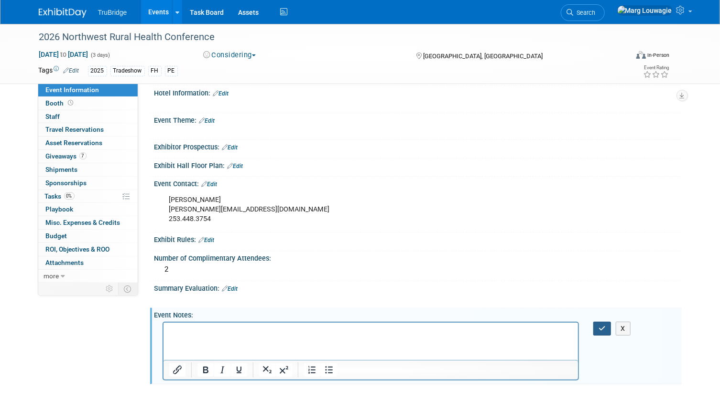
click at [605, 326] on icon "button" at bounding box center [601, 328] width 7 height 7
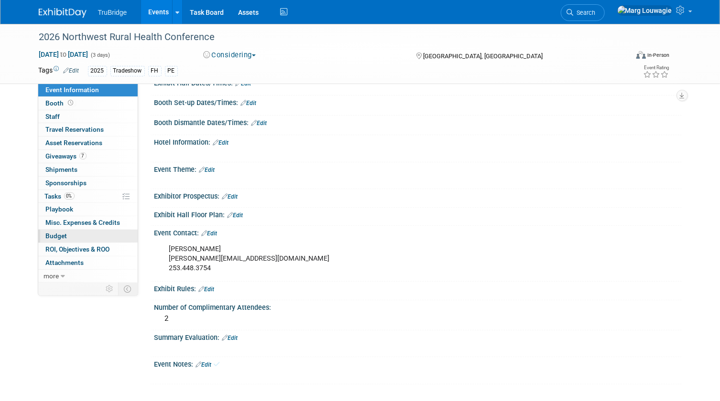
click at [60, 236] on span "Budget" at bounding box center [57, 236] width 22 height 8
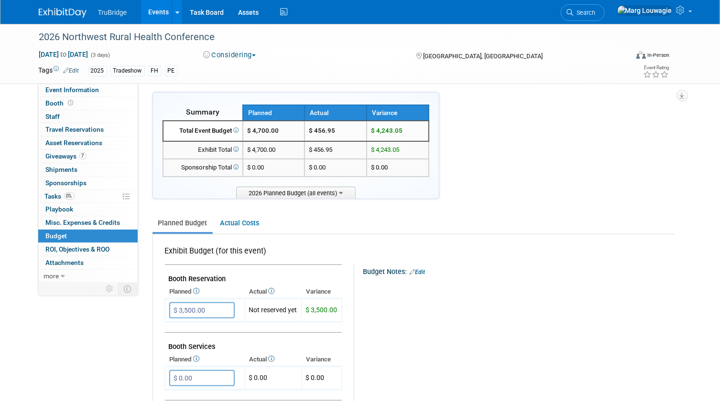
scroll to position [0, 0]
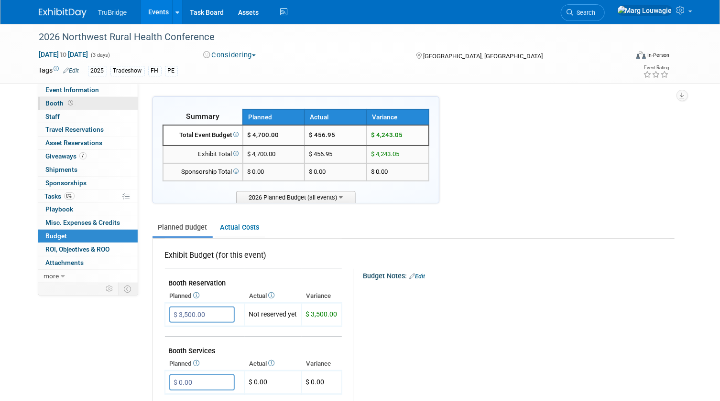
click at [91, 103] on link "Booth" at bounding box center [87, 103] width 99 height 13
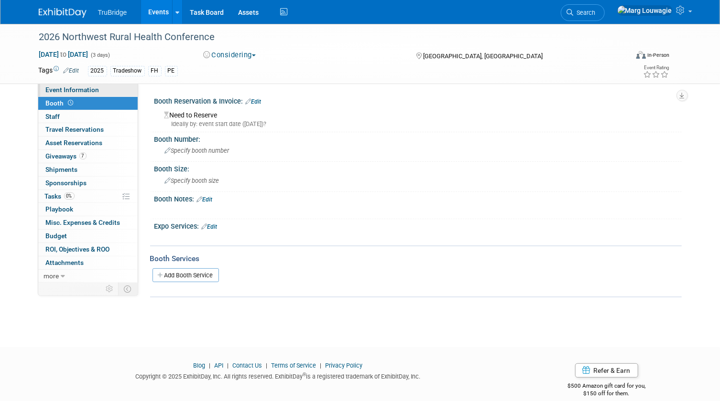
click at [85, 86] on span "Event Information" at bounding box center [73, 90] width 54 height 8
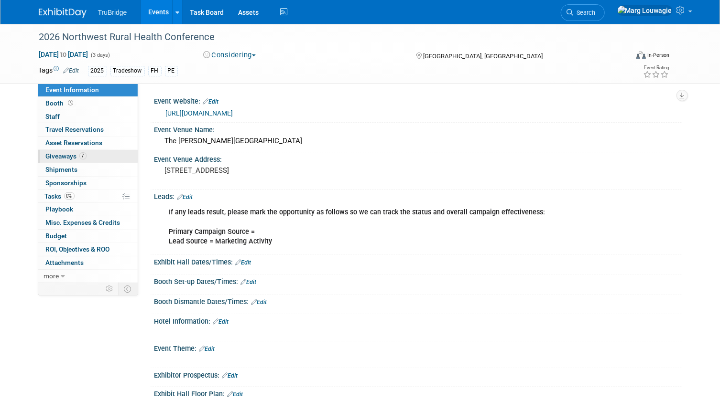
click at [70, 158] on span "Giveaways 7" at bounding box center [66, 156] width 41 height 8
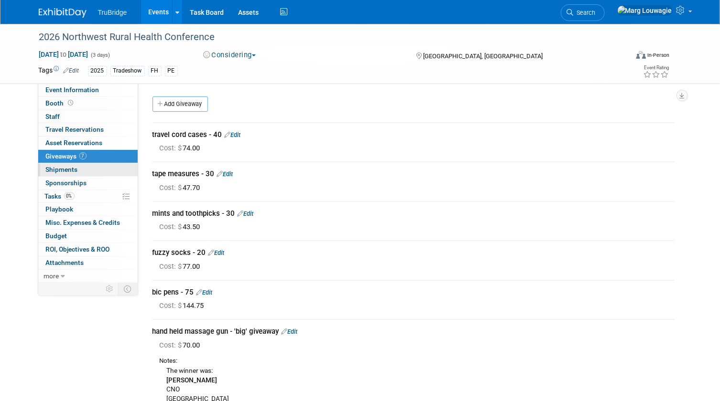
click at [86, 172] on link "0 Shipments 0" at bounding box center [87, 169] width 99 height 13
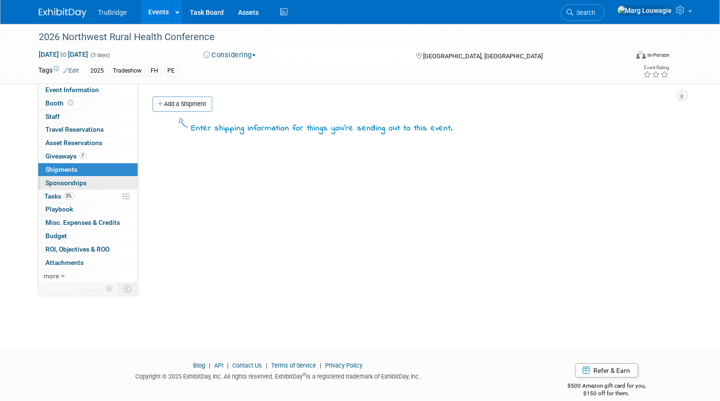
click at [88, 185] on link "0 Sponsorships 0" at bounding box center [87, 183] width 99 height 13
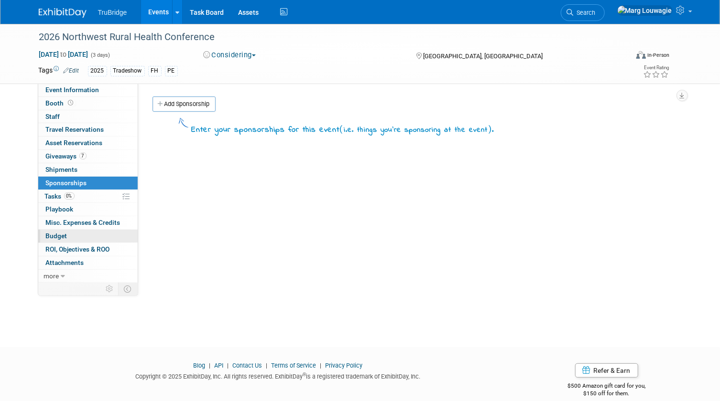
click at [79, 237] on link "Budget" at bounding box center [87, 236] width 99 height 13
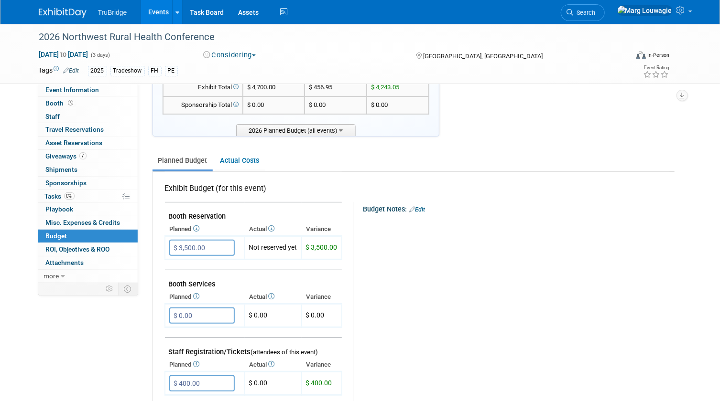
scroll to position [86, 0]
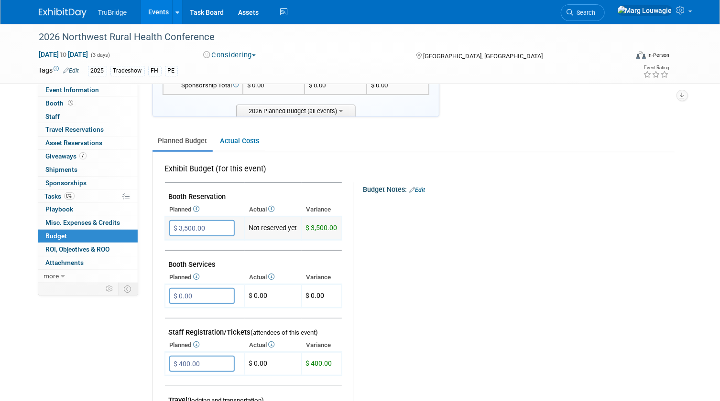
click at [306, 227] on span "$ 3,500.00" at bounding box center [322, 228] width 32 height 8
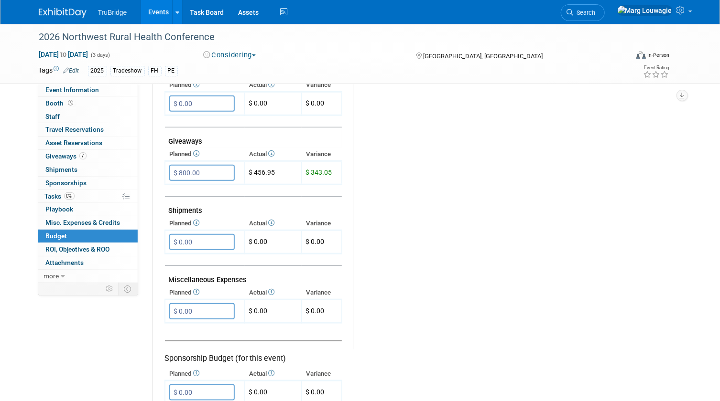
scroll to position [389, 0]
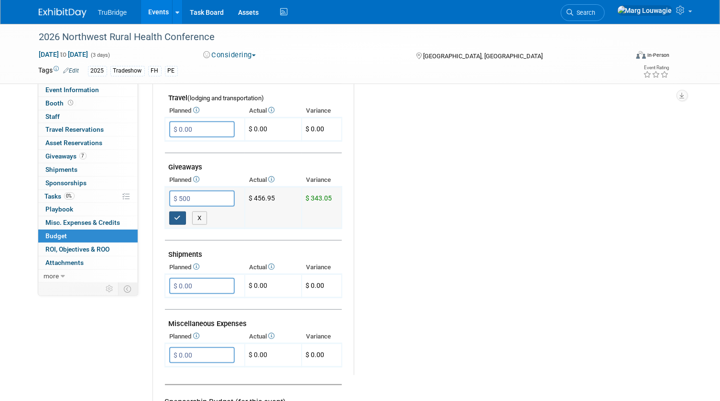
type input "$ 500.00"
click at [181, 215] on button "button" at bounding box center [177, 218] width 17 height 13
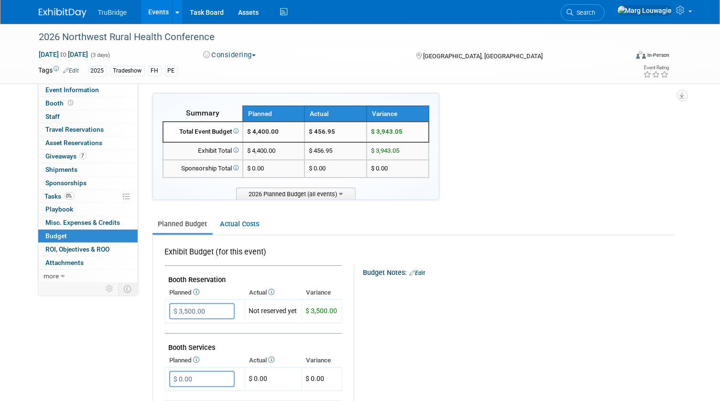
scroll to position [0, 0]
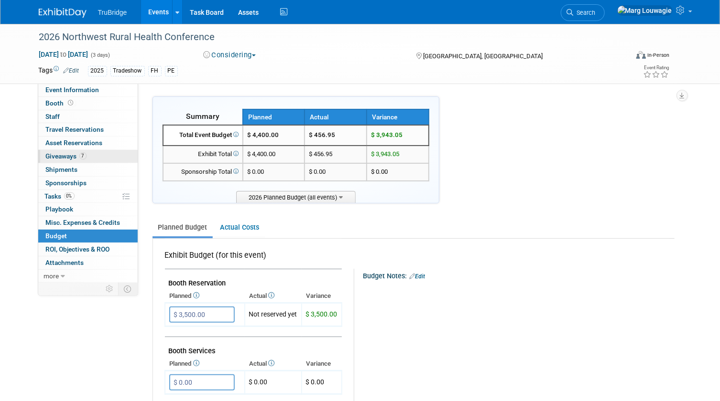
click at [69, 154] on span "Giveaways 7" at bounding box center [66, 156] width 41 height 8
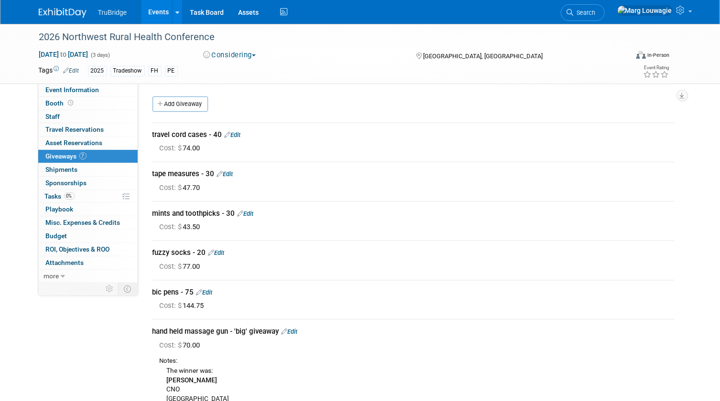
click at [235, 134] on link "Edit" at bounding box center [233, 134] width 16 height 7
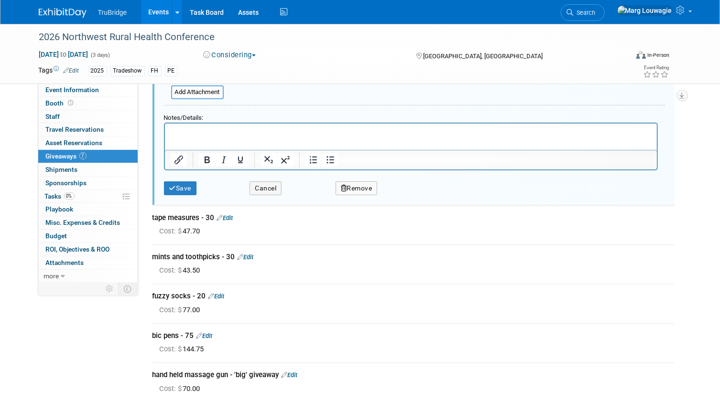
scroll to position [231, 0]
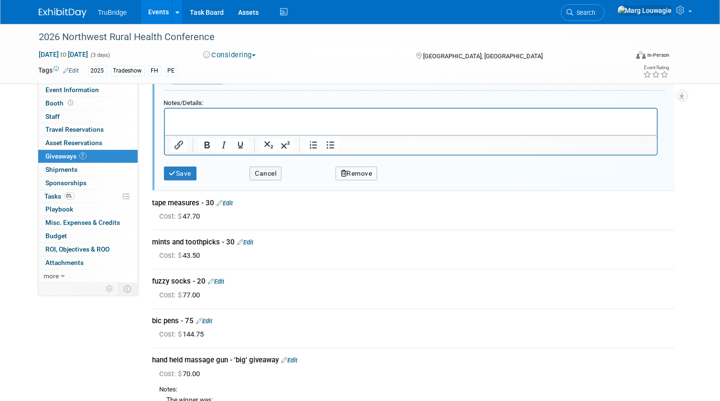
click at [367, 172] on button "Remove" at bounding box center [356, 174] width 42 height 14
click at [415, 177] on link "Yes" at bounding box center [411, 180] width 28 height 15
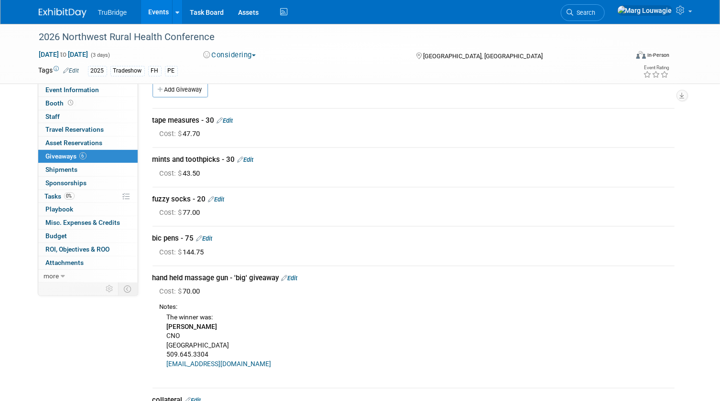
scroll to position [0, 0]
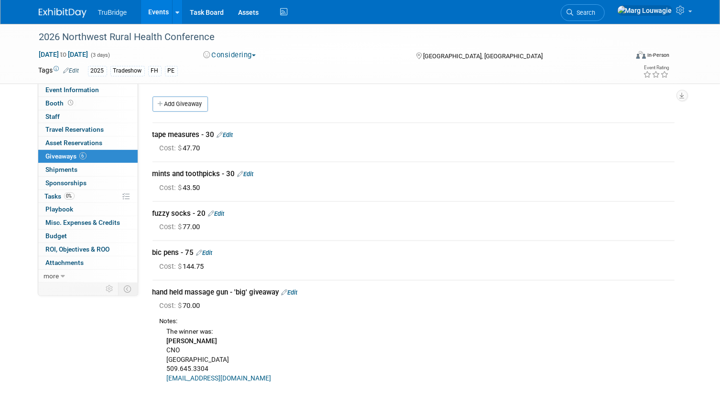
click at [229, 133] on link "Edit" at bounding box center [225, 134] width 16 height 7
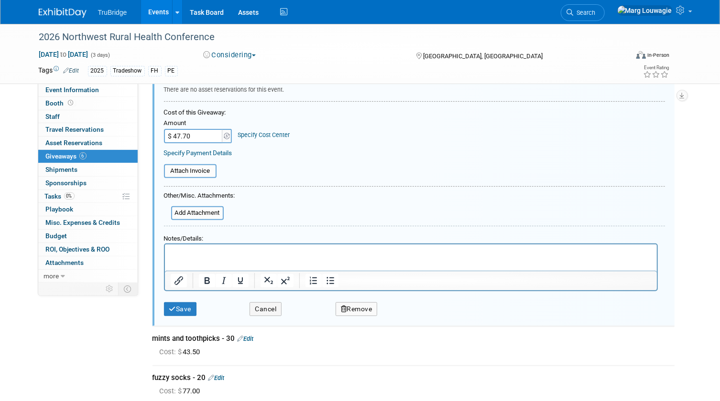
scroll to position [231, 0]
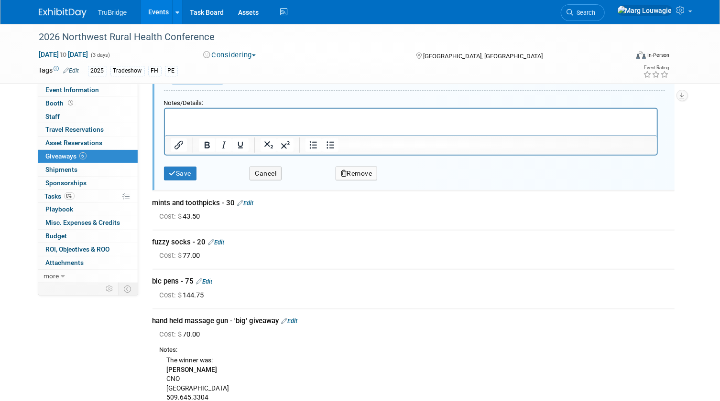
click at [350, 173] on button "Remove" at bounding box center [356, 174] width 42 height 14
click at [406, 184] on link "Yes" at bounding box center [411, 180] width 28 height 15
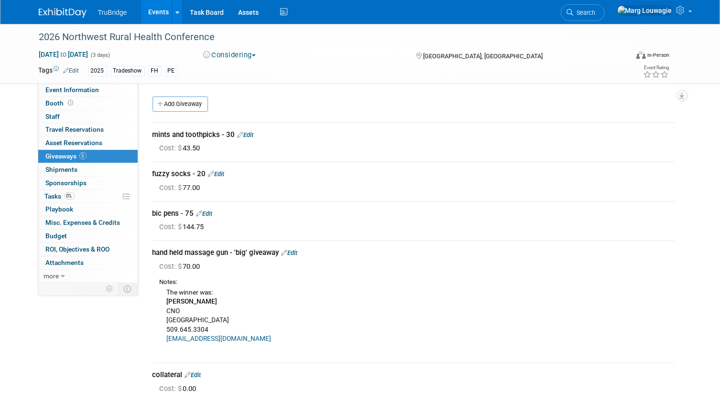
scroll to position [0, 0]
click at [250, 137] on link "Edit" at bounding box center [245, 134] width 16 height 7
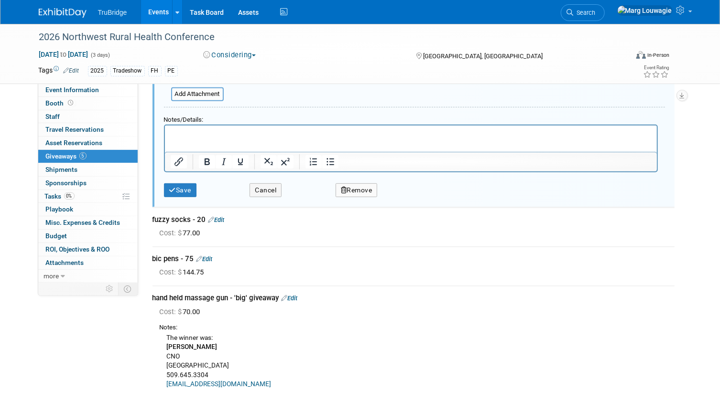
scroll to position [275, 0]
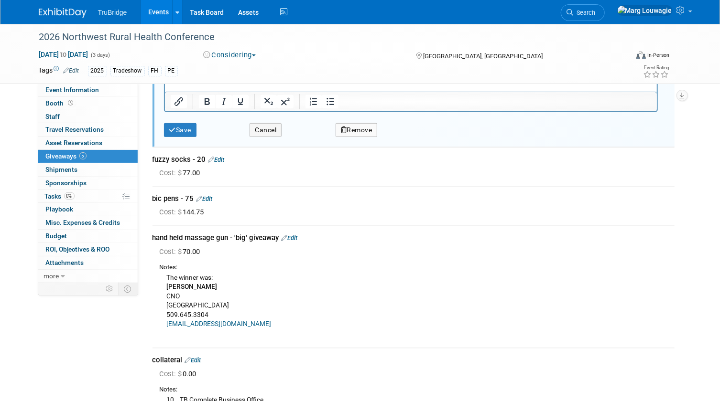
click at [358, 129] on button "Remove" at bounding box center [356, 130] width 42 height 14
click at [416, 135] on link "Yes" at bounding box center [411, 137] width 28 height 15
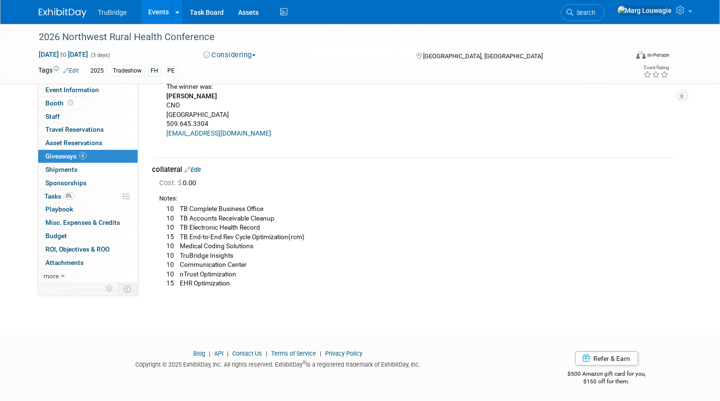
scroll to position [0, 0]
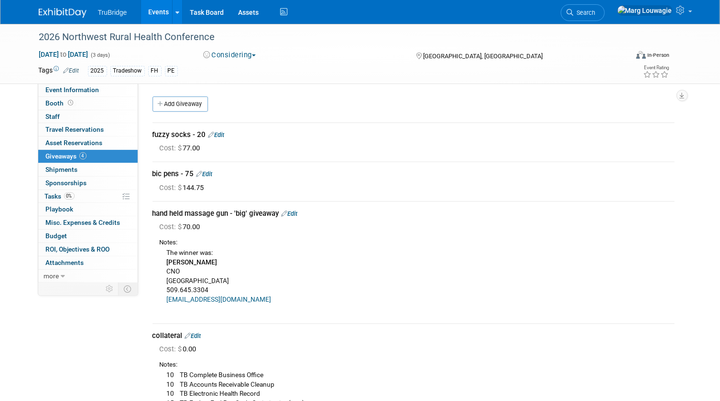
click at [224, 135] on link "Edit" at bounding box center [216, 134] width 16 height 7
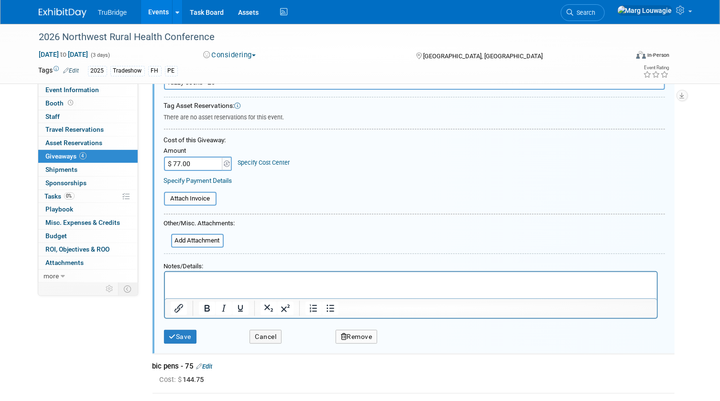
scroll to position [144, 0]
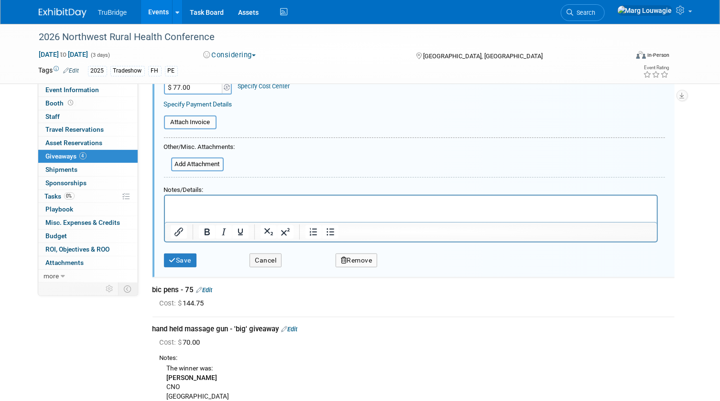
click at [349, 254] on button "Remove" at bounding box center [356, 261] width 42 height 14
click at [401, 267] on icon at bounding box center [404, 268] width 6 height 5
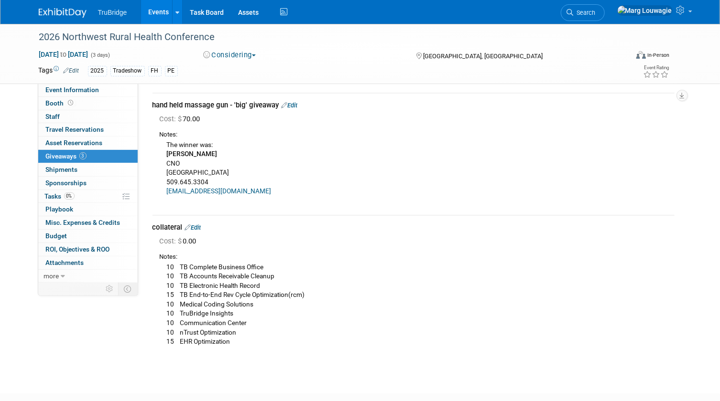
scroll to position [0, 0]
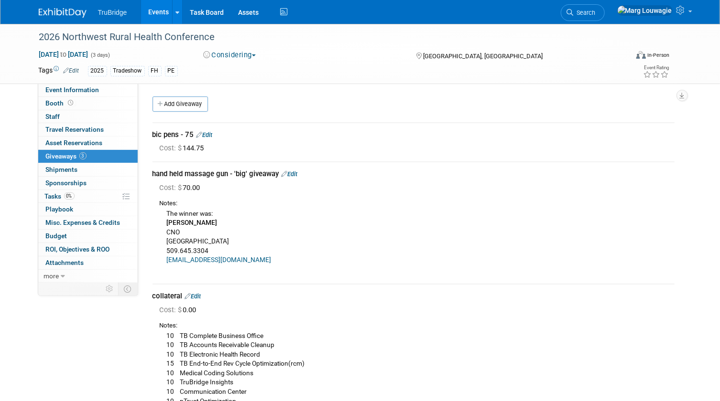
click at [212, 133] on link "Edit" at bounding box center [204, 134] width 16 height 7
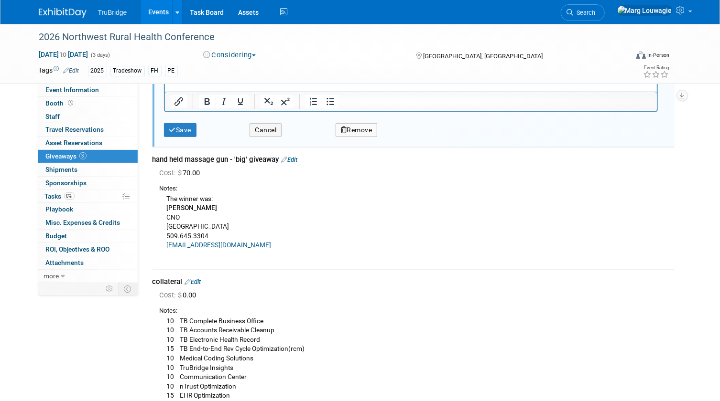
click at [351, 129] on button "Remove" at bounding box center [356, 130] width 42 height 14
click at [410, 136] on link "Yes" at bounding box center [411, 137] width 28 height 15
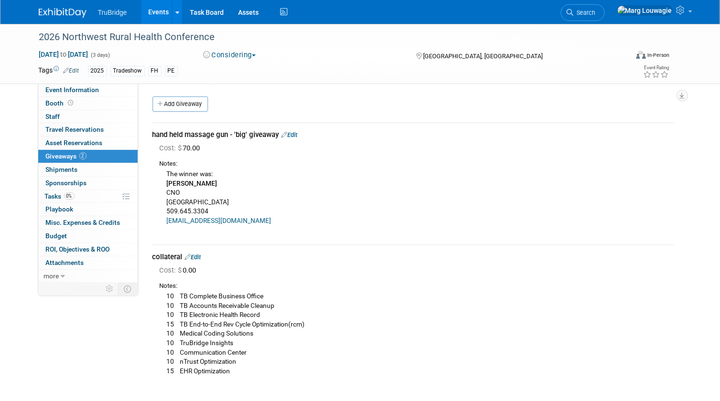
click at [293, 134] on link "Edit" at bounding box center [289, 134] width 16 height 7
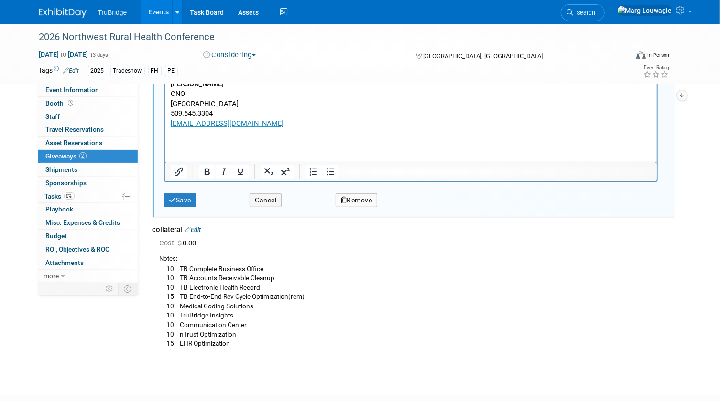
click at [360, 198] on button "Remove" at bounding box center [356, 201] width 42 height 14
click at [409, 205] on link "Yes" at bounding box center [411, 207] width 28 height 15
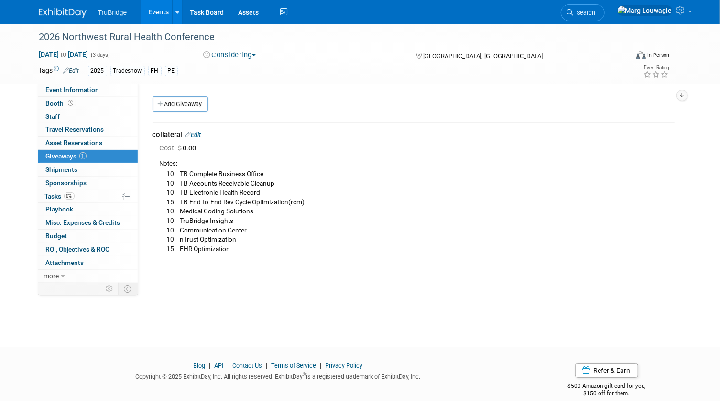
click at [199, 136] on link "Edit" at bounding box center [193, 134] width 16 height 7
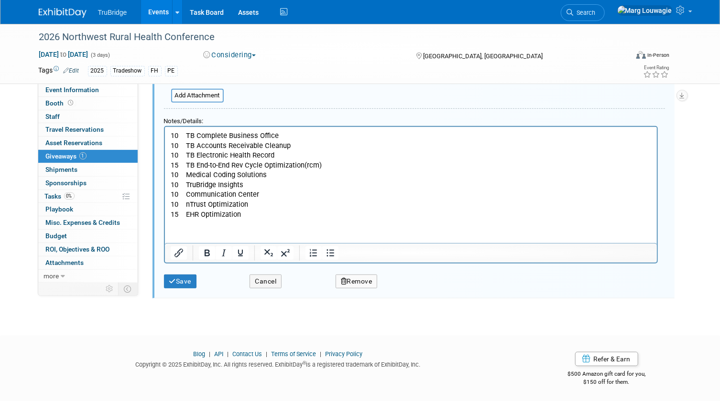
click at [361, 277] on button "Remove" at bounding box center [356, 282] width 42 height 14
click at [404, 288] on icon at bounding box center [404, 289] width 6 height 5
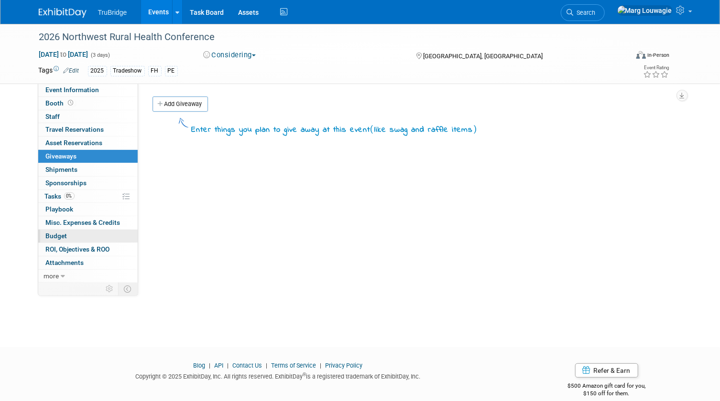
click at [72, 234] on link "Budget" at bounding box center [87, 236] width 99 height 13
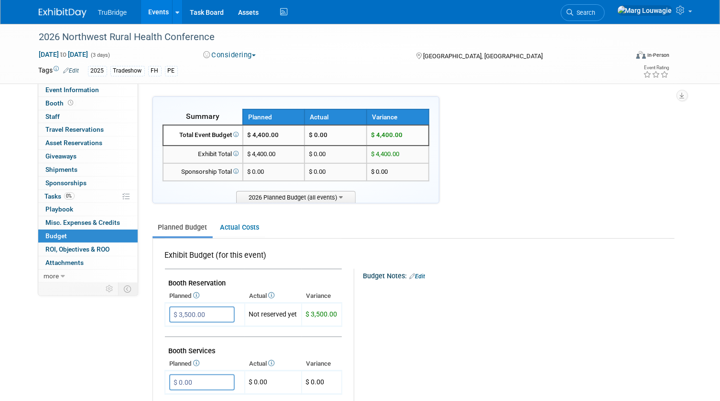
click at [77, 70] on link "Edit" at bounding box center [72, 70] width 16 height 7
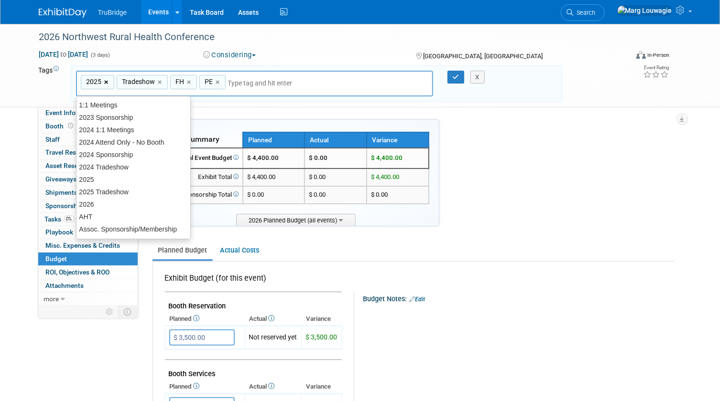
click at [106, 81] on link "×" at bounding box center [107, 82] width 6 height 11
click at [124, 81] on link "×" at bounding box center [125, 82] width 6 height 11
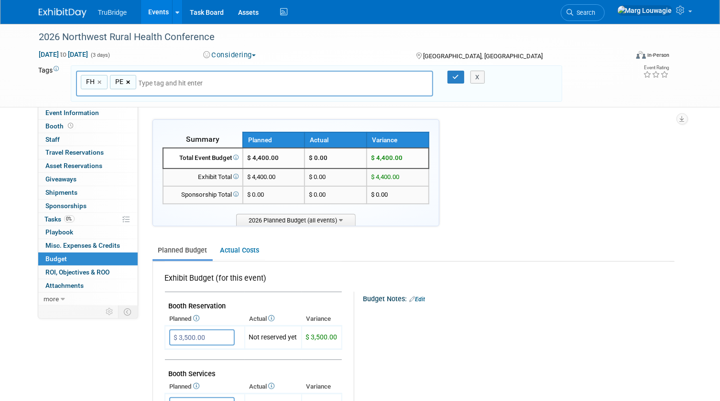
click at [129, 81] on link "×" at bounding box center [129, 82] width 6 height 11
type input "FH"
click at [100, 81] on link "×" at bounding box center [100, 82] width 6 height 11
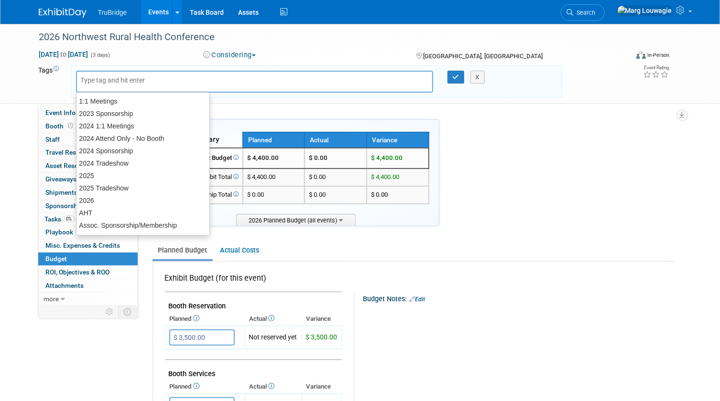
click at [100, 81] on input "text" at bounding box center [148, 81] width 134 height 10
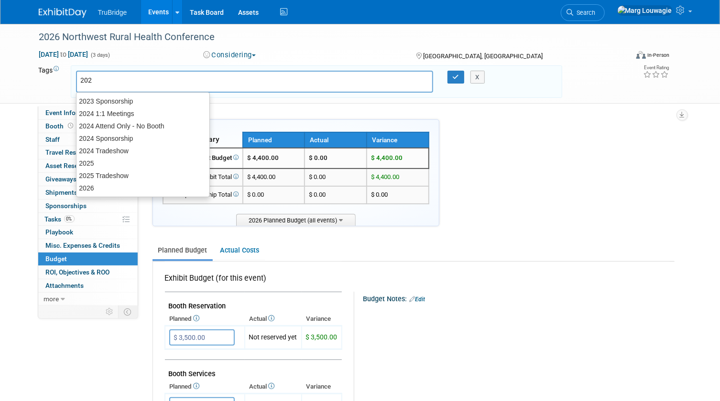
type input "2026"
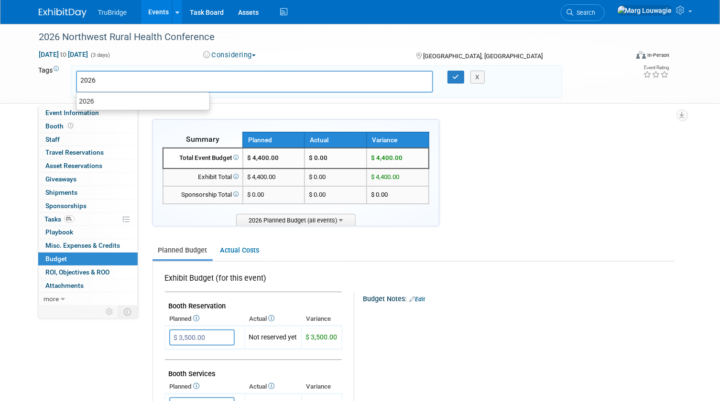
type input "2026"
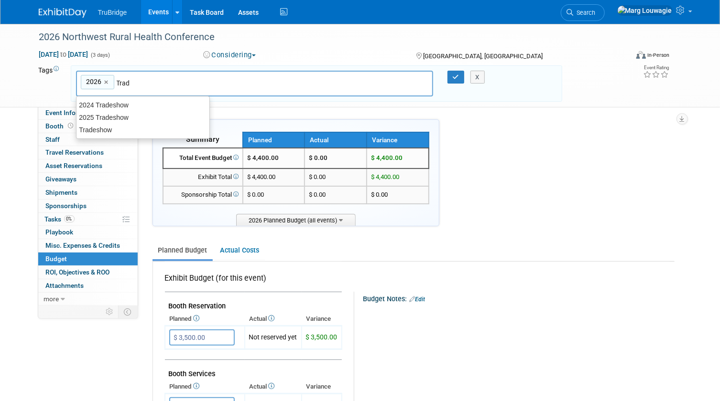
type input "Trade"
click at [80, 128] on div "Tradeshow" at bounding box center [143, 129] width 134 height 13
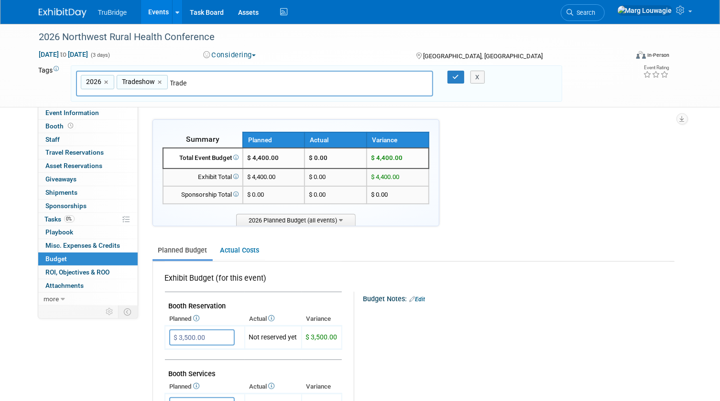
type input "2026, Tradeshow"
type input "FH"
type input "2026, Tradeshow, FH"
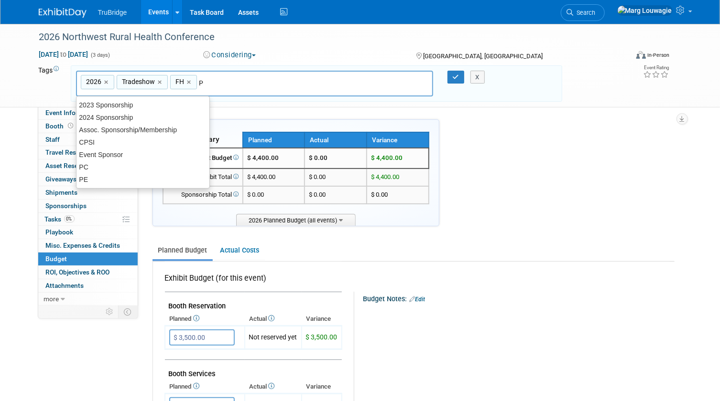
type input "PC"
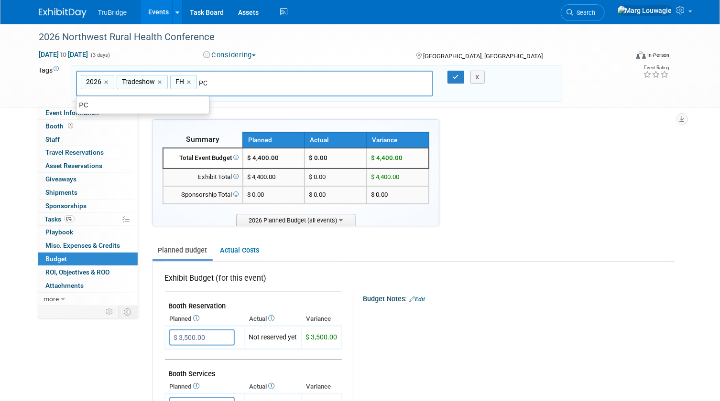
type input "2026, Tradeshow, FH, PC"
click at [454, 77] on icon "button" at bounding box center [456, 77] width 7 height 6
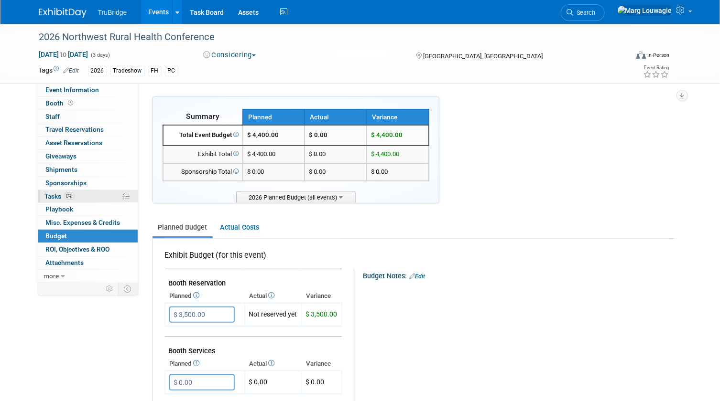
drag, startPoint x: 47, startPoint y: 194, endPoint x: 87, endPoint y: 194, distance: 39.7
click at [47, 194] on span "Tasks 0%" at bounding box center [60, 197] width 30 height 8
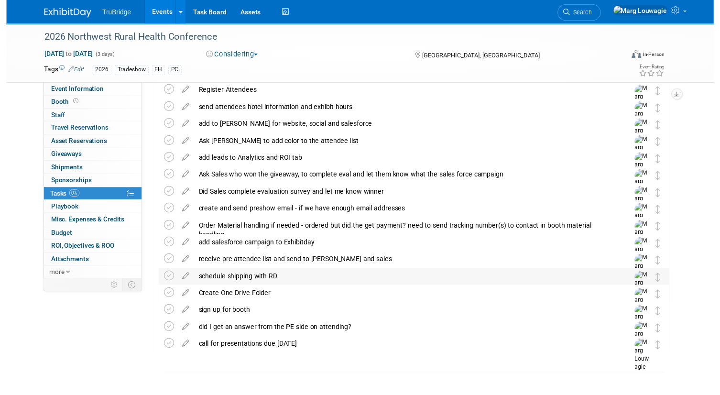
scroll to position [108, 0]
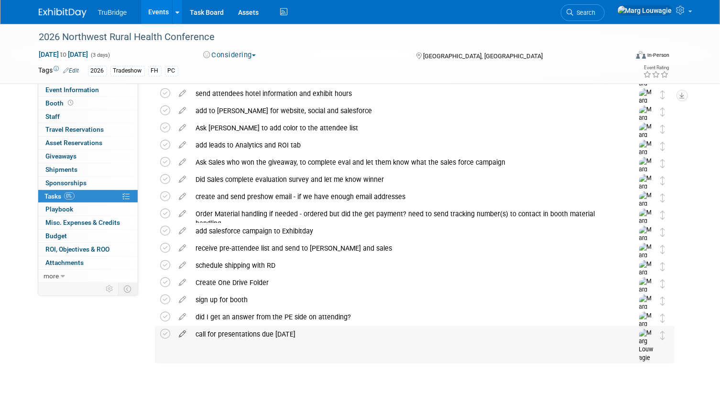
click at [182, 333] on icon at bounding box center [182, 332] width 17 height 12
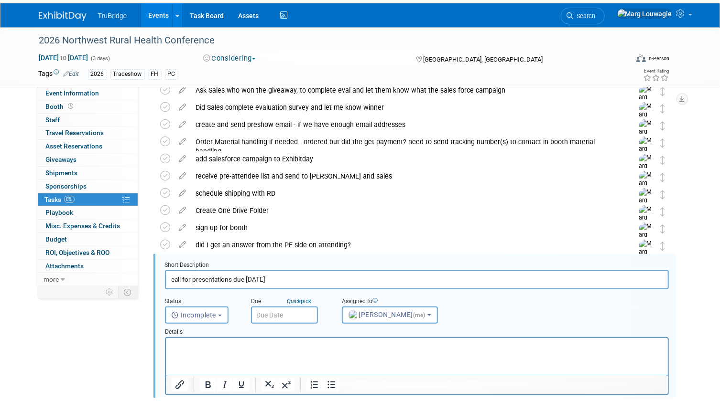
scroll to position [293, 0]
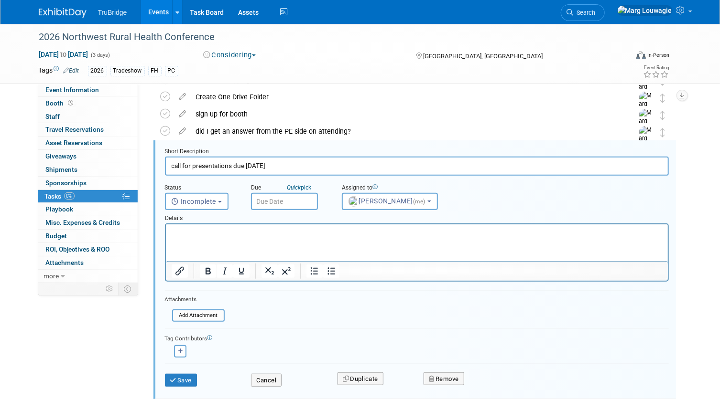
click at [275, 166] on input "call for presentations due Sept 2nd" at bounding box center [417, 166] width 504 height 19
type input "call for presentations due Sept 19"
click at [276, 236] on p "Rich Text Area. Press ALT-0 for help." at bounding box center [416, 232] width 491 height 9
click at [187, 380] on button "Save" at bounding box center [181, 380] width 32 height 13
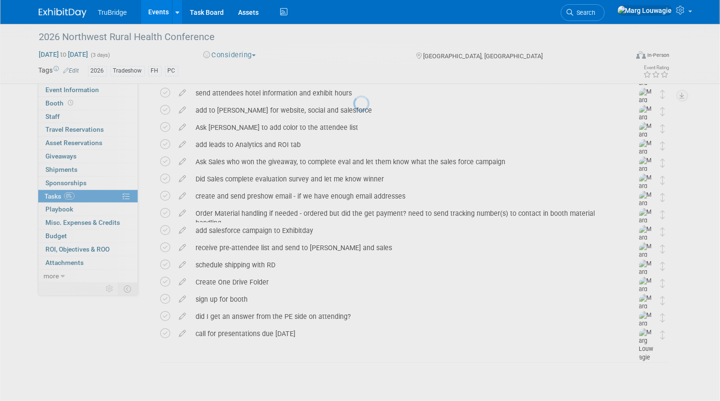
scroll to position [108, 0]
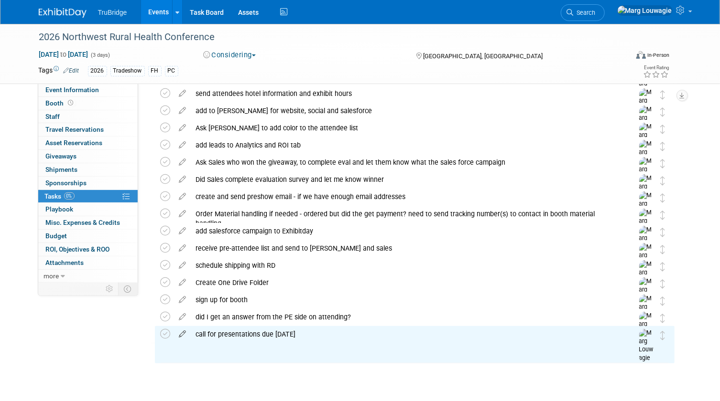
click at [183, 334] on icon at bounding box center [182, 332] width 17 height 12
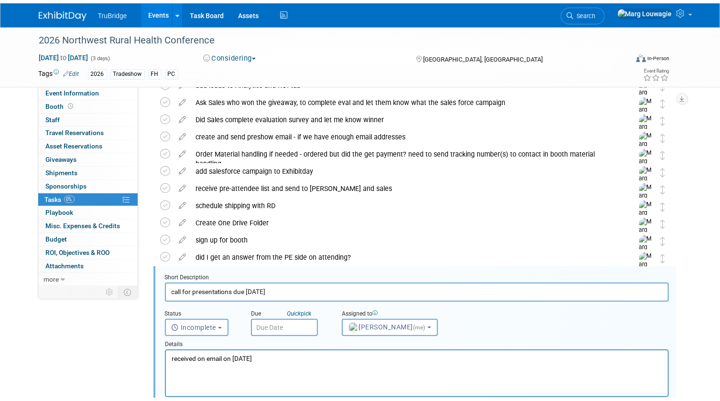
scroll to position [293, 0]
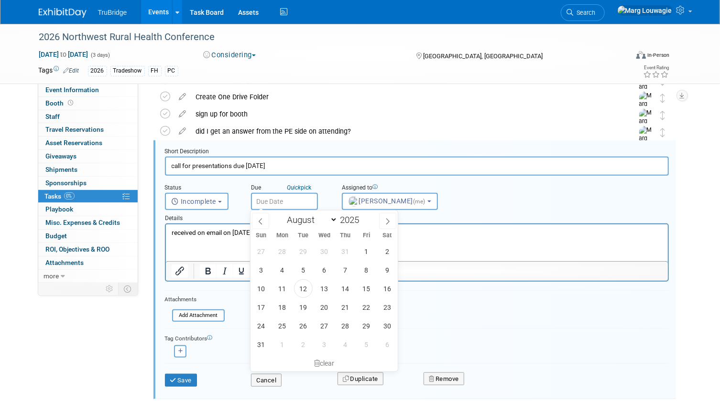
click at [281, 202] on input "text" at bounding box center [284, 201] width 67 height 17
click at [384, 219] on icon at bounding box center [387, 221] width 7 height 7
select select "8"
click at [365, 273] on span "12" at bounding box center [366, 270] width 19 height 19
type input "Sep 12, 2025"
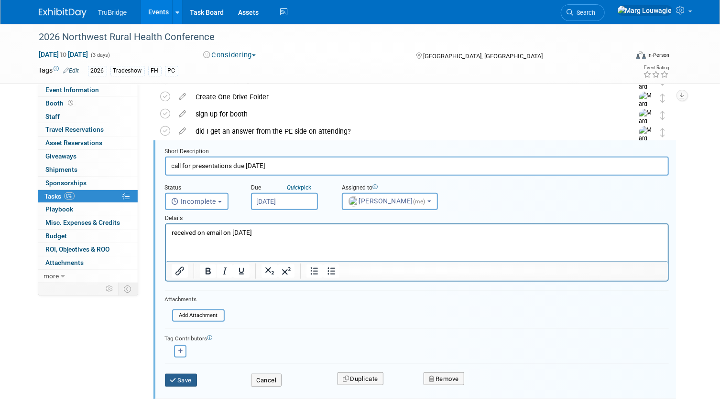
click at [181, 376] on button "Save" at bounding box center [181, 380] width 32 height 13
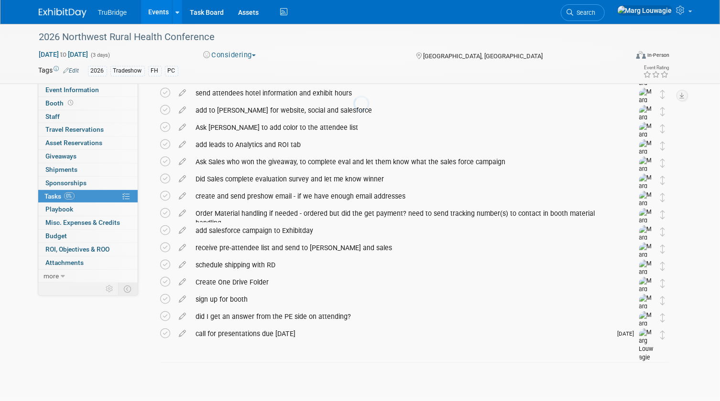
scroll to position [108, 0]
click at [269, 331] on div "call for presentations due Sept 19" at bounding box center [401, 334] width 421 height 16
click at [262, 385] on textarea at bounding box center [411, 387] width 336 height 14
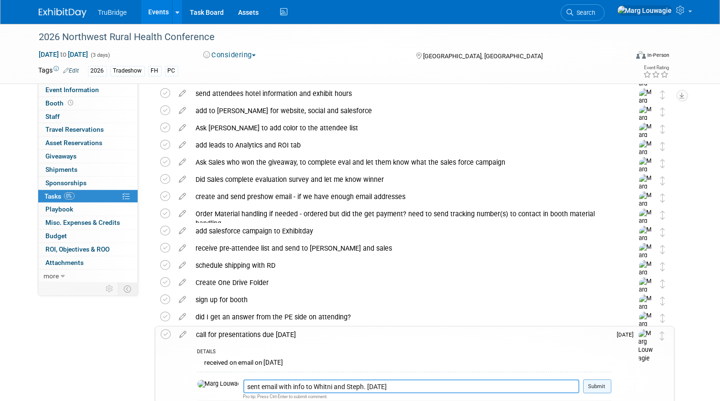
type textarea "sent email with info to Whitni and Steph. 8.12.25"
click at [603, 388] on button "Submit" at bounding box center [597, 387] width 28 height 14
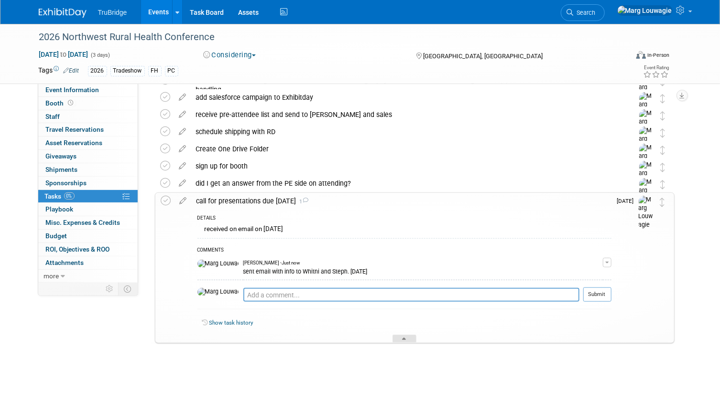
click at [408, 336] on div at bounding box center [404, 339] width 24 height 8
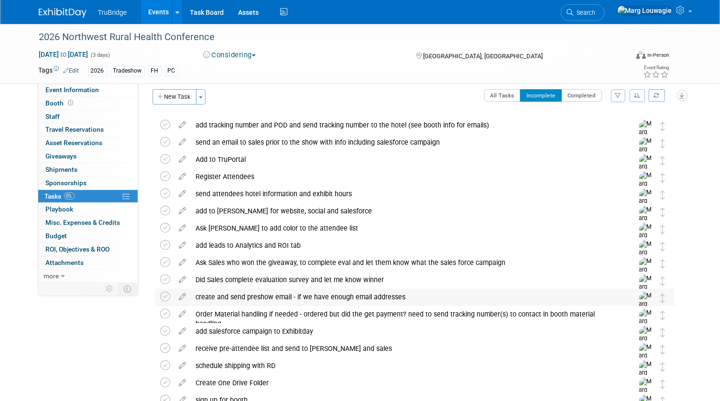
scroll to position [0, 0]
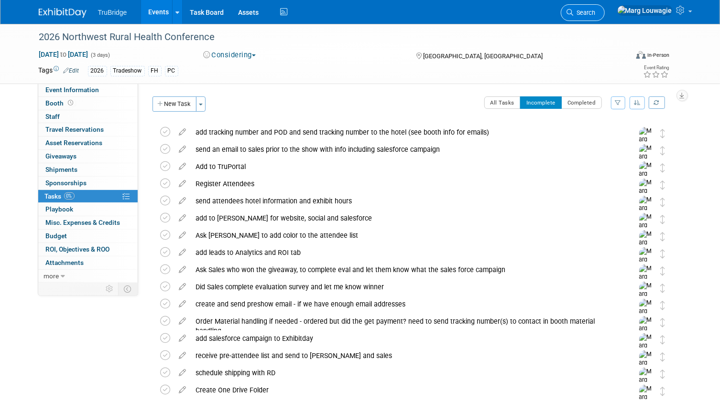
click at [595, 12] on span "Search" at bounding box center [584, 12] width 22 height 7
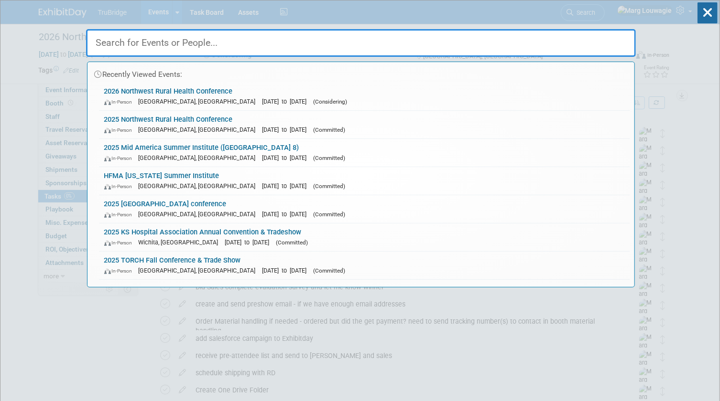
click at [591, 45] on input "text" at bounding box center [361, 43] width 550 height 28
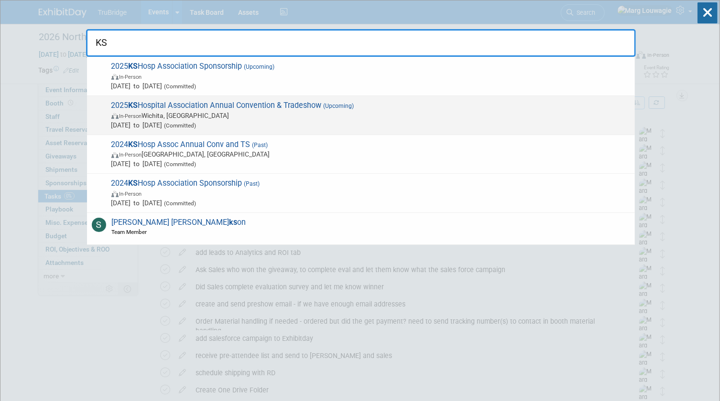
type input "KS"
click at [219, 104] on span "2025 KS Hospital Association Annual Convention & Tradeshow (Upcoming) In-Person…" at bounding box center [368, 115] width 521 height 29
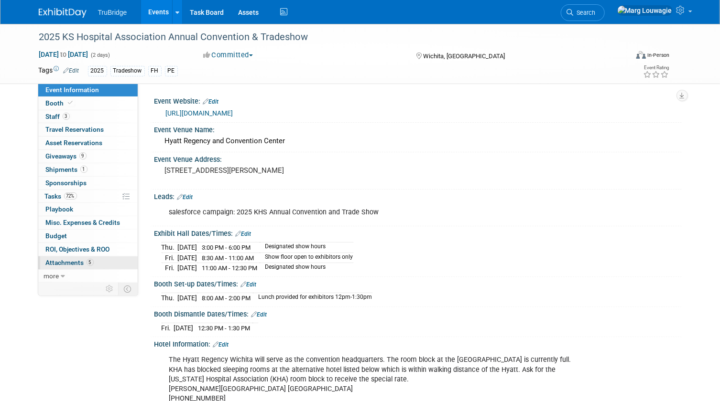
click at [59, 262] on span "Attachments 5" at bounding box center [70, 263] width 48 height 8
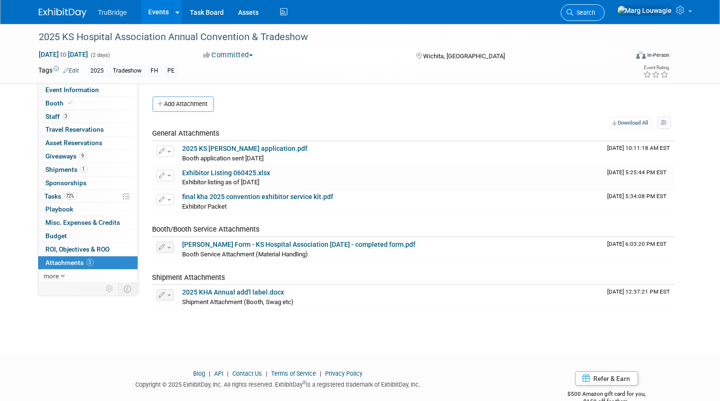
click at [595, 10] on span "Search" at bounding box center [584, 12] width 22 height 7
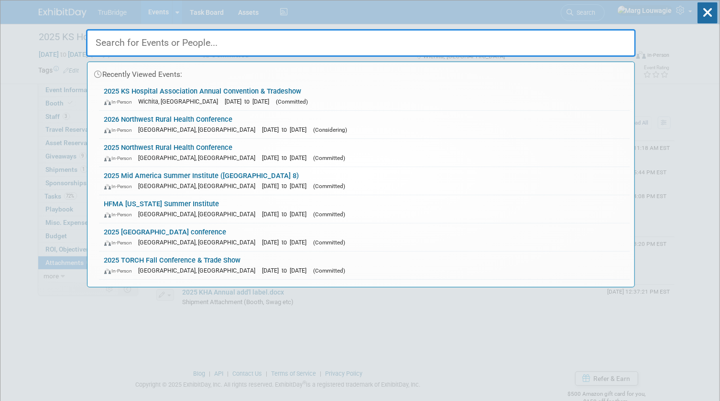
click at [608, 43] on input "text" at bounding box center [361, 43] width 550 height 28
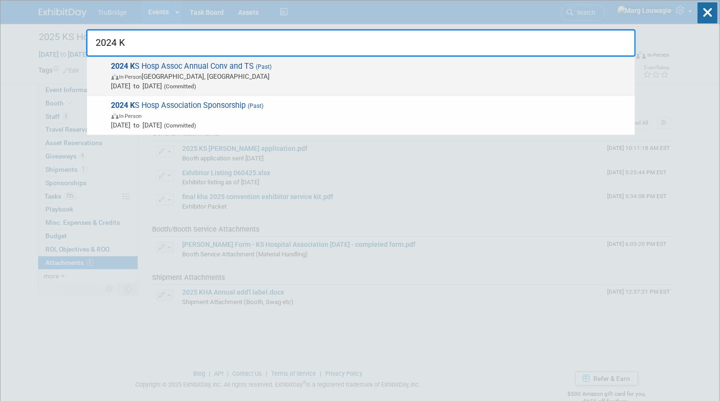
type input "2024 K"
click at [277, 79] on span "In-Person Overland Park, KS" at bounding box center [370, 77] width 518 height 10
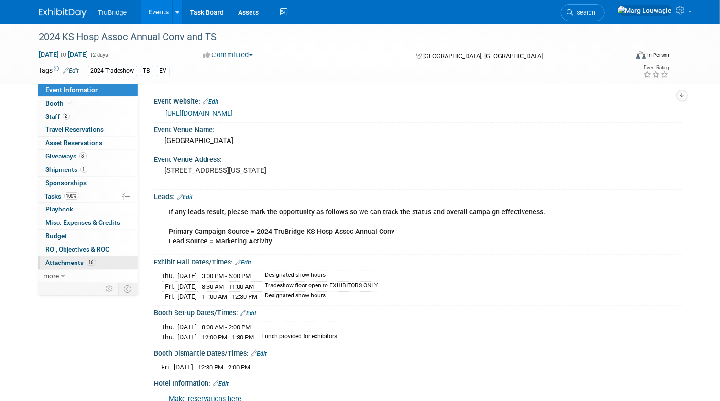
click at [73, 259] on span "Attachments 16" at bounding box center [71, 263] width 50 height 8
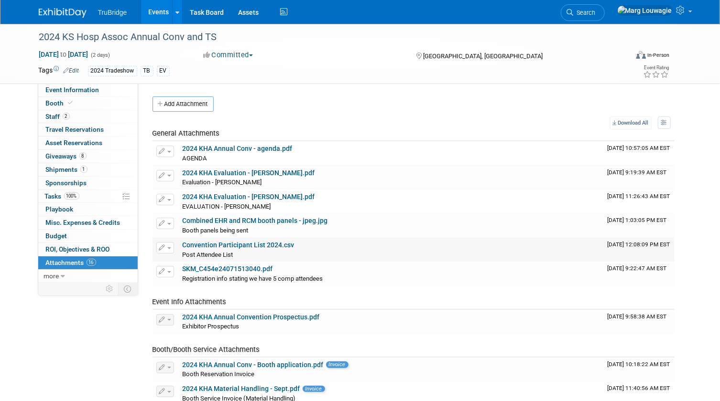
click at [263, 246] on link "Convention Participant List 2024.csv" at bounding box center [239, 245] width 112 height 8
click at [248, 247] on link "Convention Participant List 2024.csv" at bounding box center [239, 245] width 112 height 8
click at [244, 243] on link "Convention Participant List 2024.csv" at bounding box center [239, 245] width 112 height 8
click at [595, 14] on span "Search" at bounding box center [584, 12] width 22 height 7
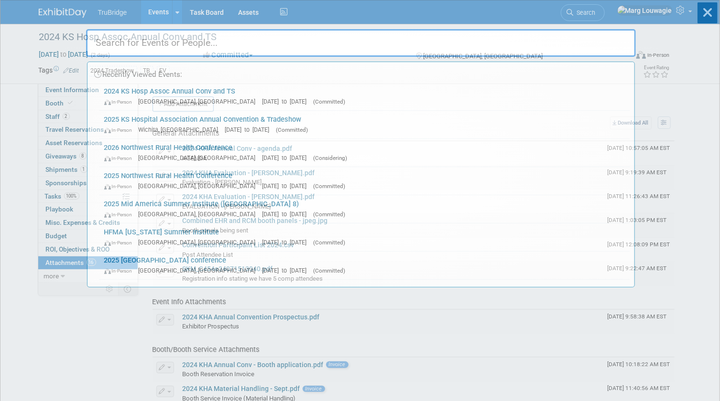
click at [593, 38] on input "text" at bounding box center [361, 43] width 550 height 28
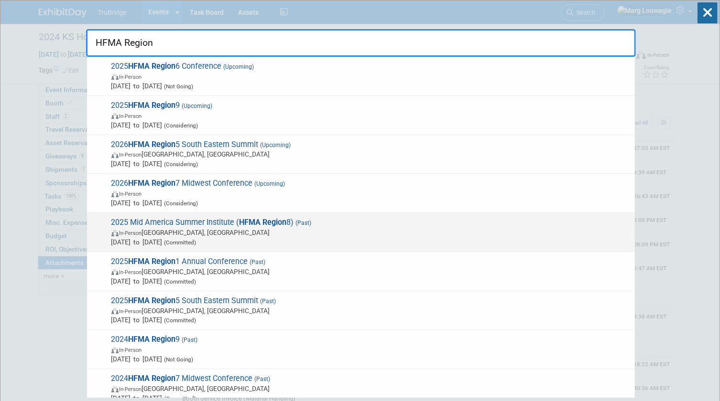
type input "HFMA Region"
click at [196, 224] on span "2025 Mid America Summer Institute ( HFMA Region 8) (Past) In-Person Omaha, NE A…" at bounding box center [368, 232] width 521 height 29
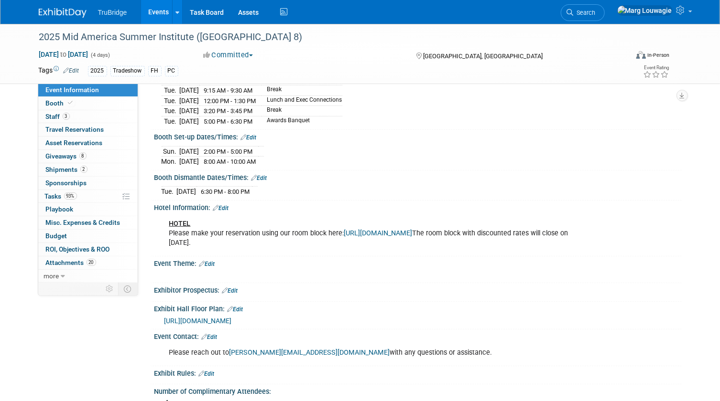
scroll to position [391, 0]
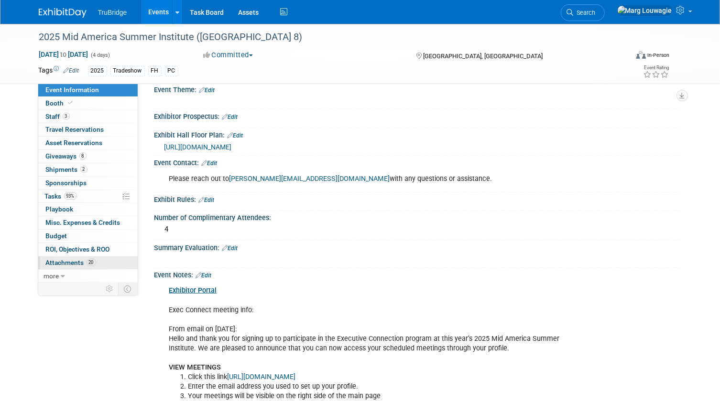
click at [69, 260] on span "Attachments 20" at bounding box center [71, 263] width 50 height 8
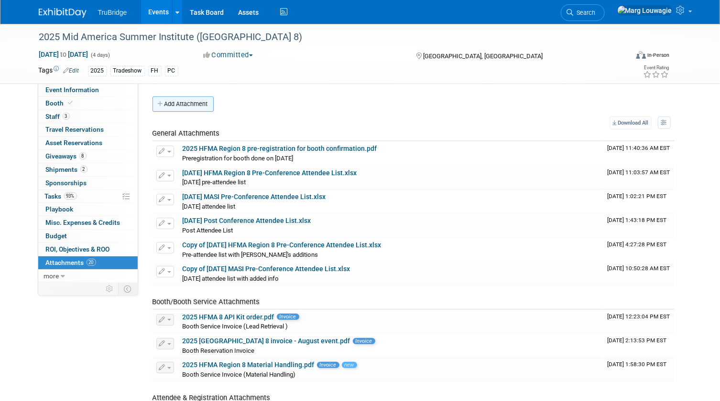
click at [194, 103] on button "Add Attachment" at bounding box center [182, 104] width 61 height 15
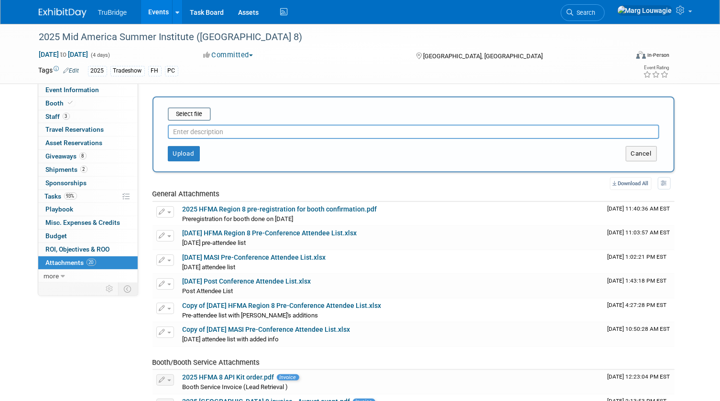
click at [210, 131] on input "text" at bounding box center [413, 132] width 491 height 14
type input "Chad Eval"
click at [180, 116] on input "file" at bounding box center [153, 113] width 114 height 11
type input "C:\fakepath\2025 HFMA Region 8 - Chads Eval.pdf"
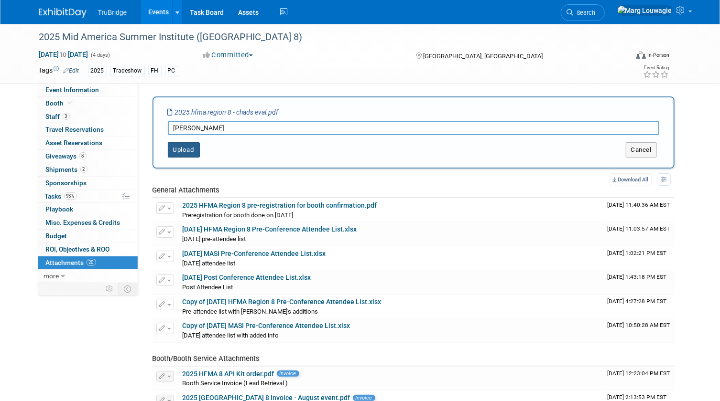
click at [190, 153] on button "Upload" at bounding box center [184, 149] width 32 height 15
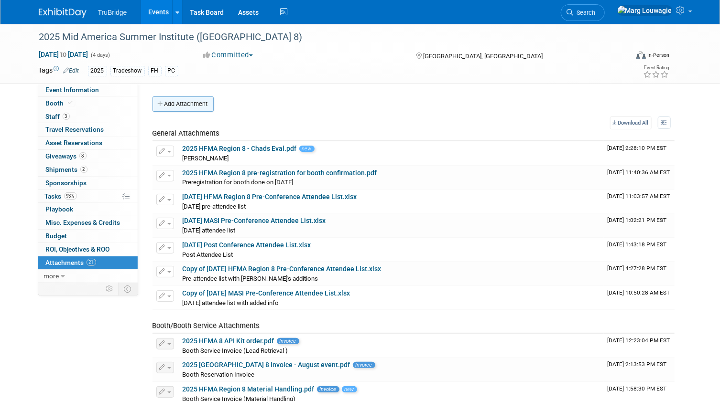
click at [193, 105] on button "Add Attachment" at bounding box center [182, 104] width 61 height 15
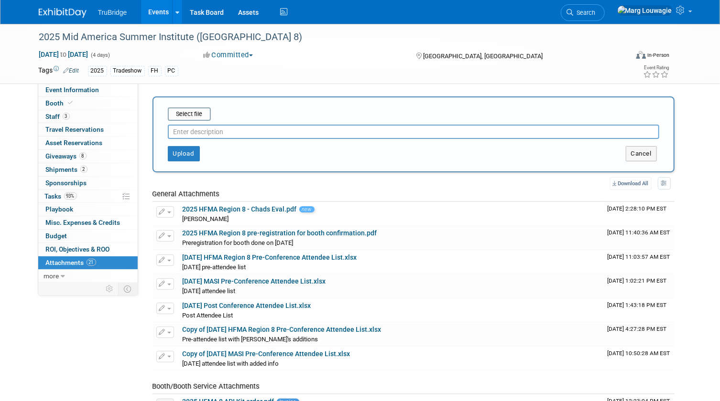
click at [191, 132] on input "text" at bounding box center [413, 132] width 491 height 14
type input "2025 HFMA Region 8 - Chase Eval"
click at [183, 116] on input "file" at bounding box center [153, 113] width 114 height 11
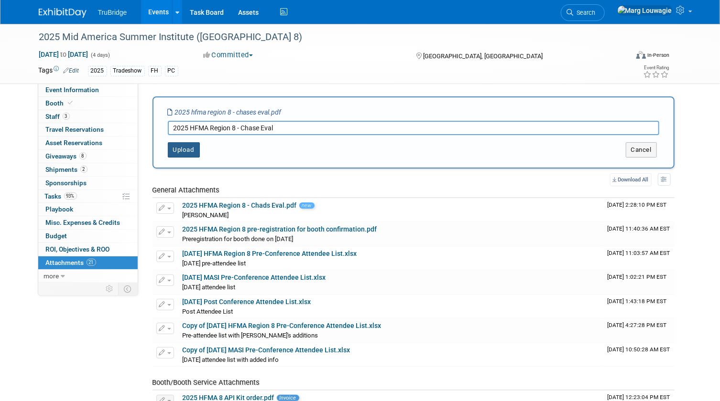
click at [191, 151] on button "Upload" at bounding box center [184, 149] width 32 height 15
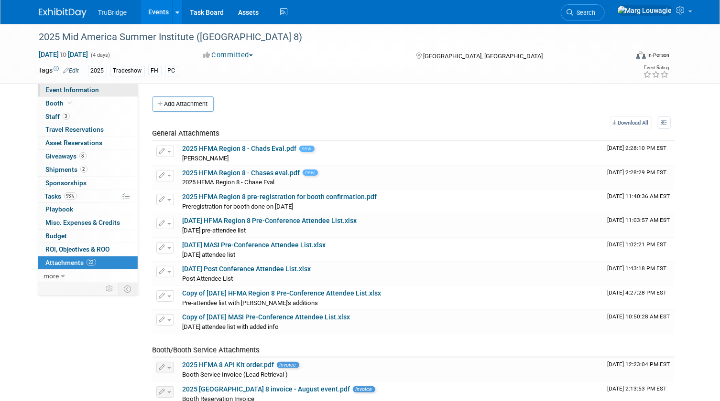
click at [91, 90] on span "Event Information" at bounding box center [73, 90] width 54 height 8
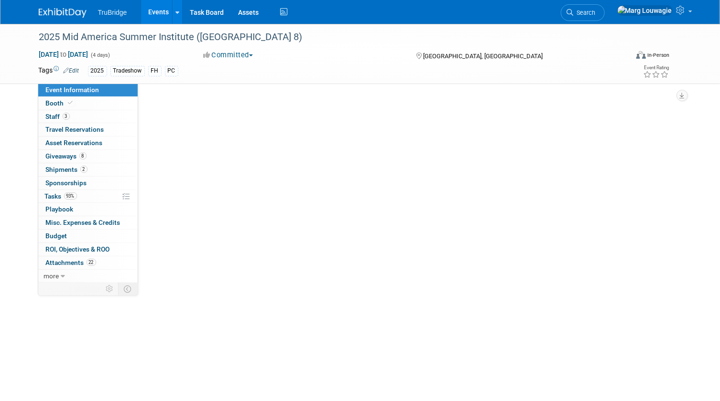
click at [91, 90] on span "Event Information" at bounding box center [73, 90] width 54 height 8
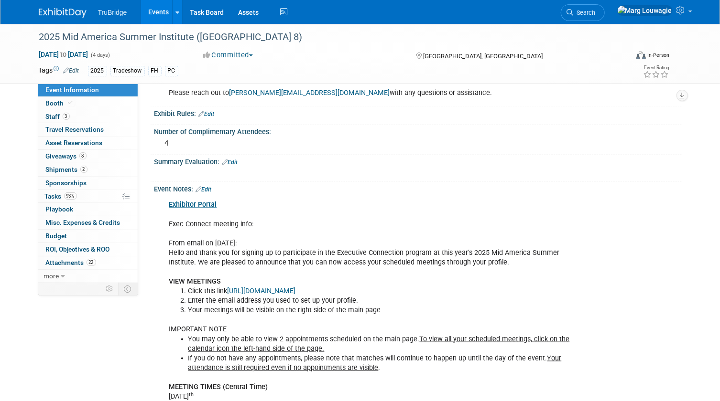
scroll to position [478, 0]
click at [234, 158] on link "Edit" at bounding box center [230, 161] width 16 height 7
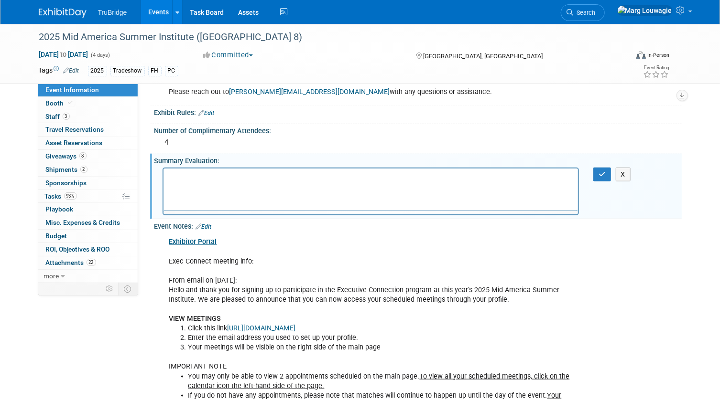
scroll to position [0, 0]
click at [220, 177] on p "Rich Text Area. Press ALT-0 for help." at bounding box center [371, 177] width 404 height 10
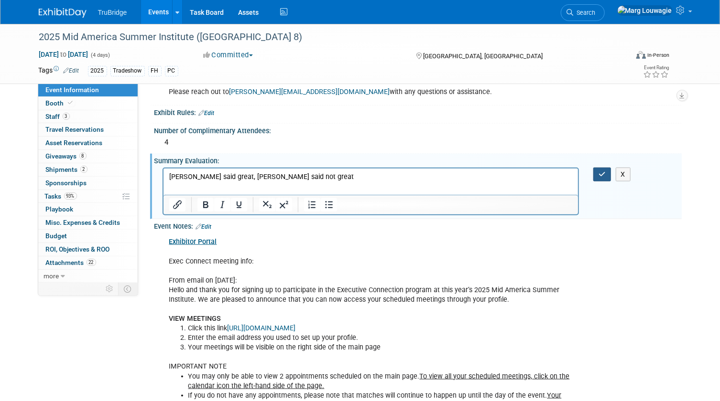
click at [604, 171] on icon "button" at bounding box center [601, 174] width 7 height 7
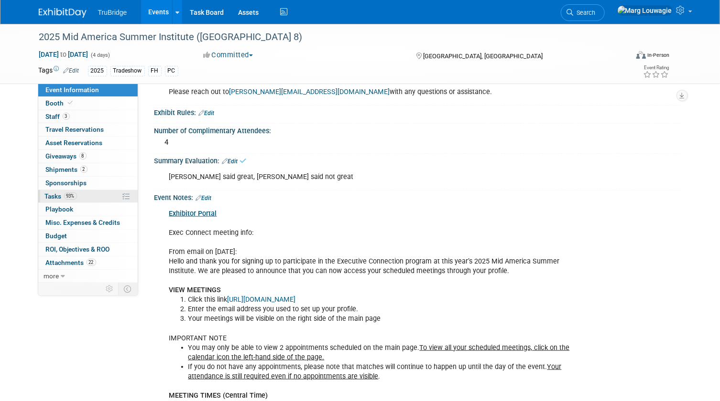
click at [50, 194] on span "Tasks 93%" at bounding box center [61, 197] width 32 height 8
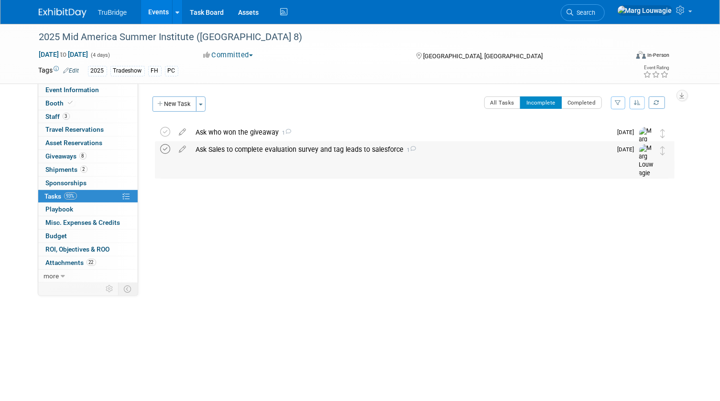
click at [167, 149] on icon at bounding box center [166, 149] width 10 height 10
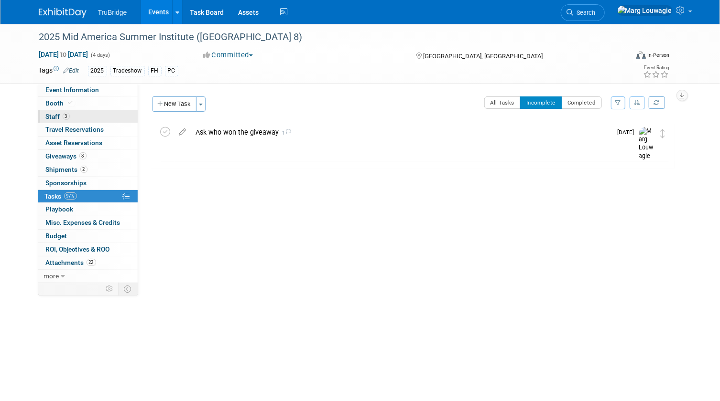
drag, startPoint x: 74, startPoint y: 117, endPoint x: 95, endPoint y: 116, distance: 21.0
click at [74, 117] on link "3 Staff 3" at bounding box center [87, 116] width 99 height 13
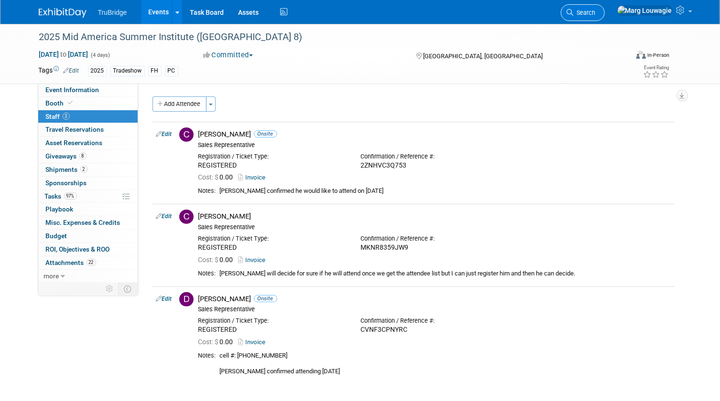
click at [573, 12] on icon at bounding box center [570, 12] width 7 height 7
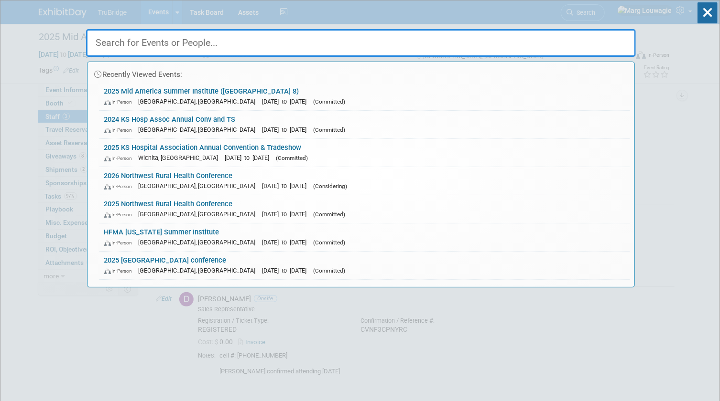
click at [604, 50] on input "text" at bounding box center [361, 43] width 550 height 28
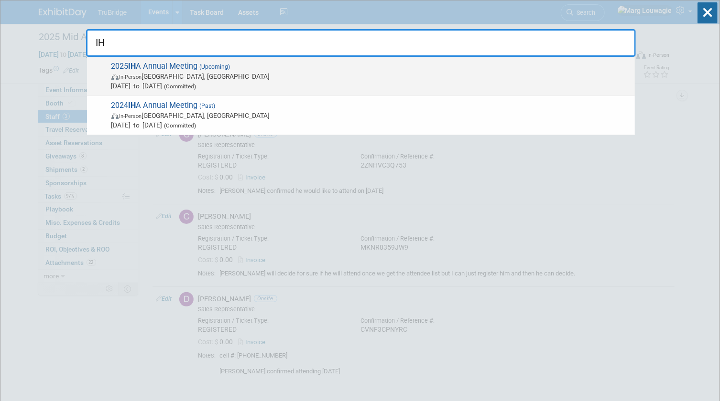
type input "IH"
click at [206, 73] on span "In-Person Des Moines, IA" at bounding box center [370, 77] width 518 height 10
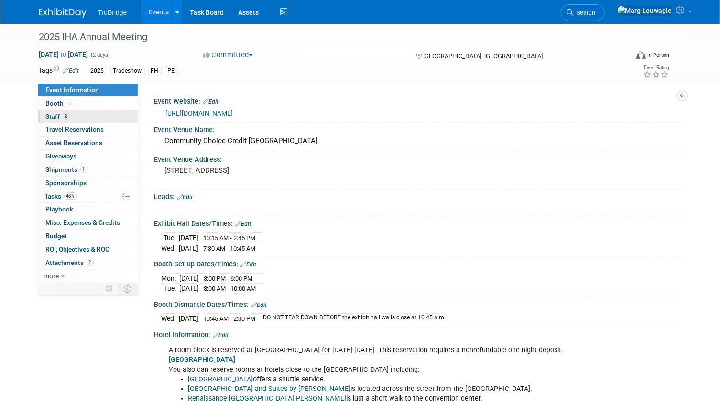
click at [61, 113] on span "Staff 2" at bounding box center [58, 117] width 24 height 8
